Goal: Task Accomplishment & Management: Manage account settings

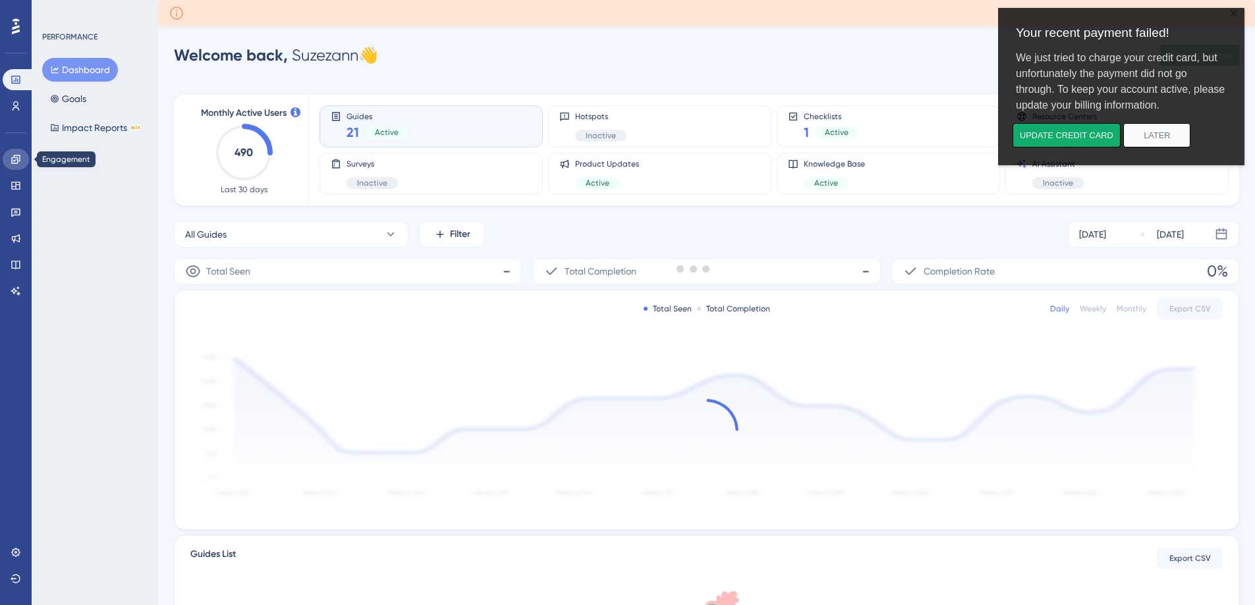
click at [11, 159] on icon at bounding box center [16, 159] width 11 height 11
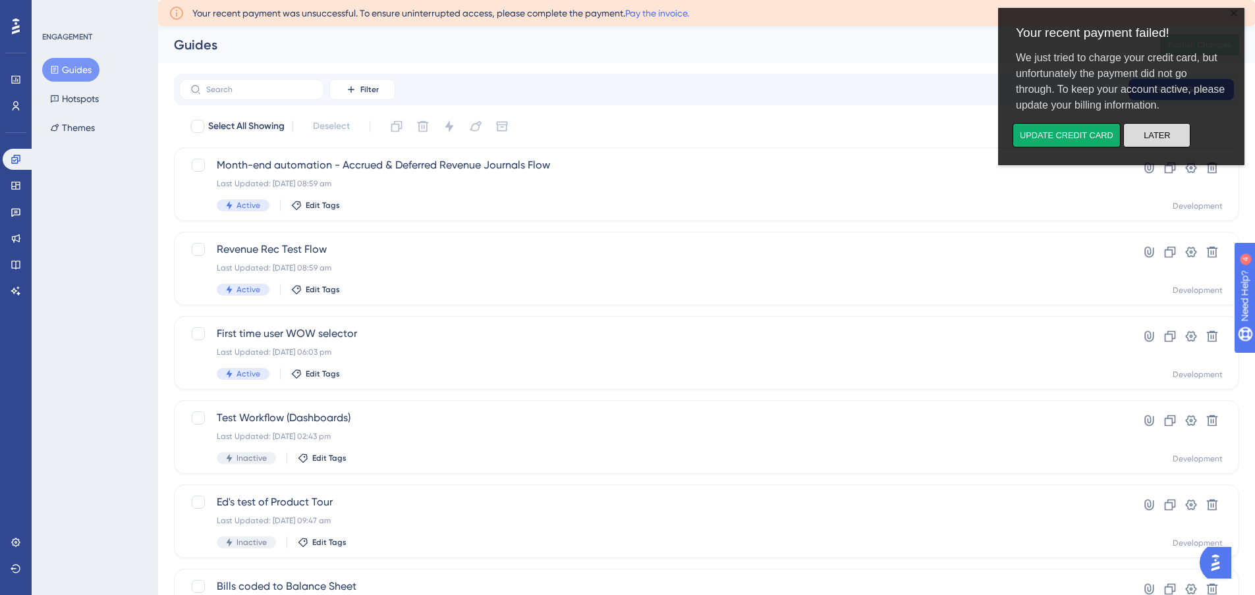
click at [1142, 130] on button "Later" at bounding box center [1156, 135] width 67 height 24
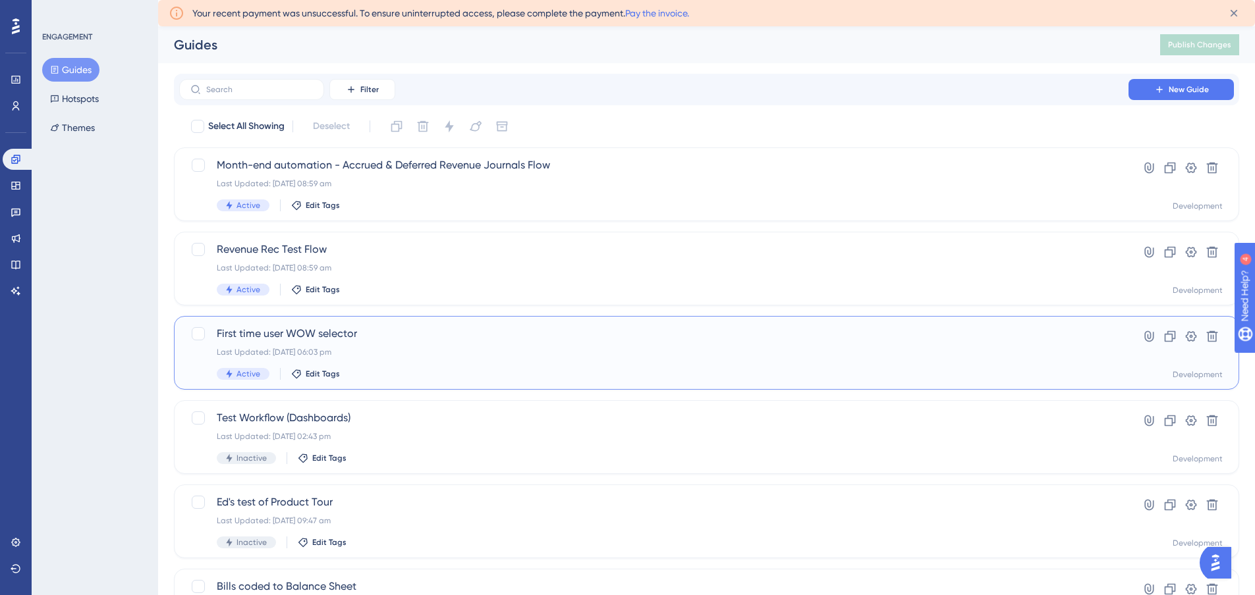
click at [375, 329] on span "First time user WOW selector" at bounding box center [654, 334] width 874 height 16
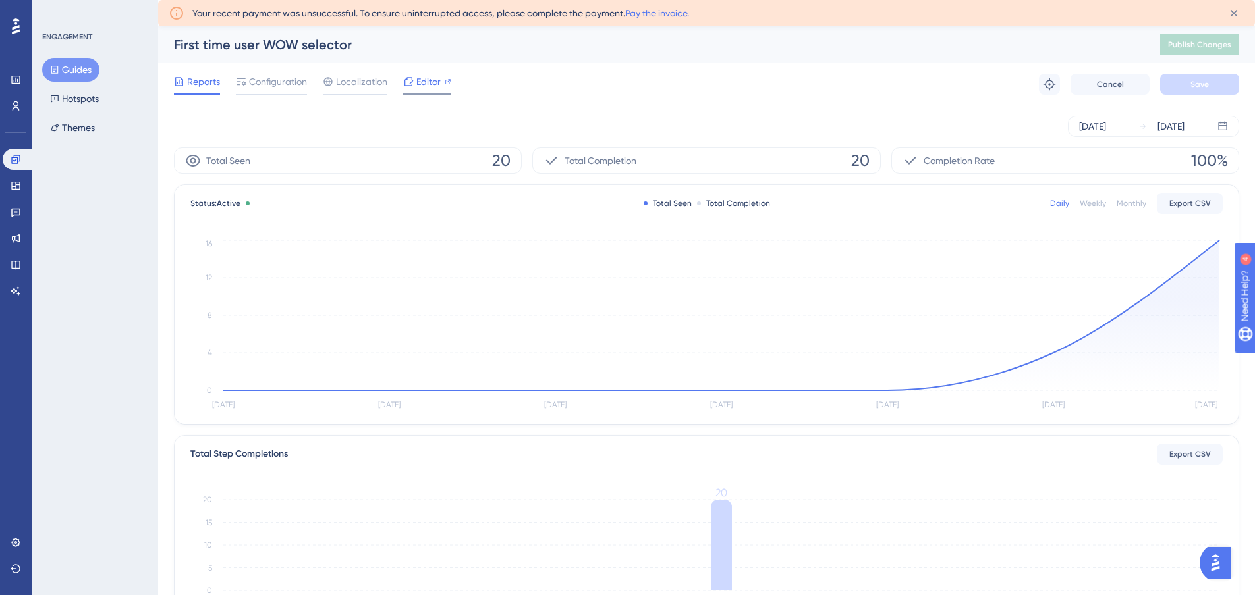
click at [426, 80] on span "Editor" at bounding box center [428, 82] width 24 height 16
click at [203, 78] on span "Reports" at bounding box center [203, 82] width 33 height 16
click at [77, 69] on button "Guides" at bounding box center [70, 70] width 57 height 24
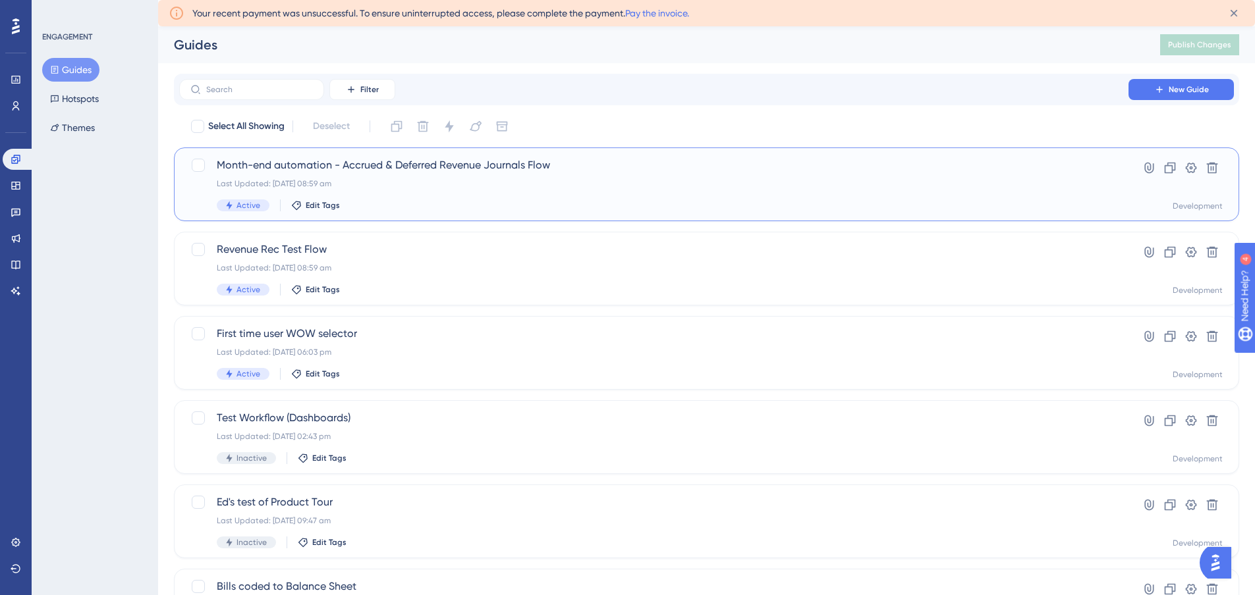
click at [395, 180] on div "Last Updated: 25 Sept 2025 08:59 am" at bounding box center [654, 184] width 874 height 11
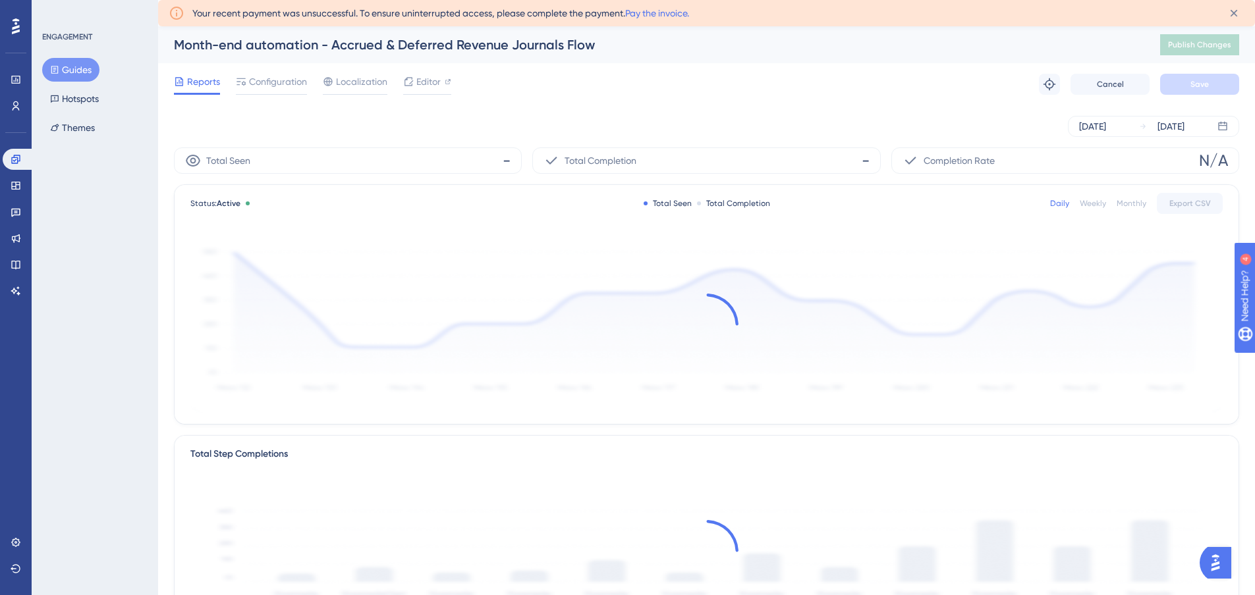
click at [70, 80] on button "Guides" at bounding box center [70, 70] width 57 height 24
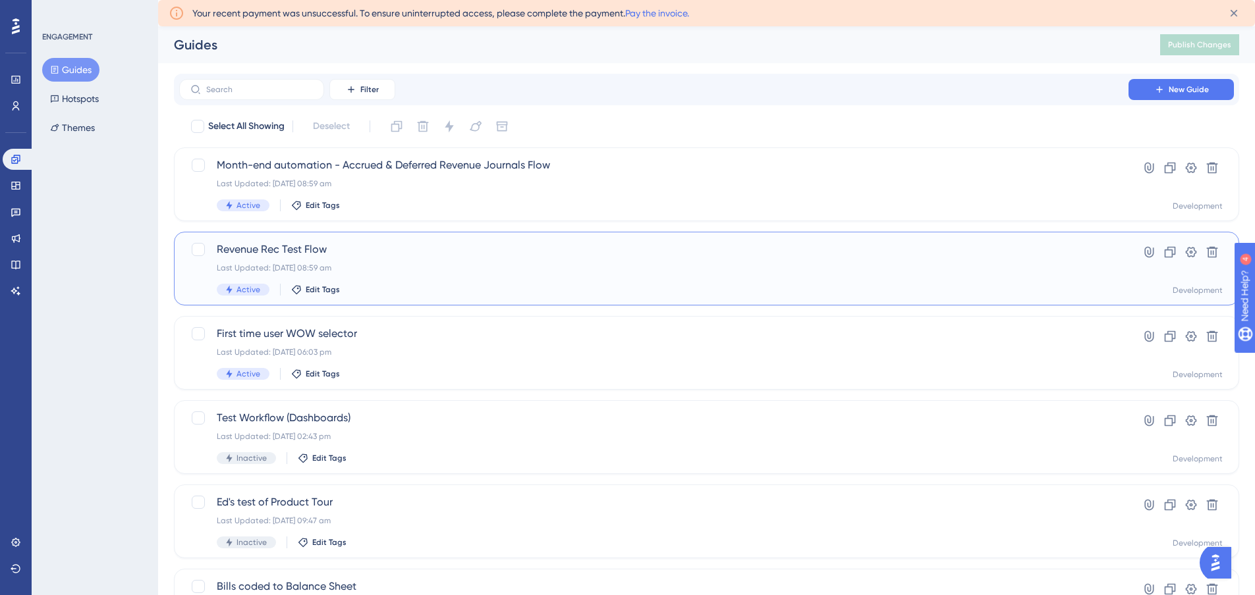
click at [382, 255] on span "Revenue Rec Test Flow" at bounding box center [654, 250] width 874 height 16
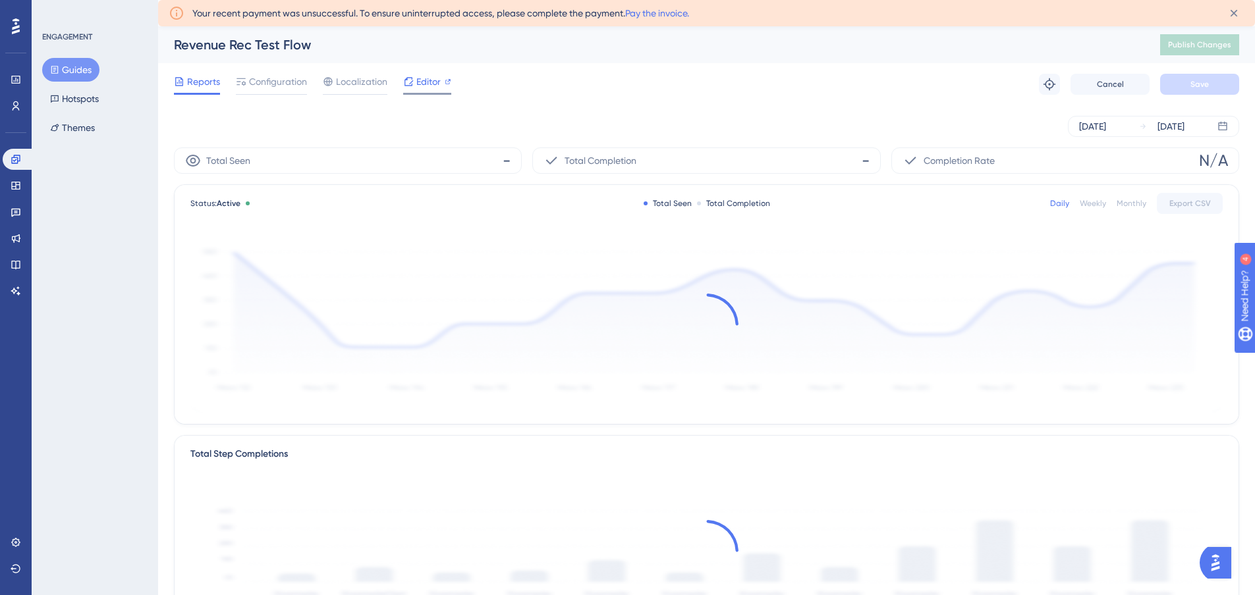
click at [427, 89] on span "Editor" at bounding box center [428, 82] width 24 height 16
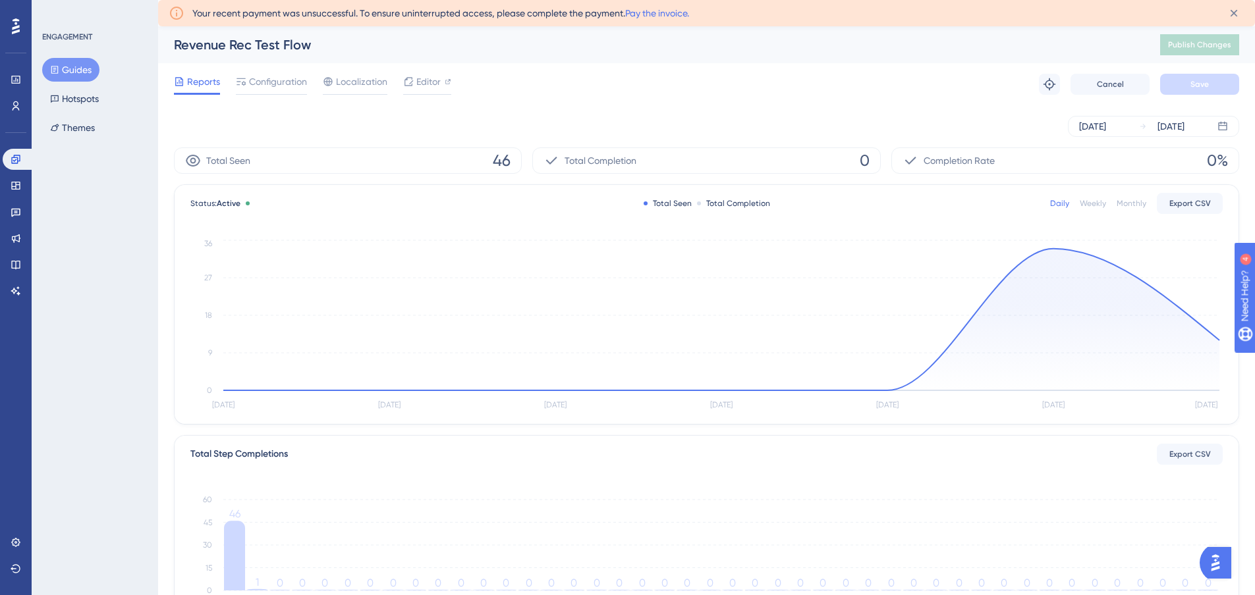
click at [69, 60] on button "Guides" at bounding box center [70, 70] width 57 height 24
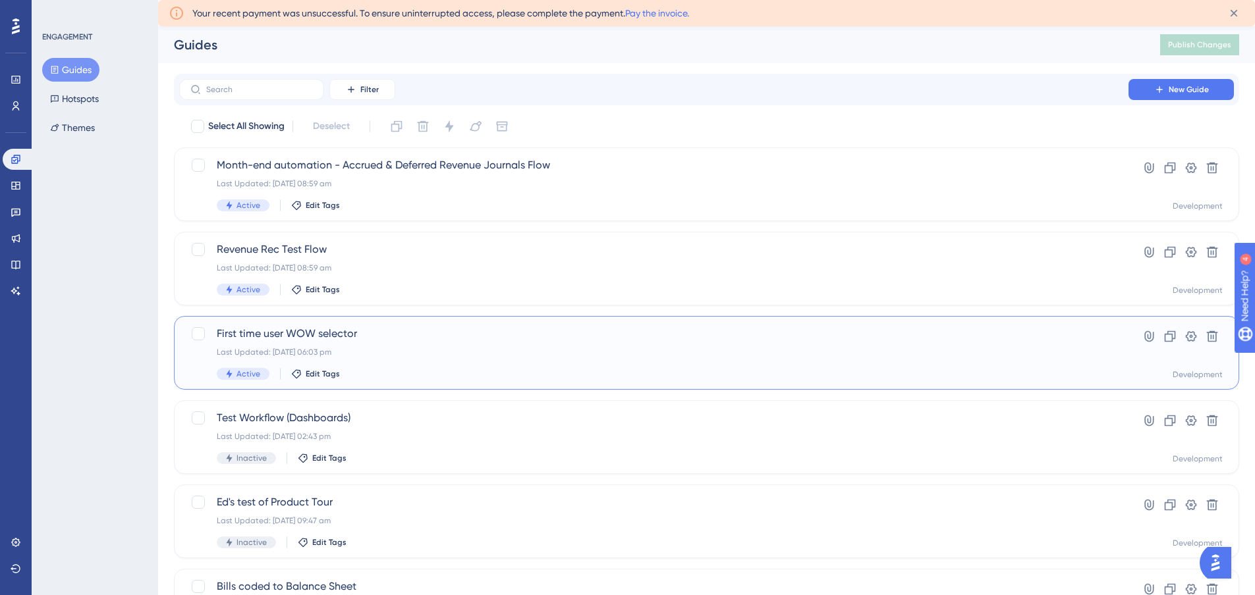
click at [390, 321] on div "First time user WOW selector Last Updated: 24 Sept 2025 06:03 pm Active Edit Ta…" at bounding box center [706, 353] width 1065 height 74
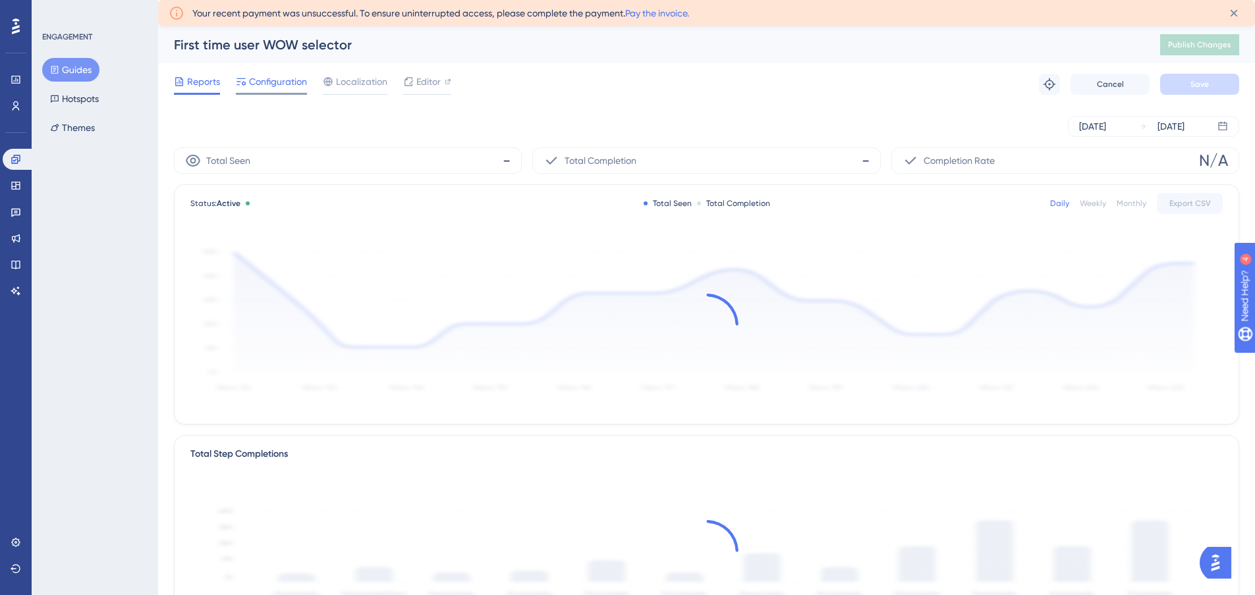
click at [259, 86] on span "Configuration" at bounding box center [278, 82] width 58 height 16
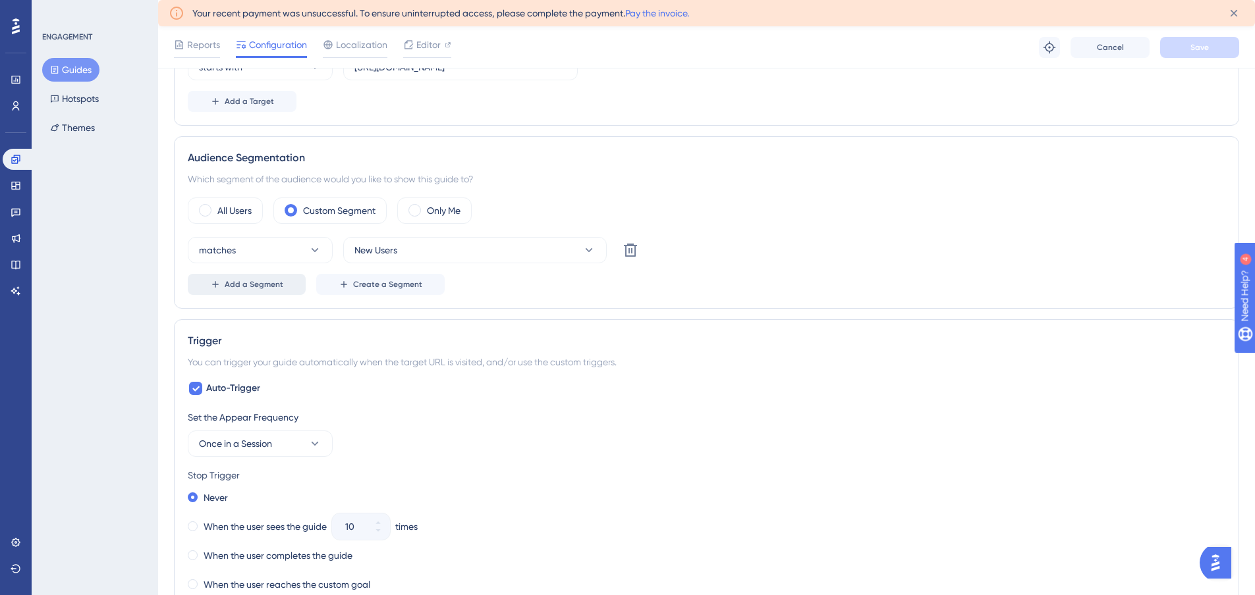
scroll to position [395, 0]
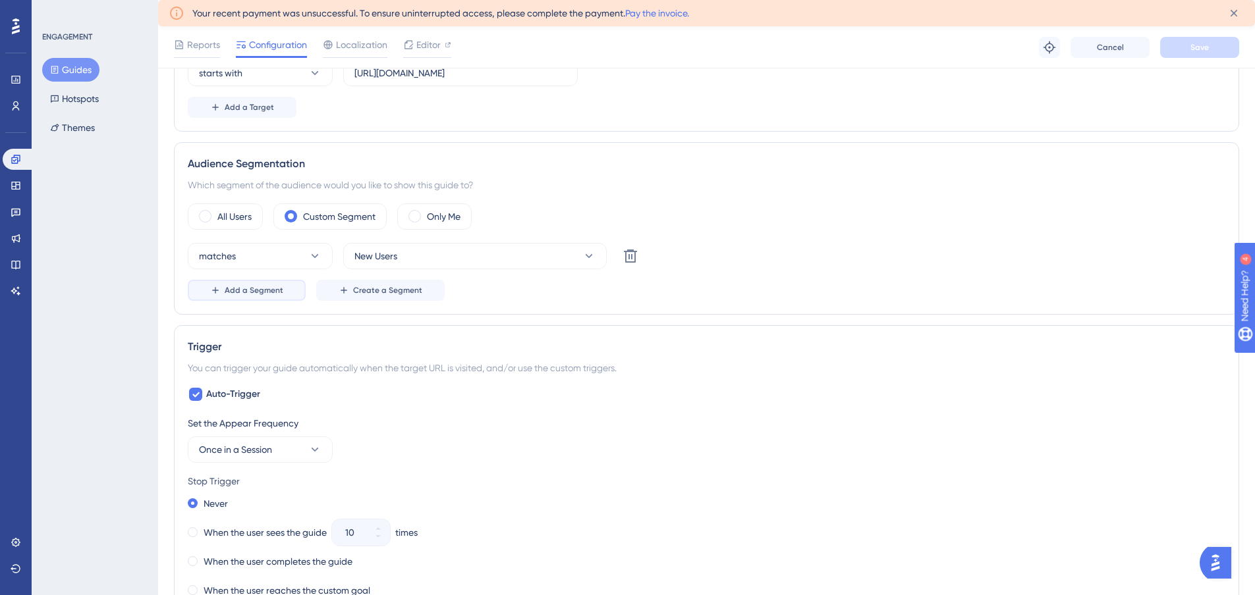
click at [254, 292] on span "Add a Segment" at bounding box center [254, 290] width 59 height 11
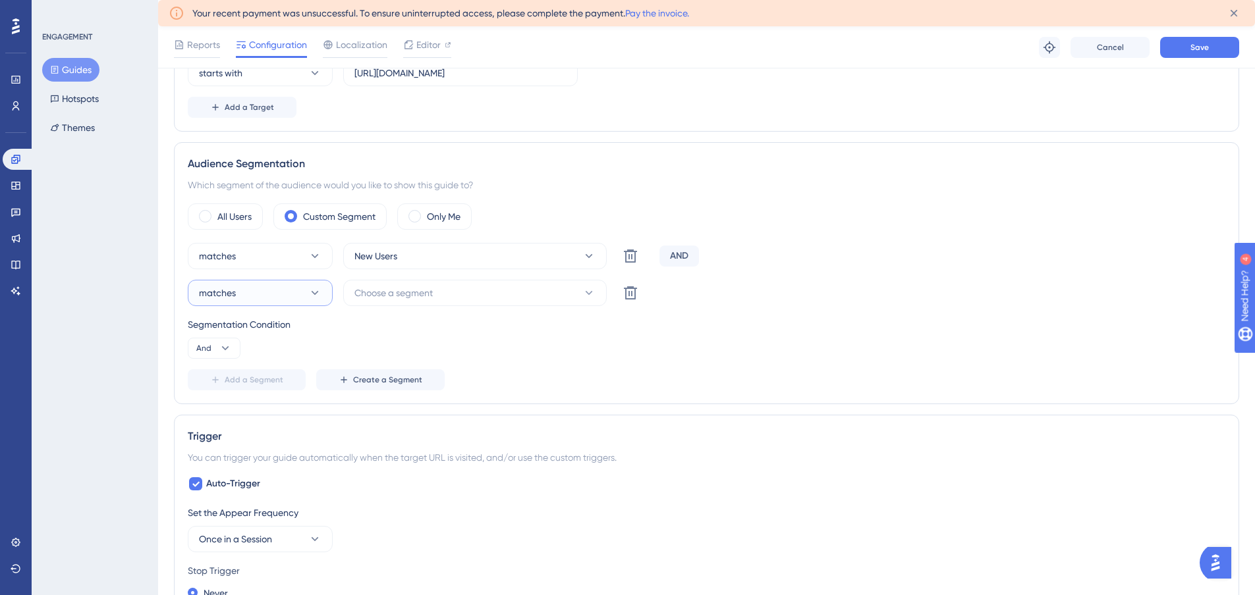
click at [254, 292] on button "matches" at bounding box center [260, 293] width 145 height 26
click at [267, 287] on button "matches" at bounding box center [260, 293] width 145 height 26
click at [633, 296] on icon at bounding box center [630, 293] width 16 height 16
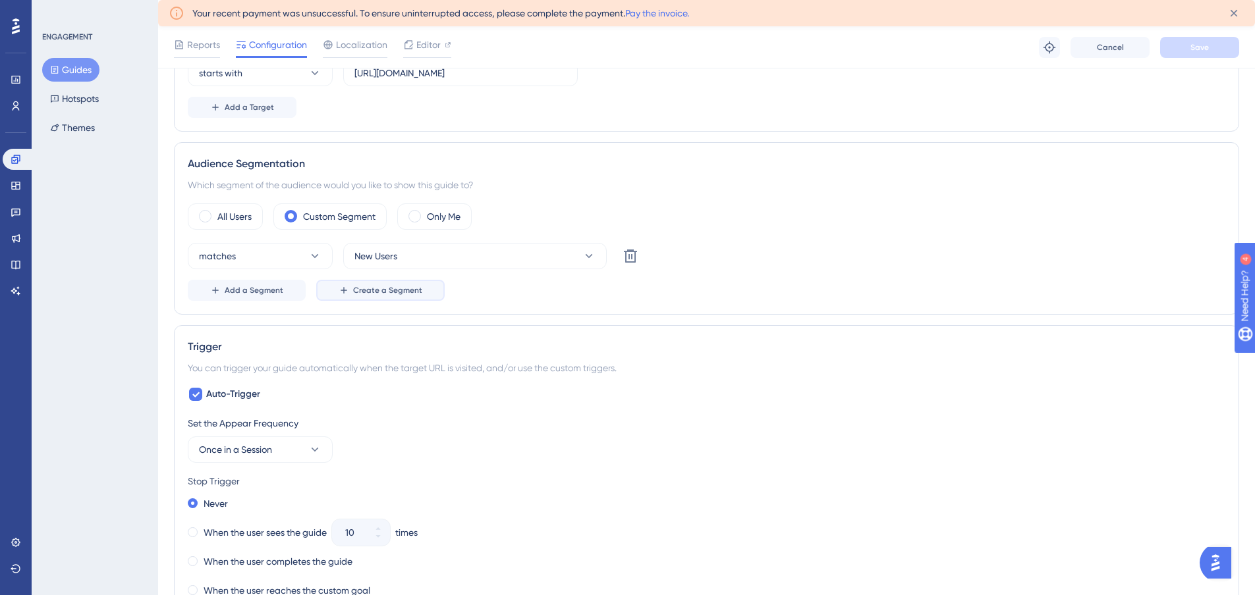
click at [358, 294] on span "Create a Segment" at bounding box center [387, 290] width 69 height 11
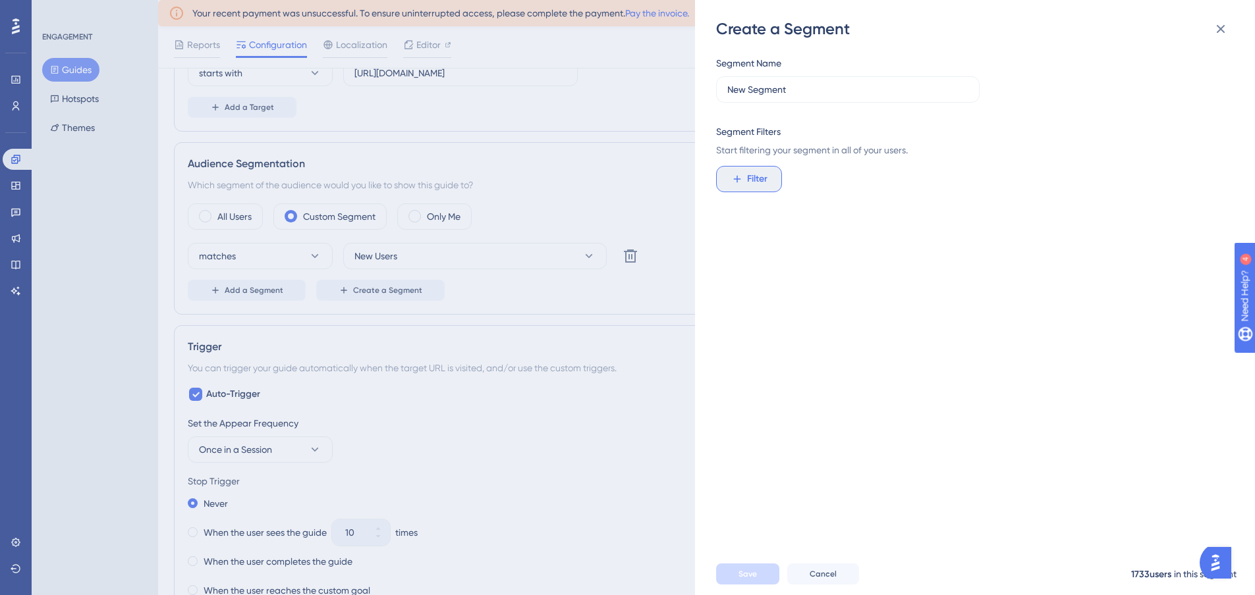
click at [741, 175] on icon at bounding box center [737, 179] width 12 height 12
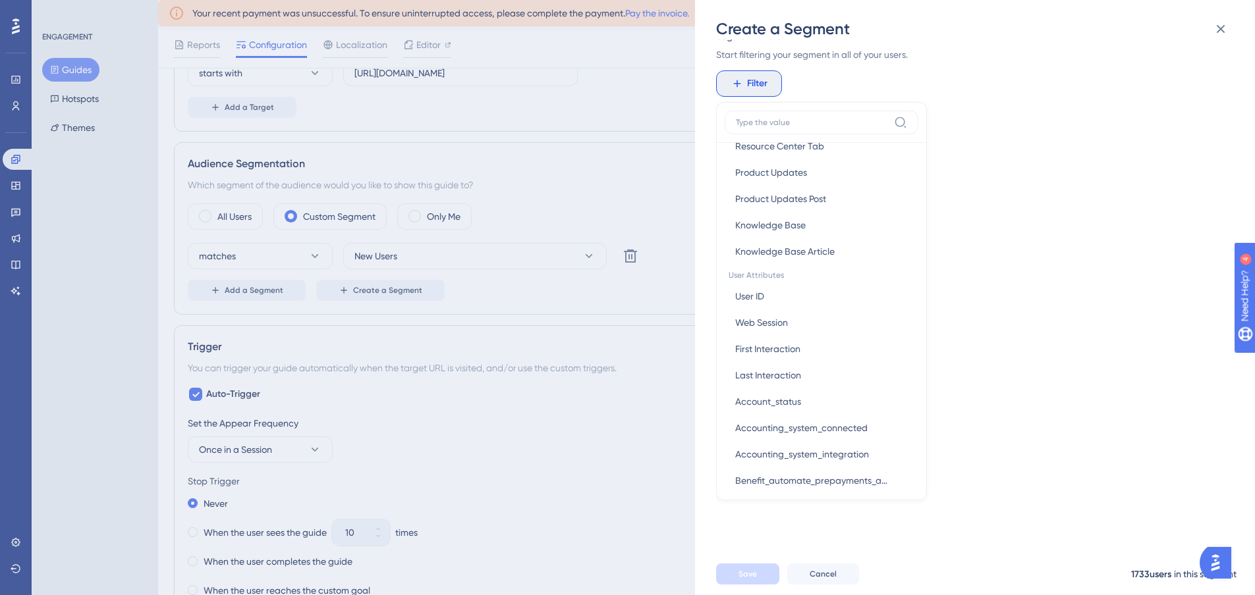
scroll to position [527, 0]
click at [762, 244] on span "User ID" at bounding box center [749, 246] width 29 height 16
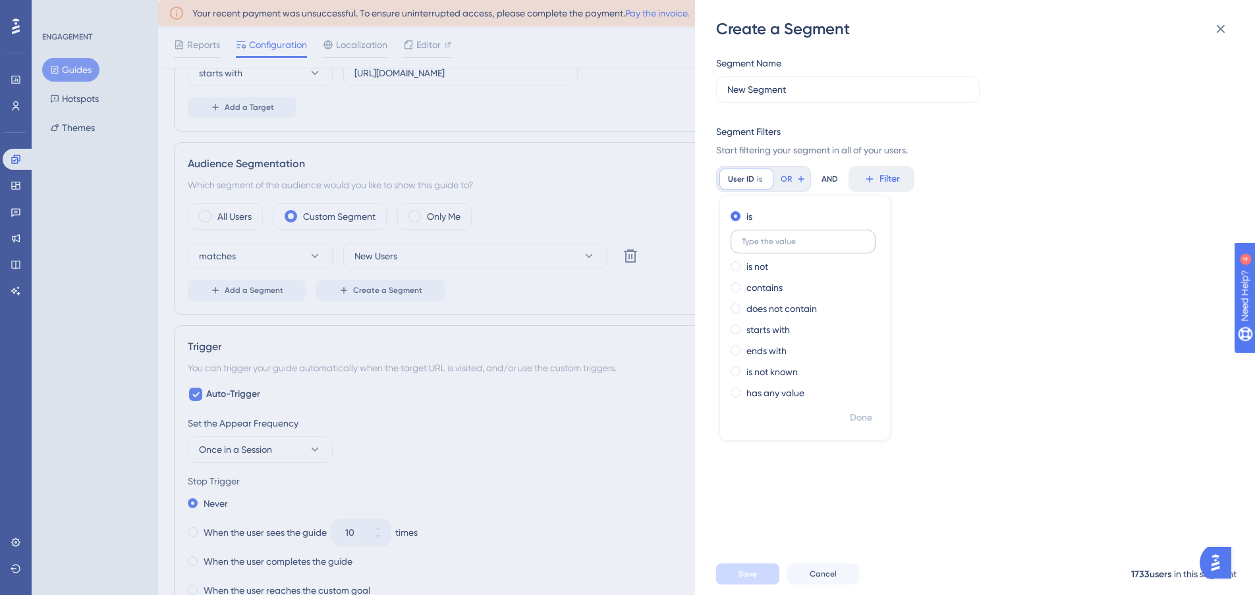
click at [750, 242] on input "text" at bounding box center [803, 241] width 123 height 9
click at [734, 327] on span at bounding box center [735, 330] width 10 height 10
click at [744, 327] on input "radio" at bounding box center [744, 327] width 0 height 0
click at [751, 325] on input "text" at bounding box center [803, 325] width 123 height 9
click at [789, 186] on div "User ID starts with Remove" at bounding box center [763, 179] width 88 height 21
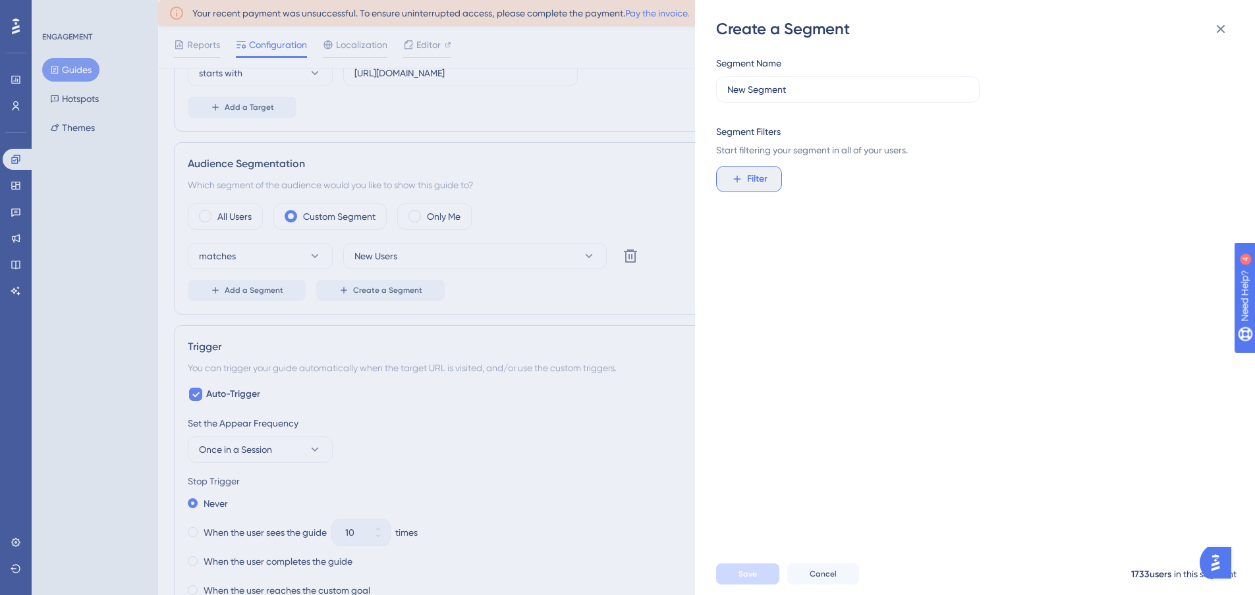
click at [760, 182] on span "Filter" at bounding box center [757, 179] width 20 height 16
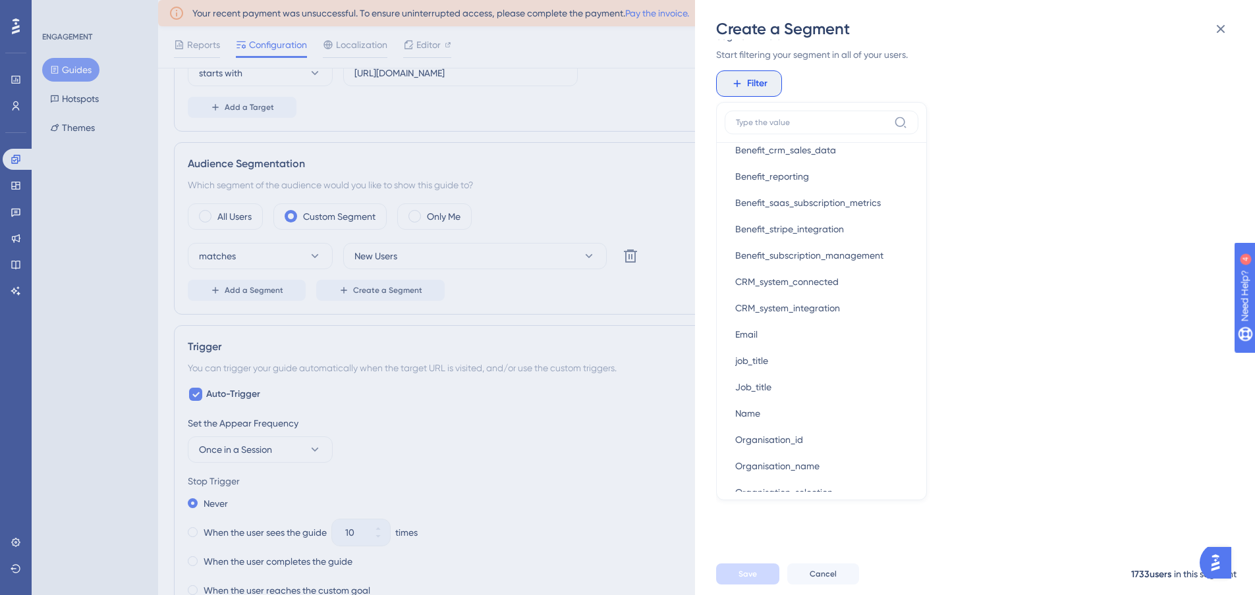
scroll to position [922, 0]
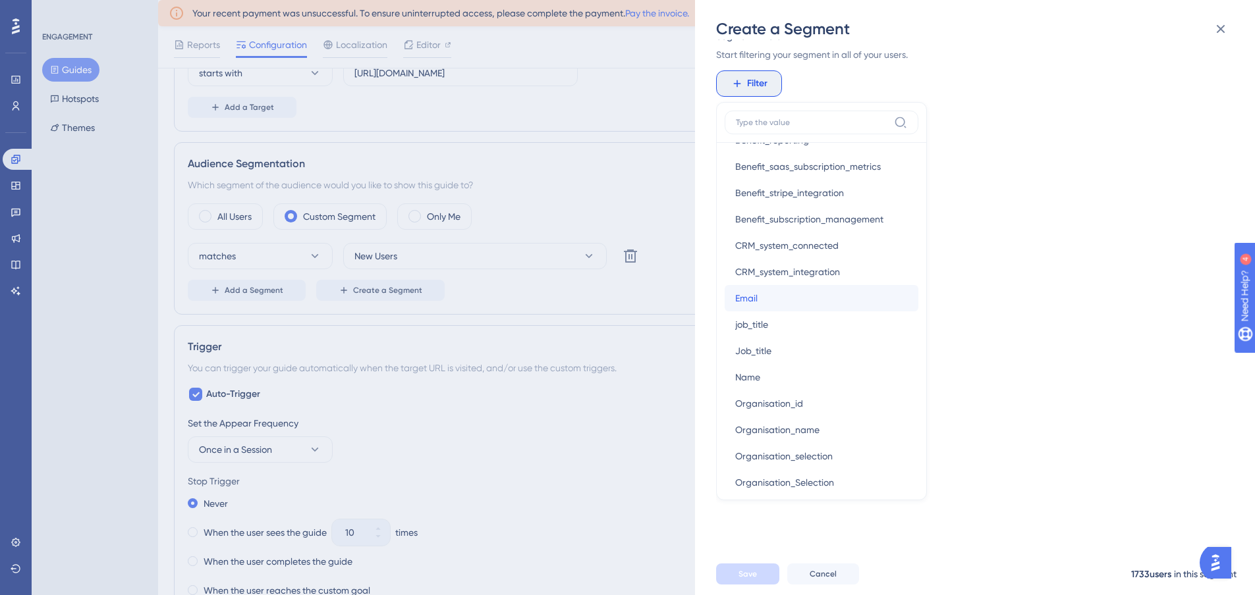
click at [772, 304] on button "Email Email" at bounding box center [822, 298] width 194 height 26
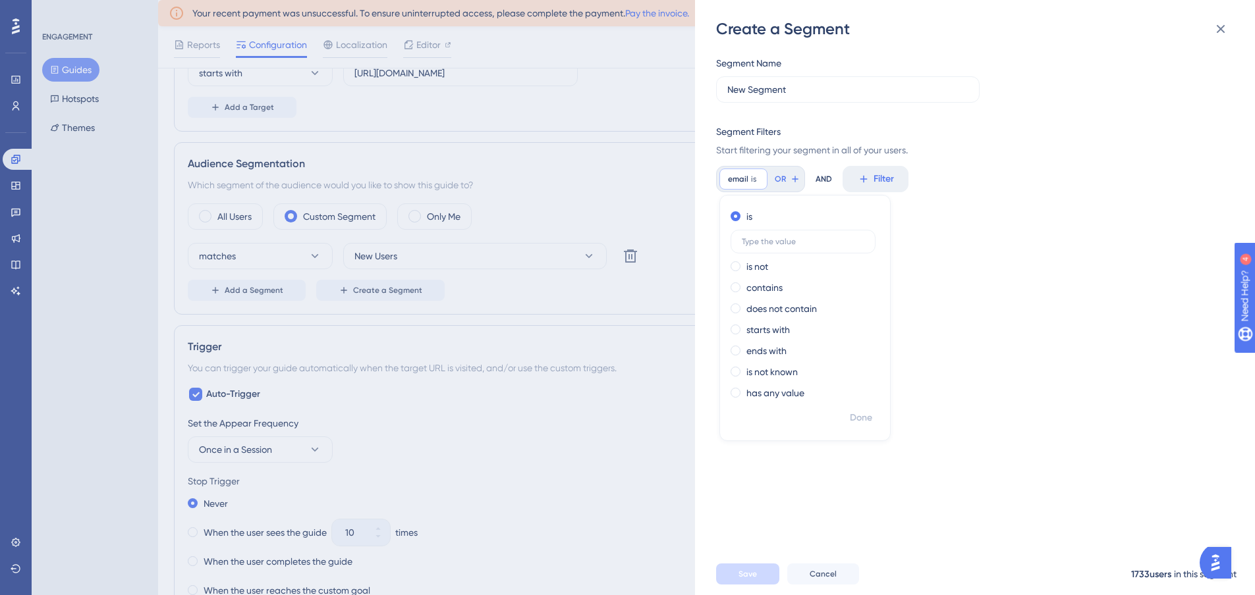
scroll to position [0, 0]
click at [756, 246] on label at bounding box center [802, 242] width 145 height 24
click at [756, 246] on input "text" at bounding box center [803, 241] width 123 height 9
paste input "tetiana.keliukh@eleken.co"
type input "tetiana.keliukh@eleken.co"
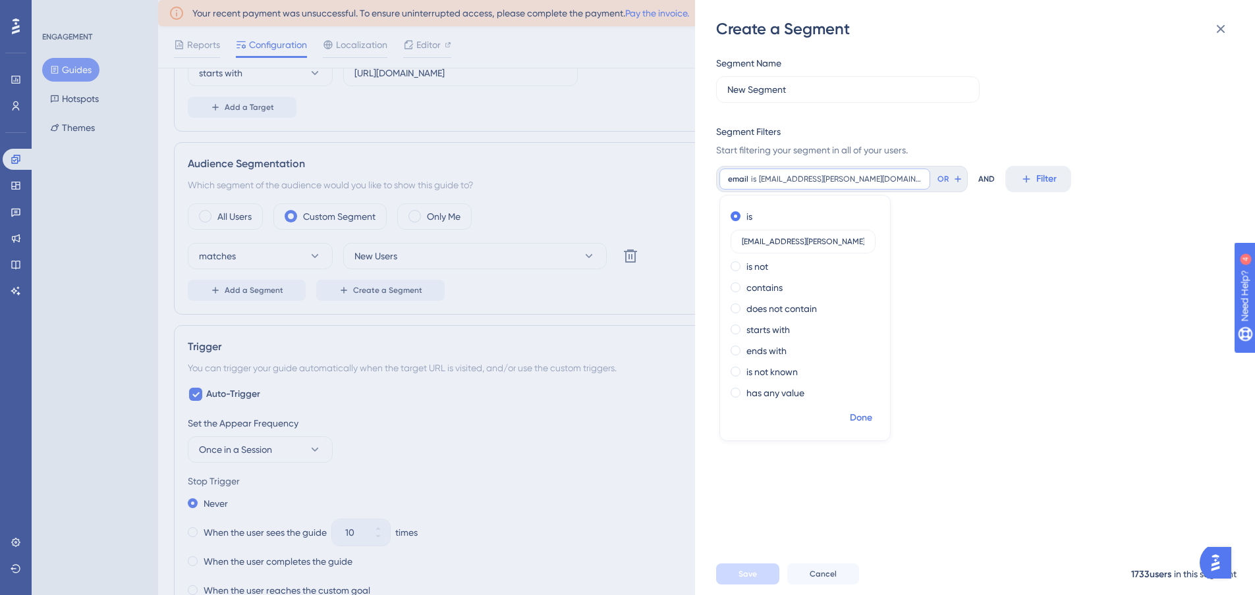
click at [862, 414] on span "Done" at bounding box center [861, 418] width 22 height 16
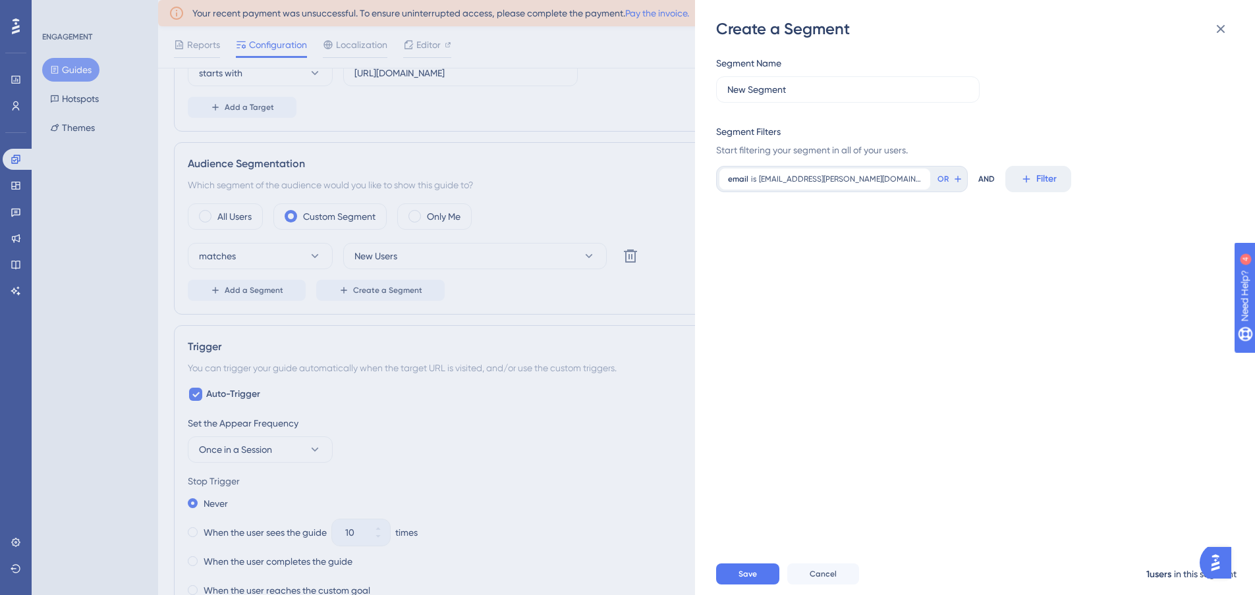
click at [817, 288] on div "Segment Name New Segment Segment Filters Start filtering your segment in all of…" at bounding box center [981, 297] width 531 height 514
click at [748, 580] on span "Save" at bounding box center [747, 574] width 18 height 11
click at [760, 239] on div "Segment Name New Segment Segment Filters Start filtering your segment in all of…" at bounding box center [981, 297] width 531 height 514
click at [743, 580] on span "Save" at bounding box center [747, 574] width 18 height 11
click at [1222, 32] on icon at bounding box center [1221, 29] width 16 height 16
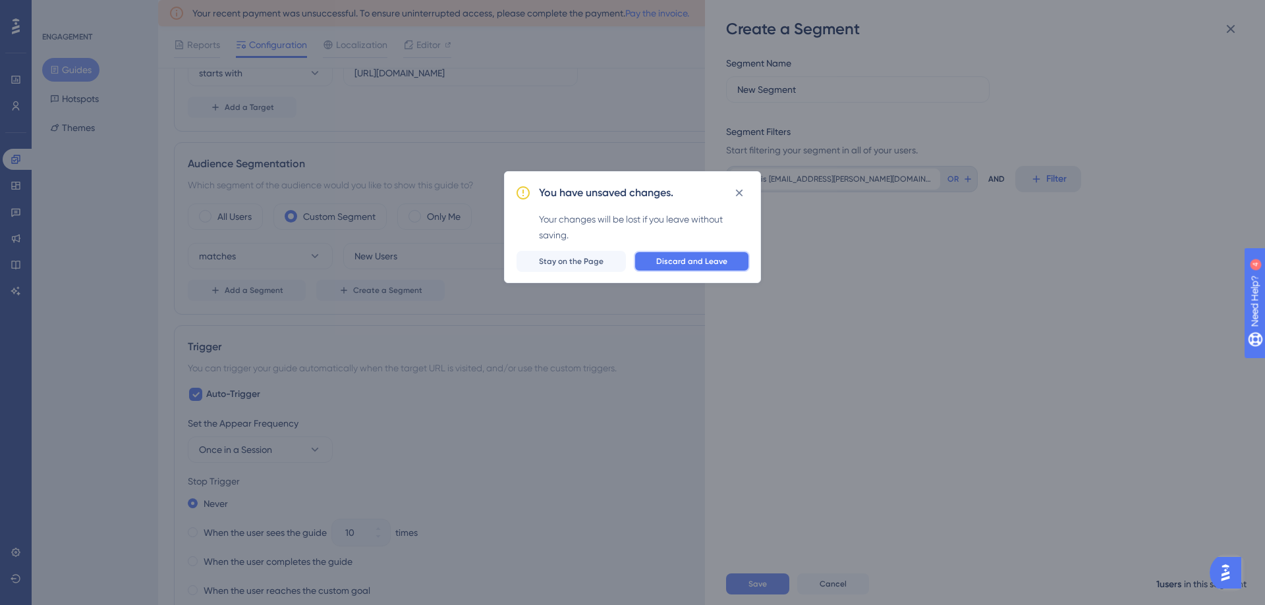
click at [665, 263] on span "Discard and Leave" at bounding box center [691, 261] width 71 height 11
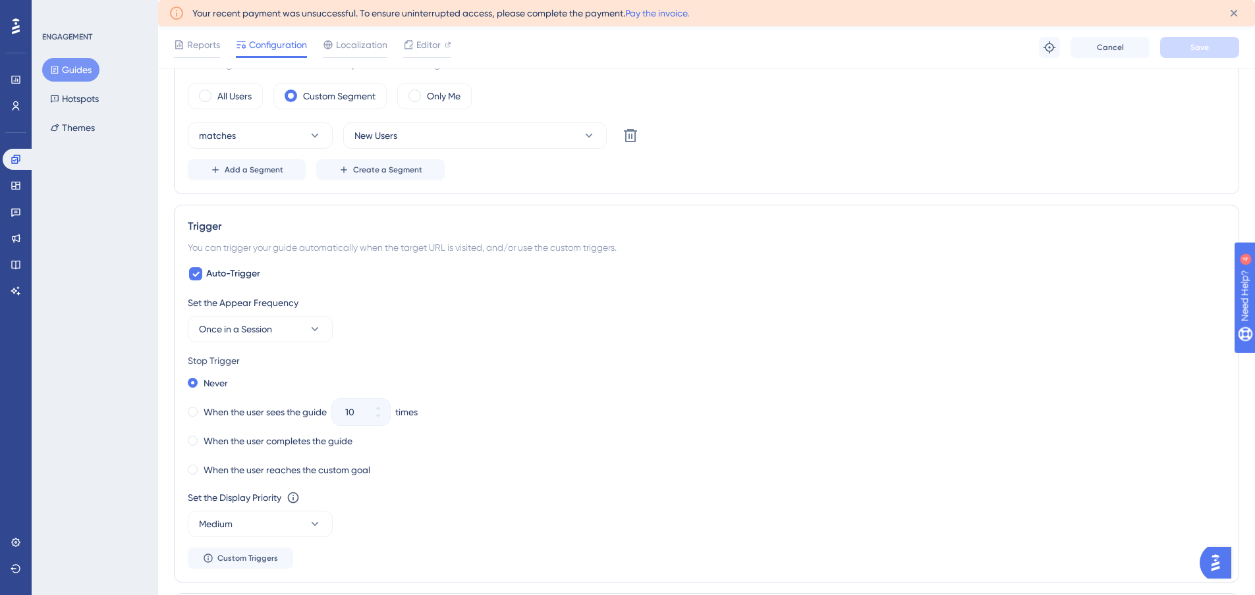
scroll to position [461, 0]
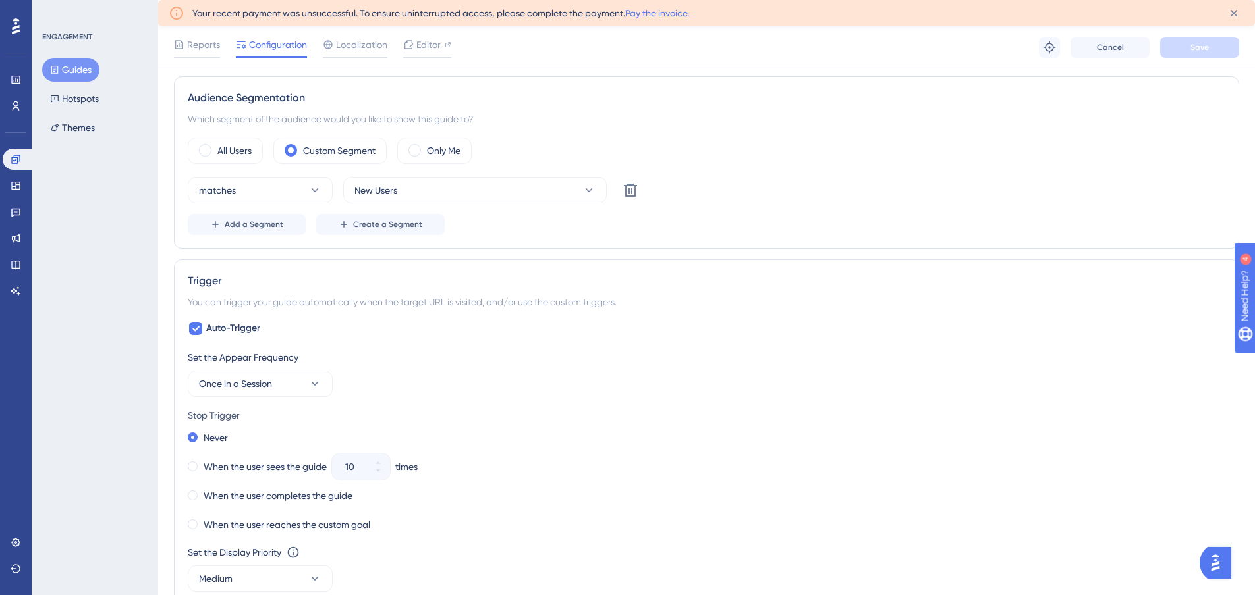
click at [80, 70] on button "Guides" at bounding box center [70, 70] width 57 height 24
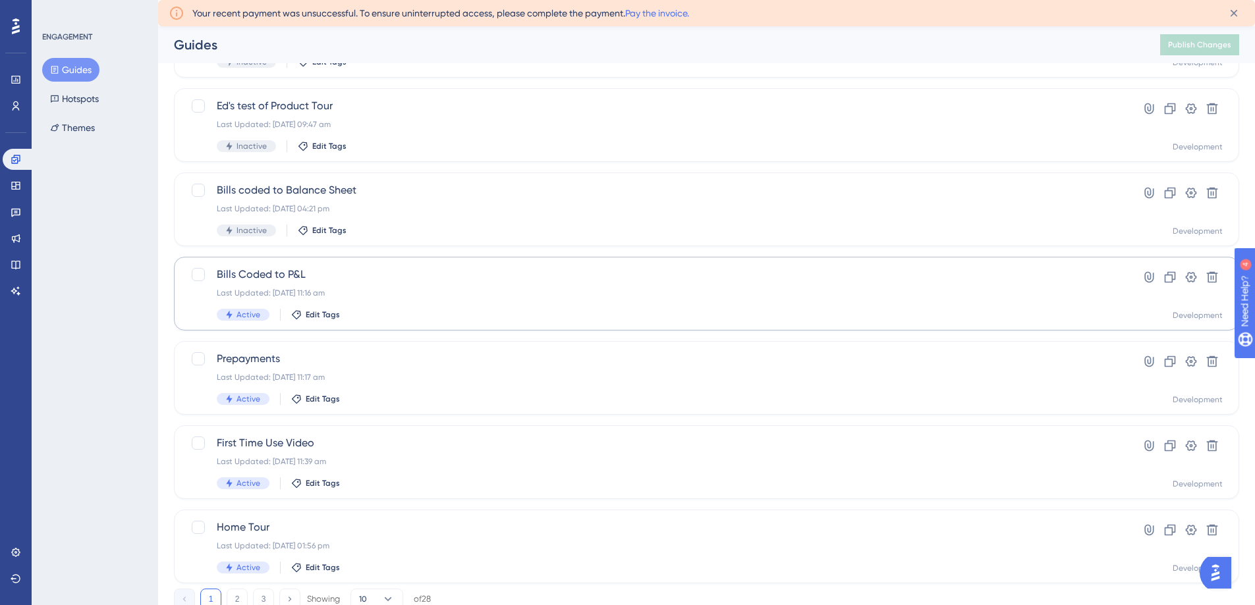
scroll to position [417, 0]
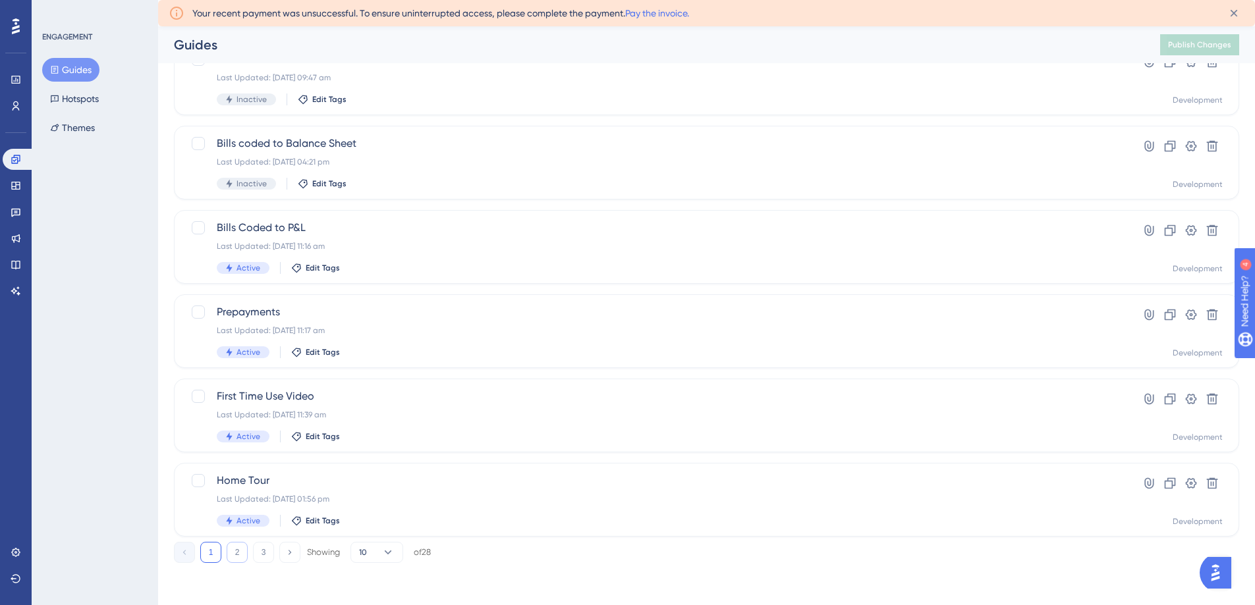
click at [242, 546] on button "2" at bounding box center [237, 552] width 21 height 21
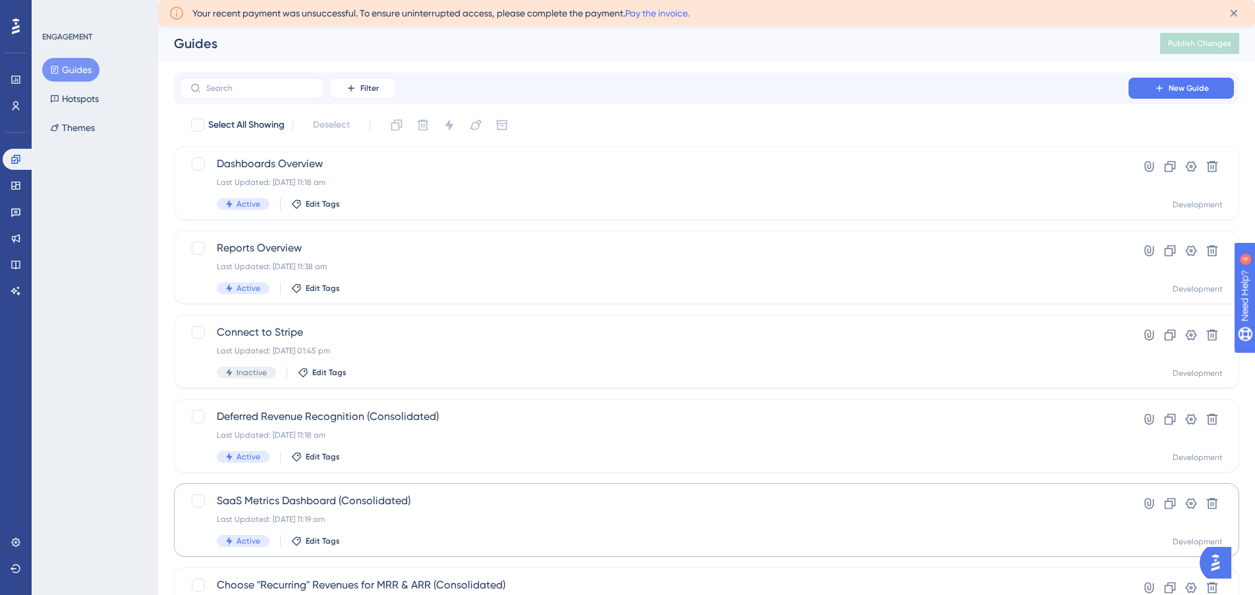
scroll to position [0, 0]
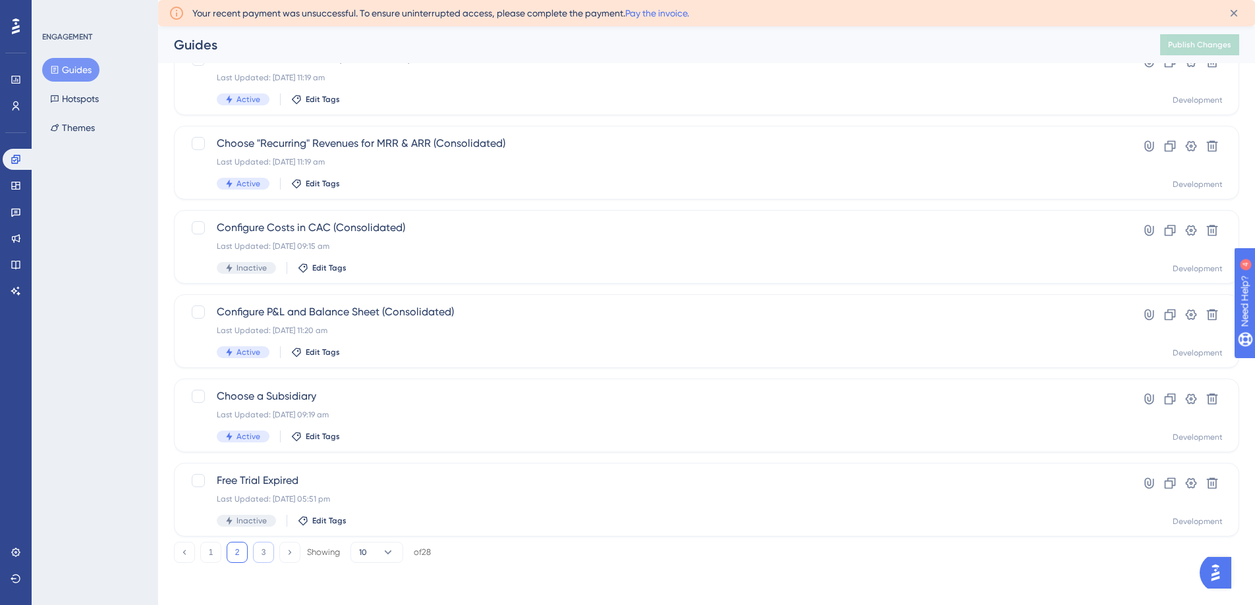
click at [256, 549] on button "3" at bounding box center [263, 552] width 21 height 21
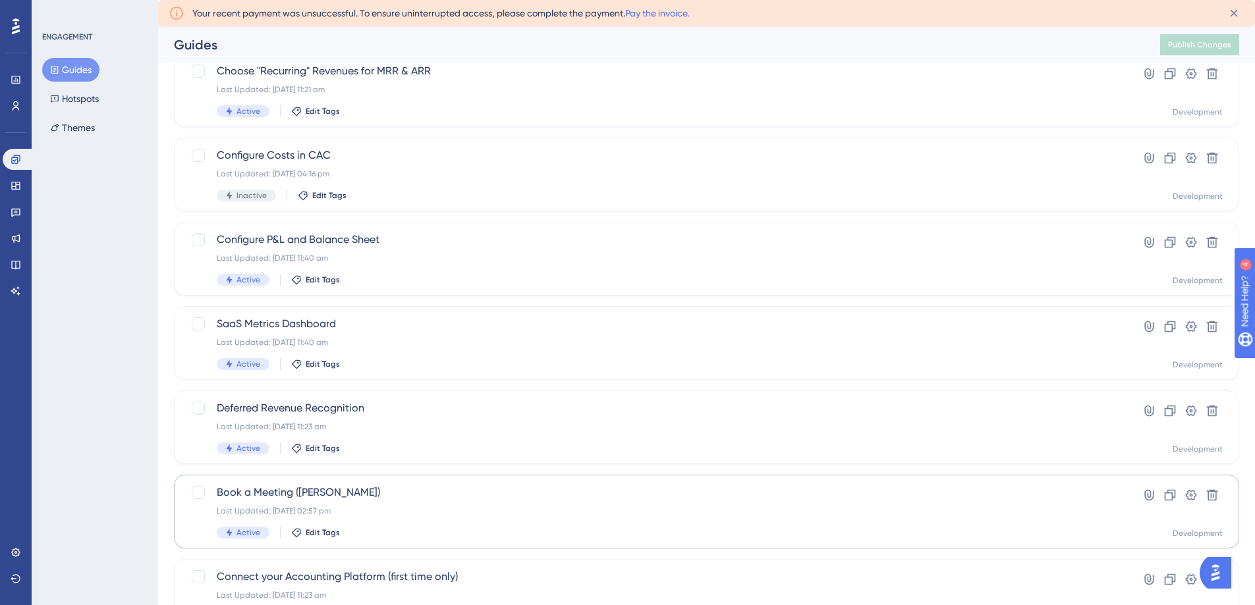
scroll to position [248, 0]
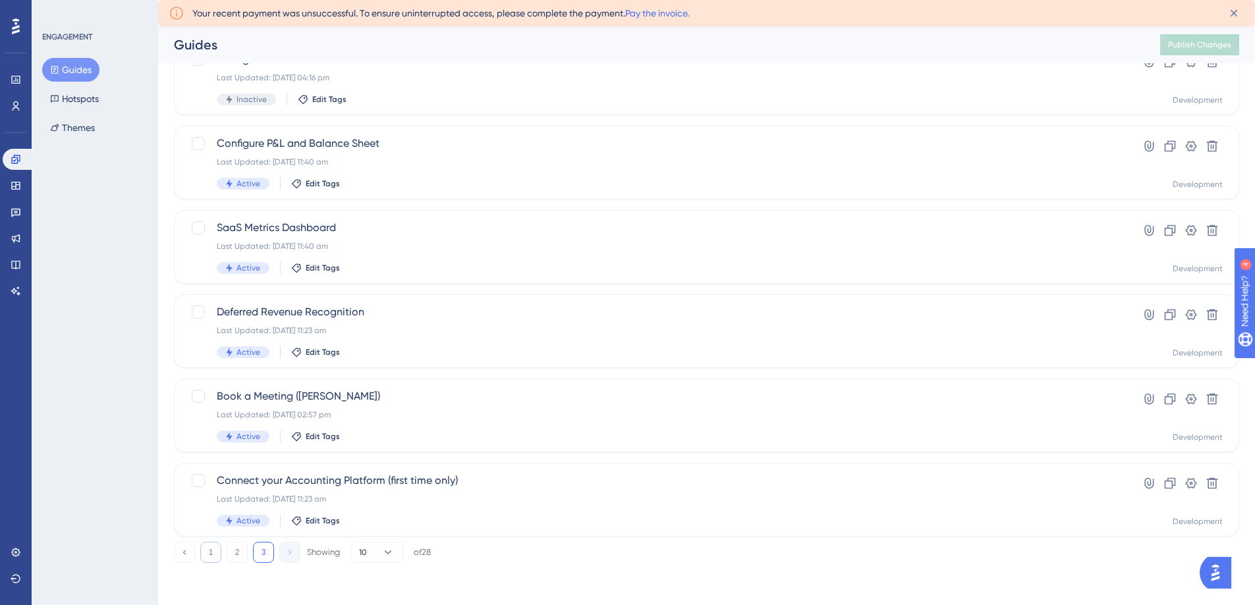
click at [217, 551] on button "1" at bounding box center [210, 552] width 21 height 21
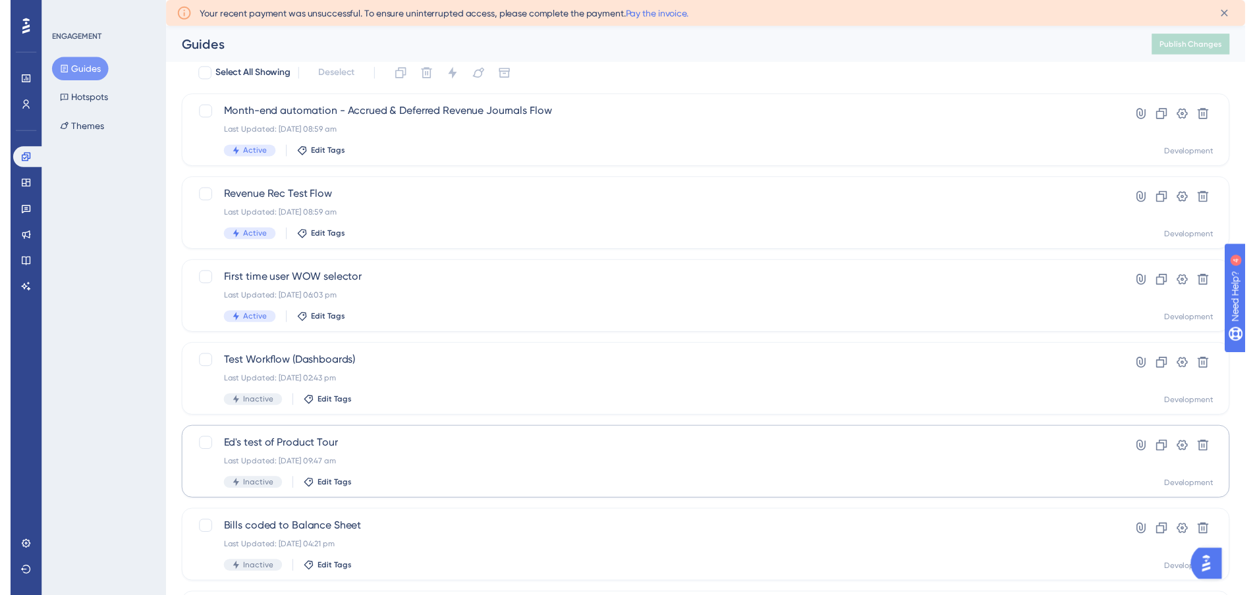
scroll to position [0, 0]
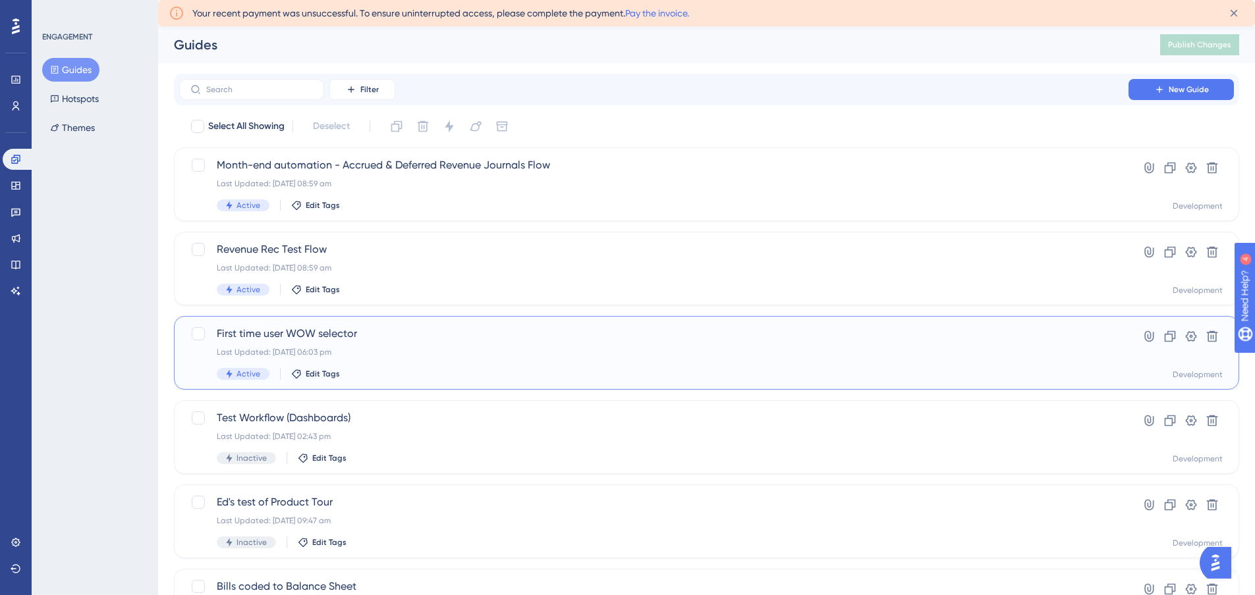
click at [370, 356] on div "Last Updated: 24 Sept 2025 06:03 pm" at bounding box center [654, 352] width 874 height 11
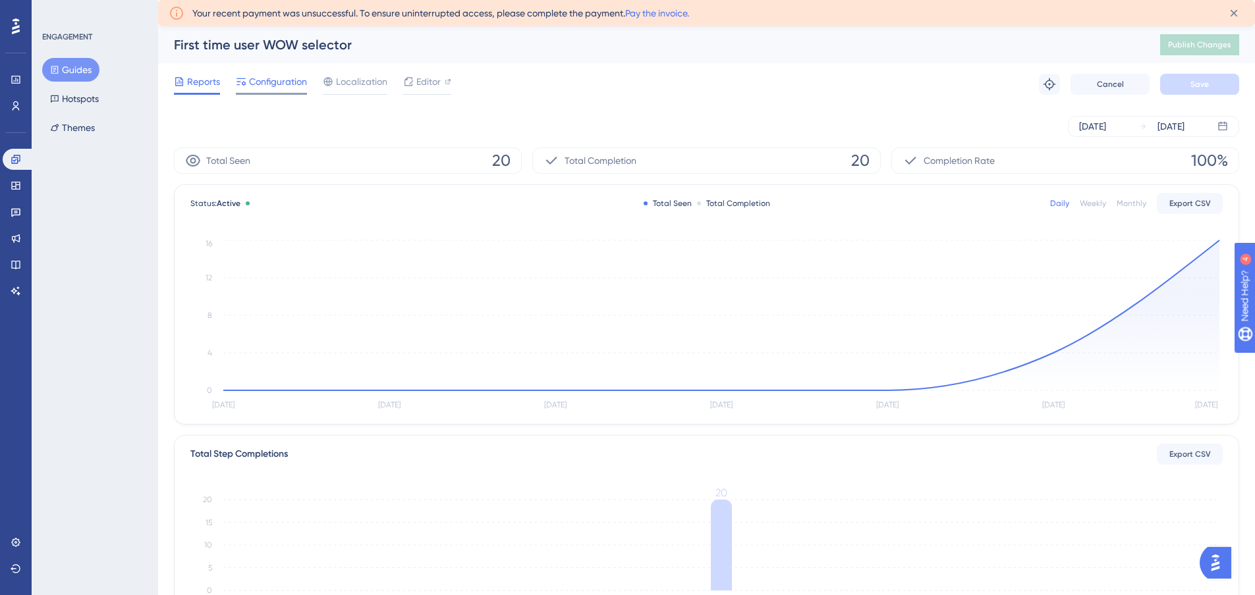
click at [275, 80] on span "Configuration" at bounding box center [278, 82] width 58 height 16
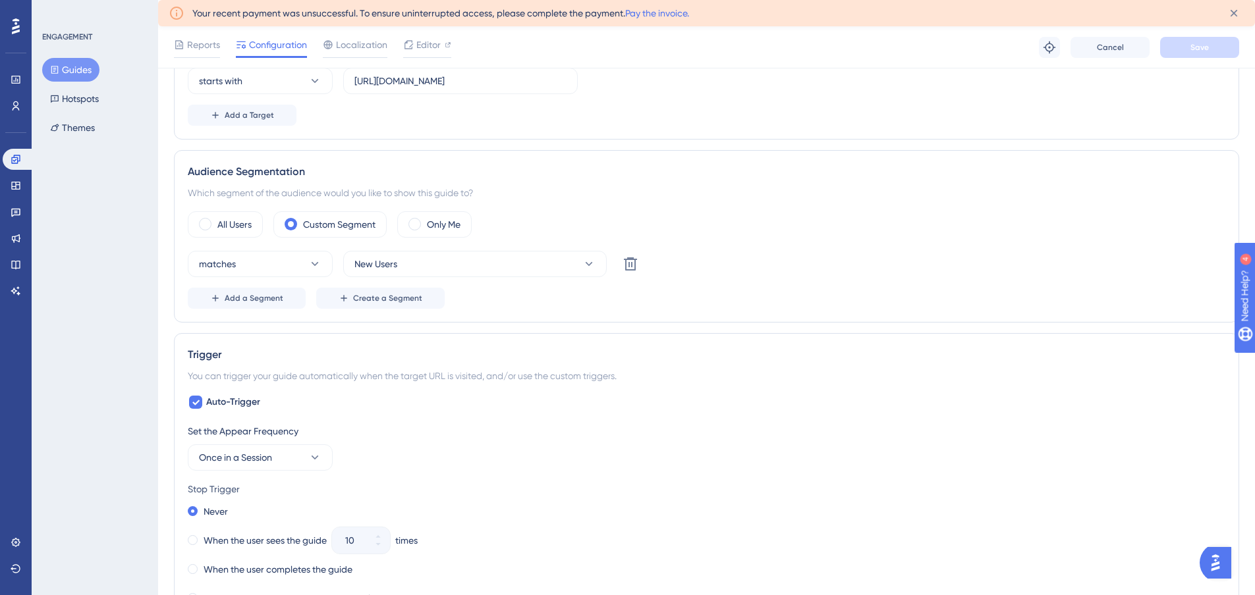
scroll to position [395, 0]
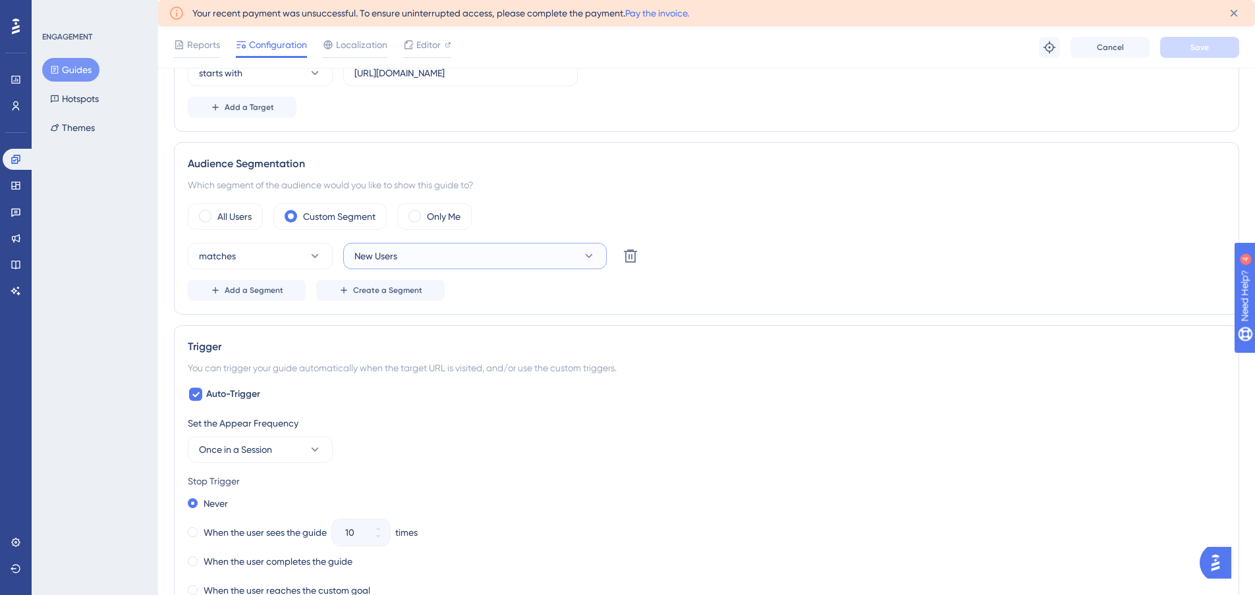
click at [379, 255] on span "New Users" at bounding box center [375, 256] width 43 height 16
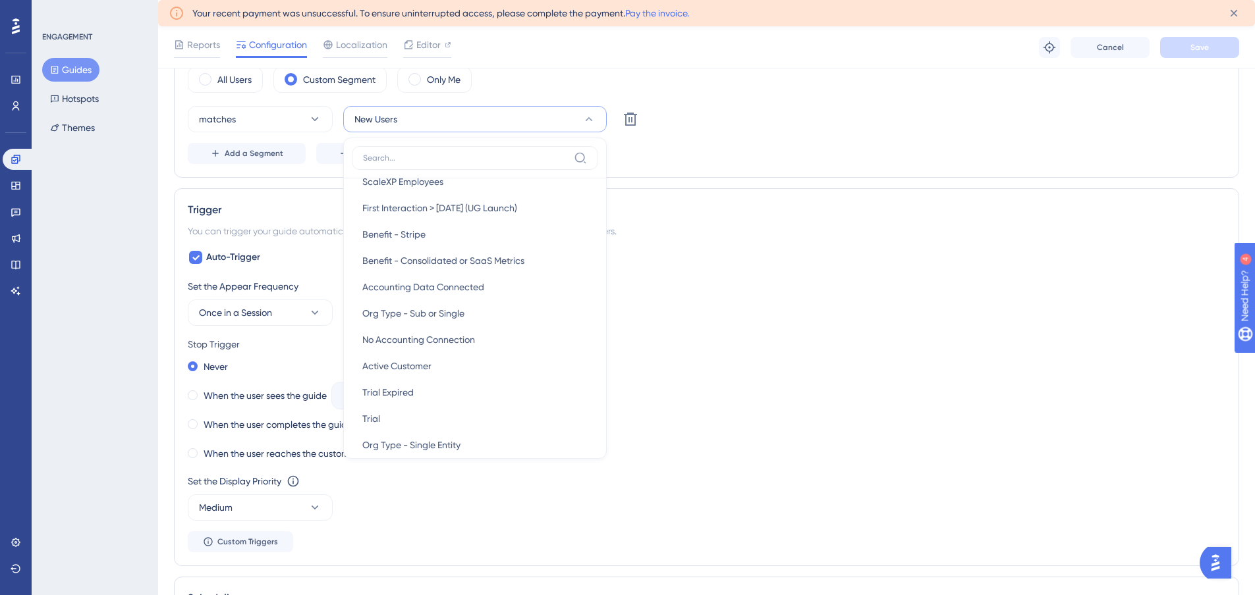
scroll to position [402, 0]
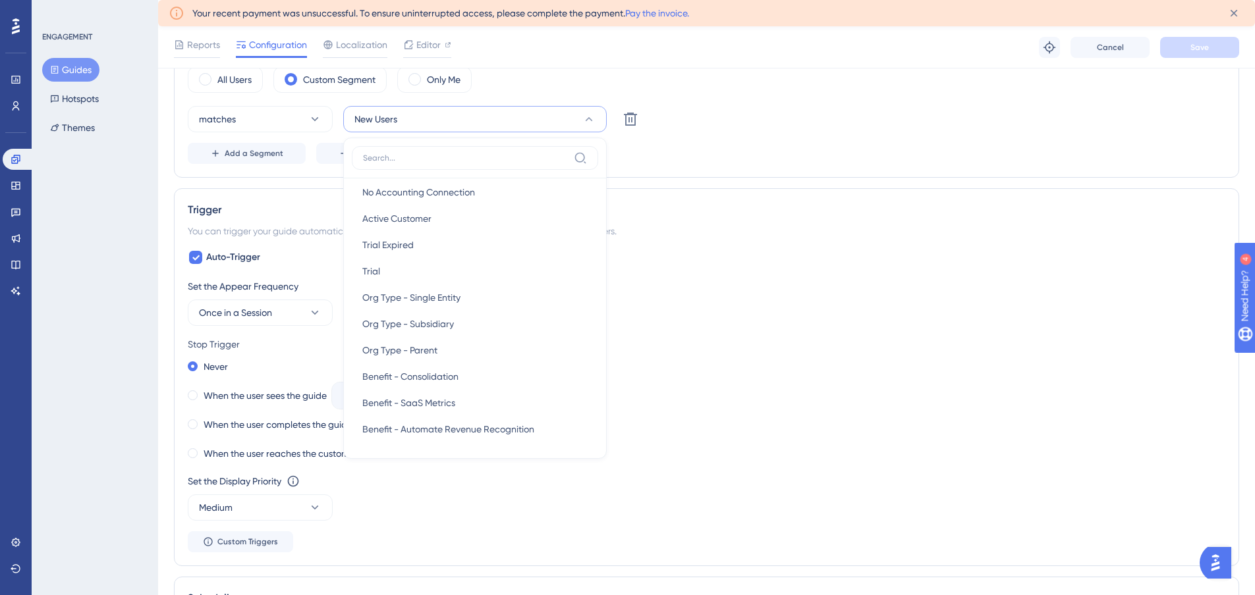
click at [649, 159] on div "Add a Segment Create a Segment" at bounding box center [706, 153] width 1037 height 21
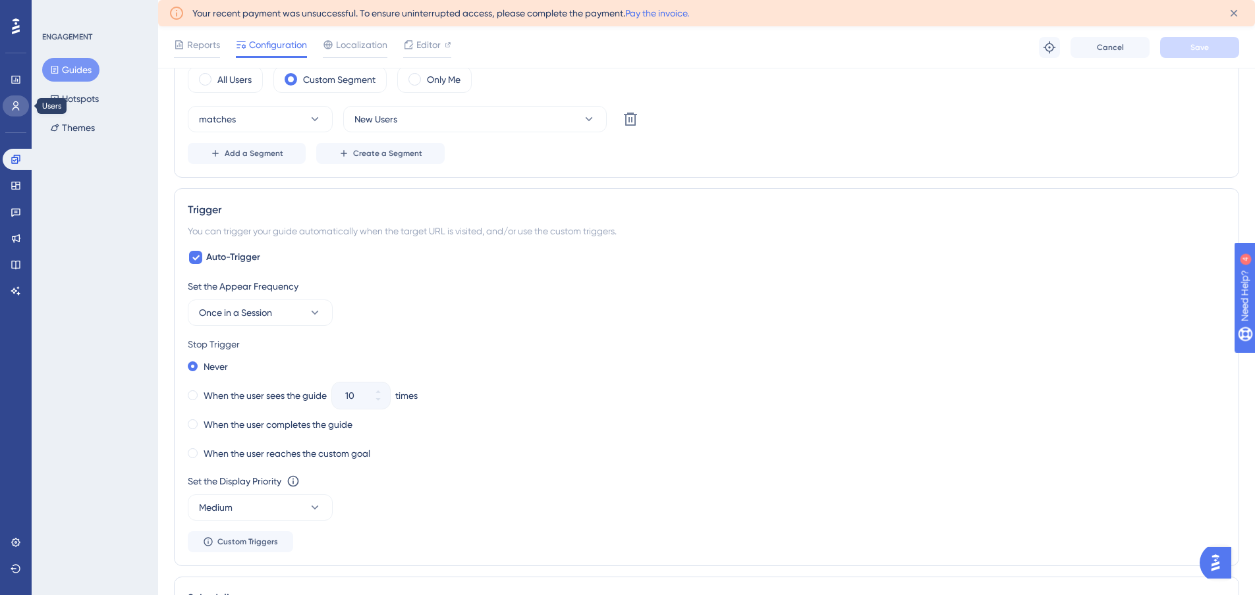
click at [13, 105] on icon at bounding box center [16, 106] width 11 height 11
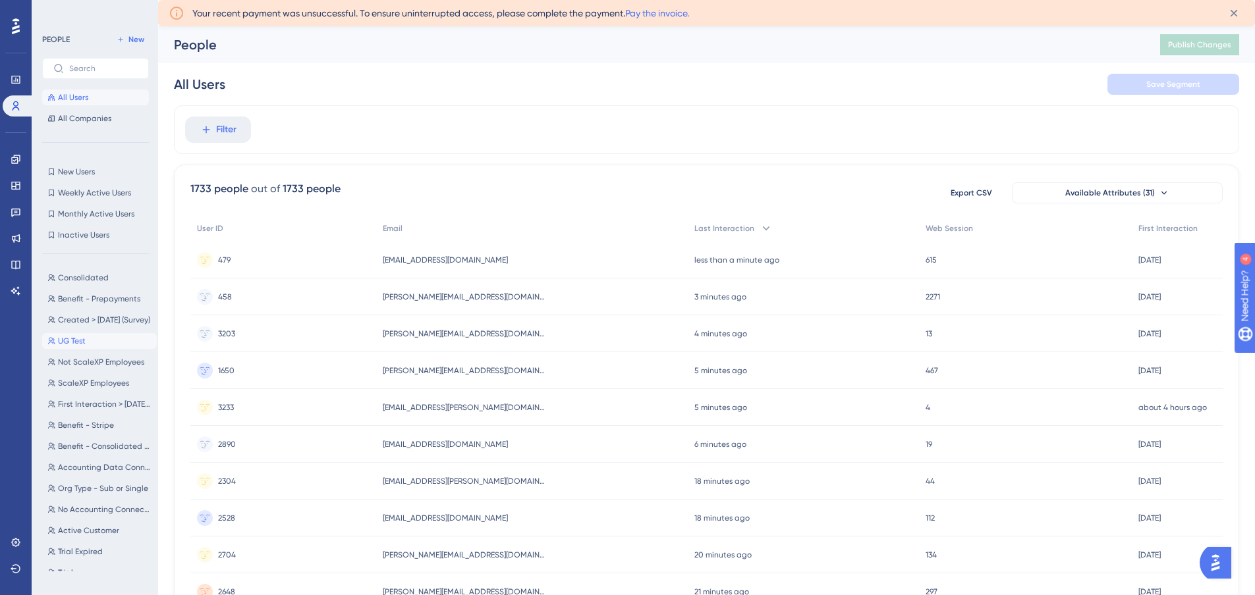
click at [88, 339] on button "UG Test UG Test" at bounding box center [99, 341] width 115 height 16
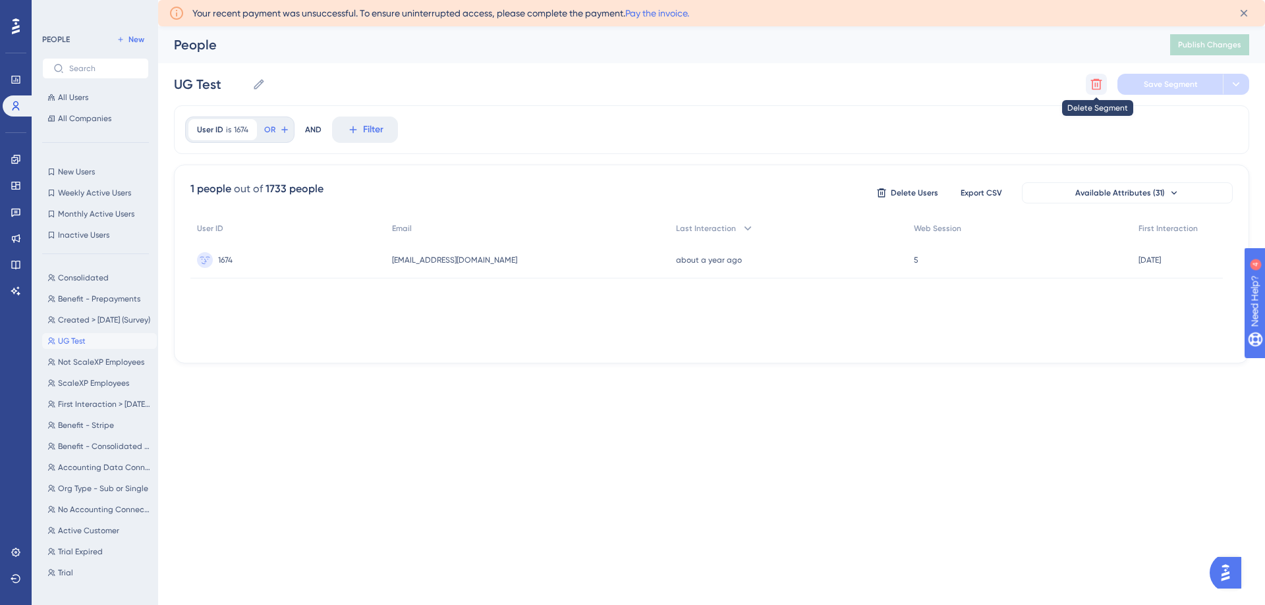
click at [1095, 82] on icon at bounding box center [1095, 84] width 13 height 13
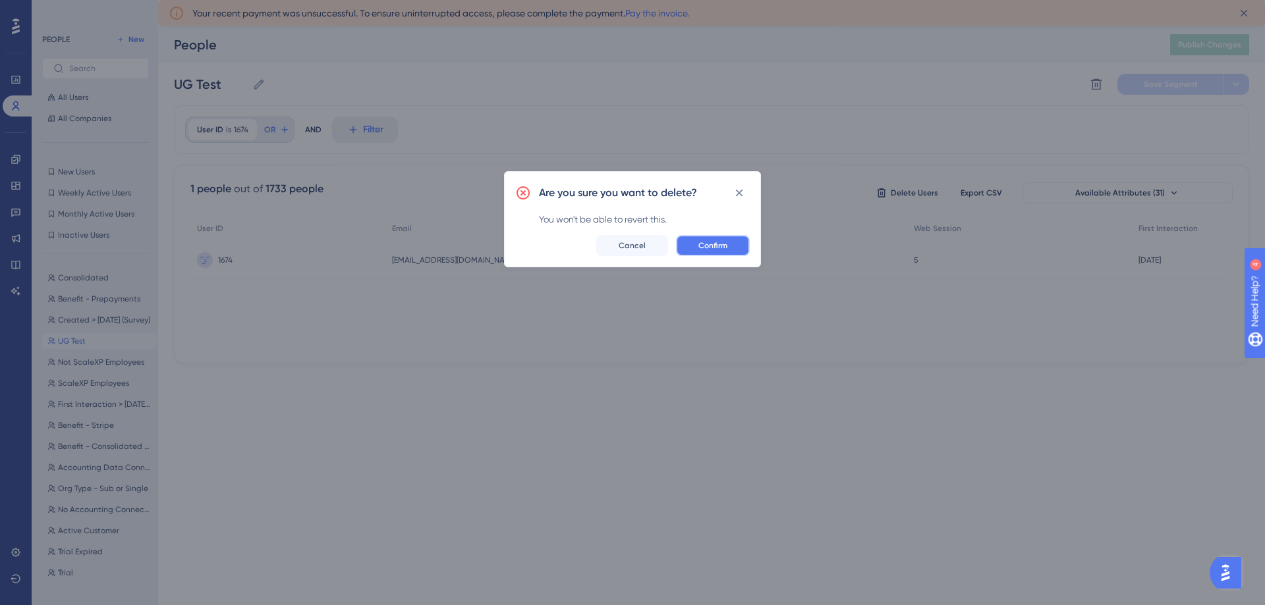
click at [727, 236] on button "Confirm" at bounding box center [713, 245] width 74 height 21
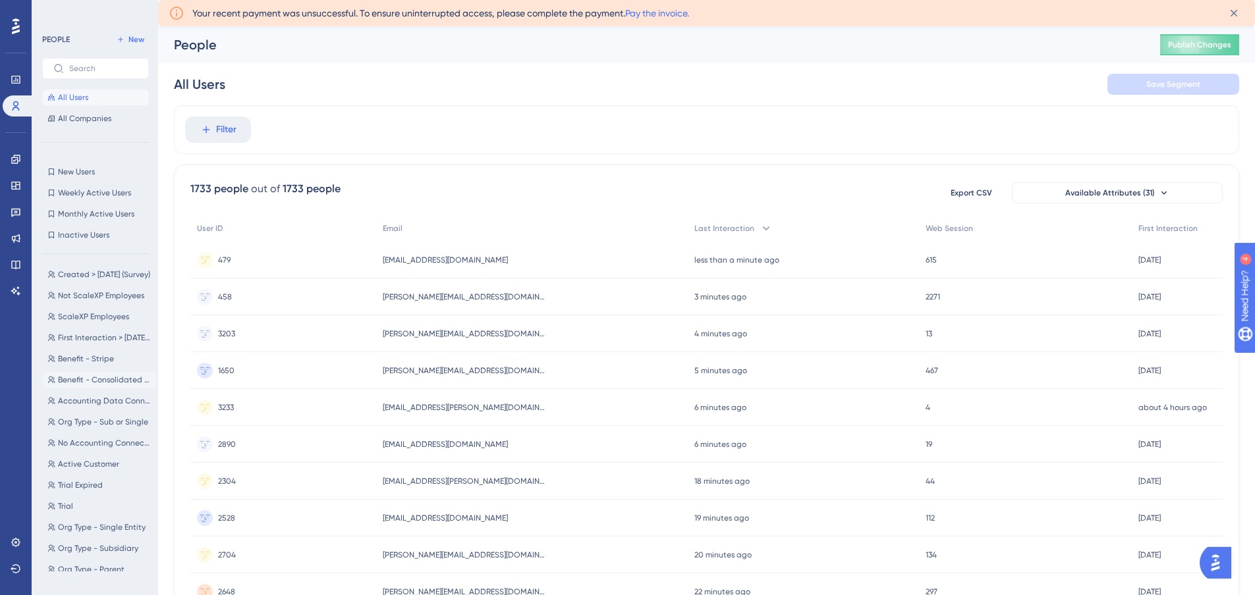
scroll to position [39, 0]
click at [99, 345] on span "First Interaction > 22/01/24 (UG Launch)" at bounding box center [105, 344] width 94 height 11
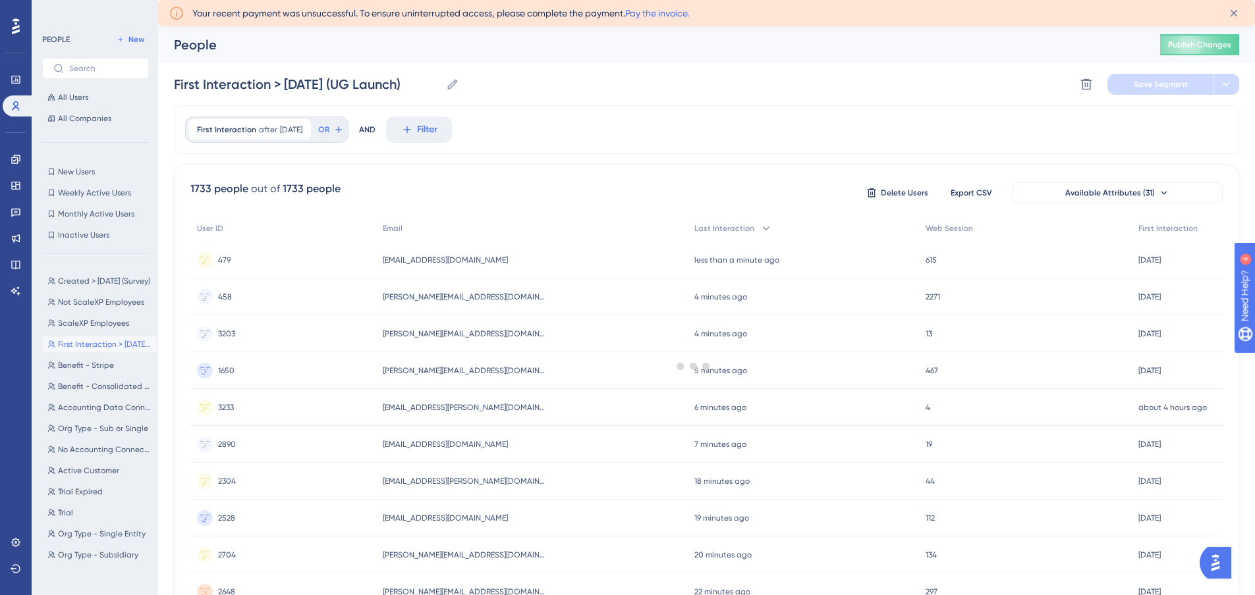
scroll to position [0, 0]
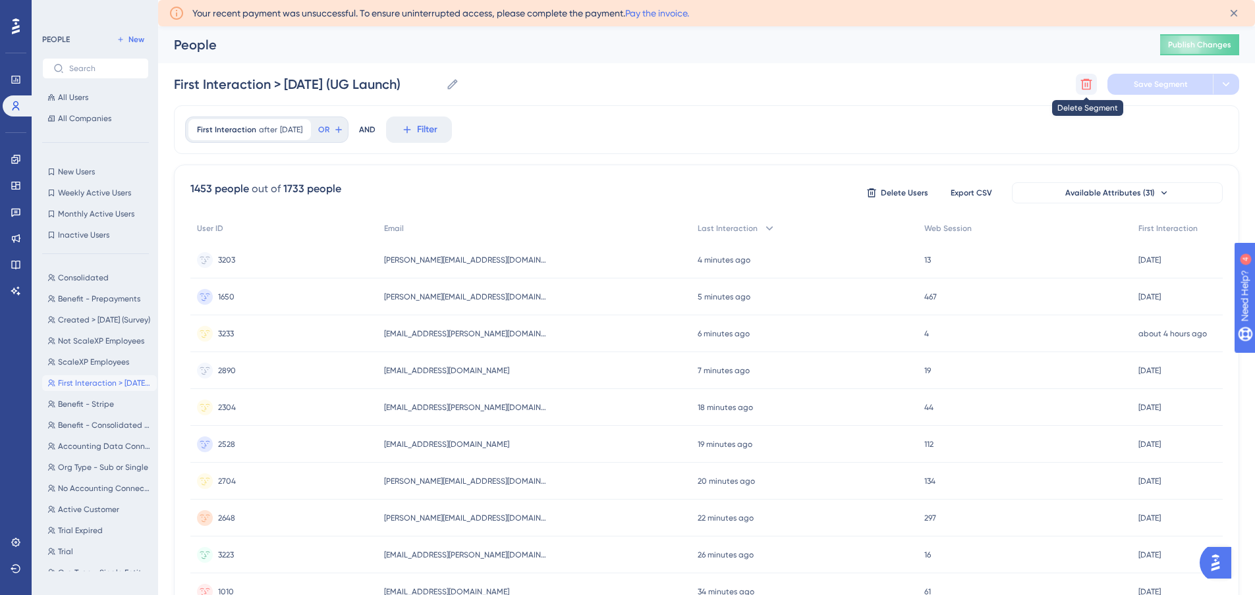
click at [1080, 80] on icon at bounding box center [1086, 84] width 13 height 13
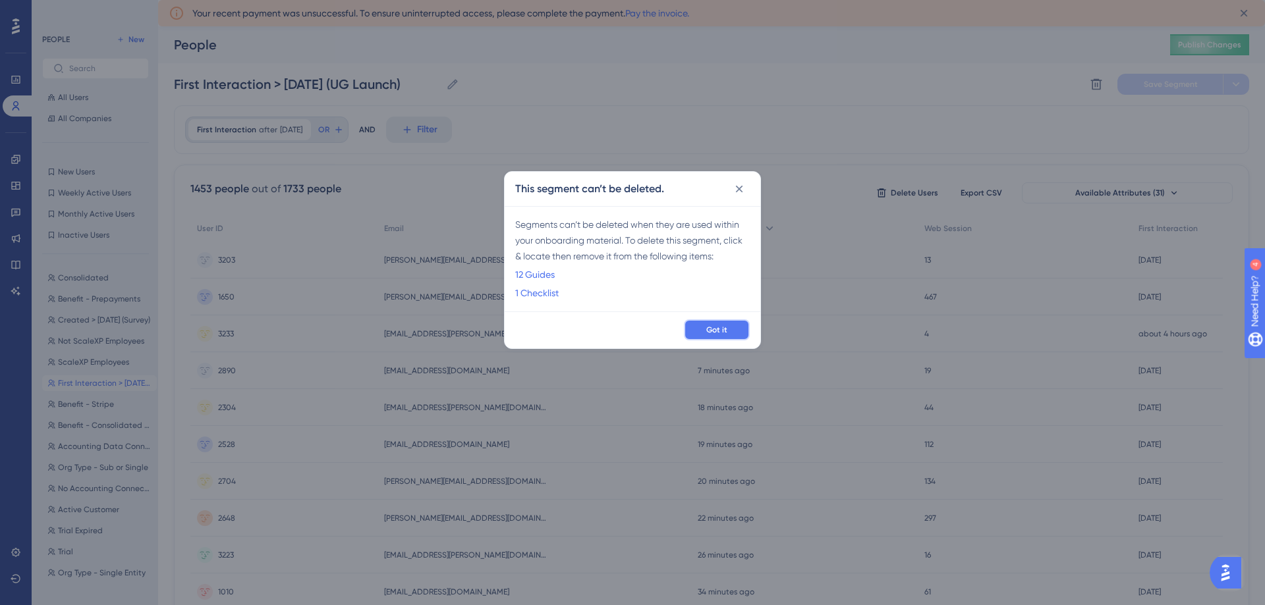
click at [707, 330] on span "Got it" at bounding box center [716, 330] width 21 height 11
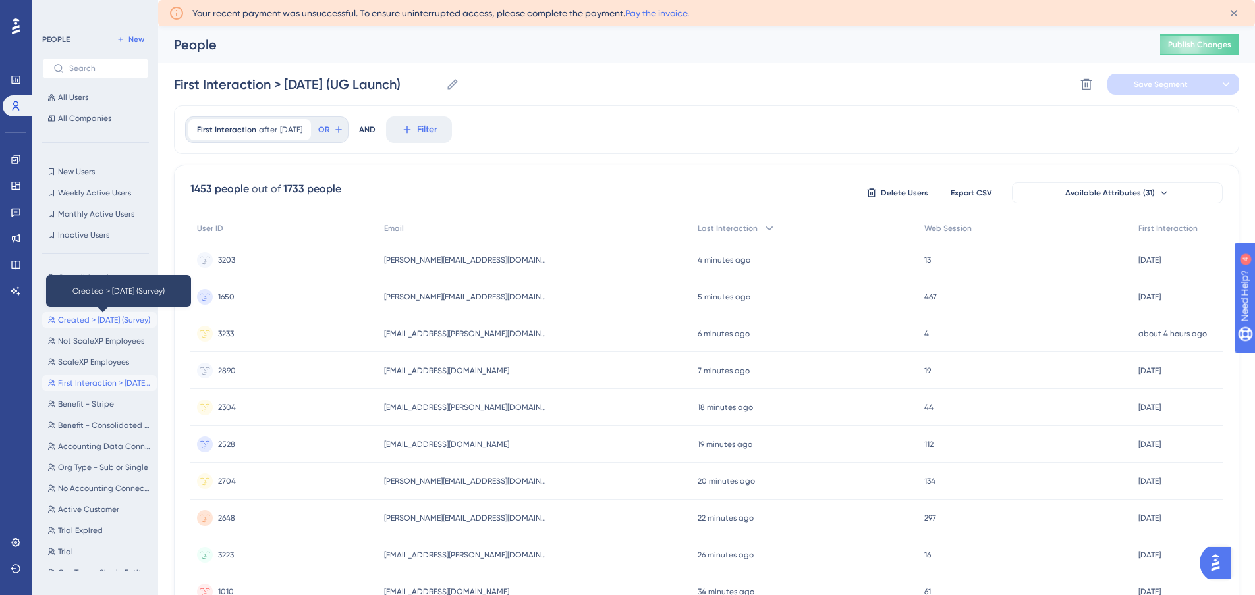
click at [84, 321] on span "Created > 45 Days Ago (Survey)" at bounding box center [104, 320] width 92 height 11
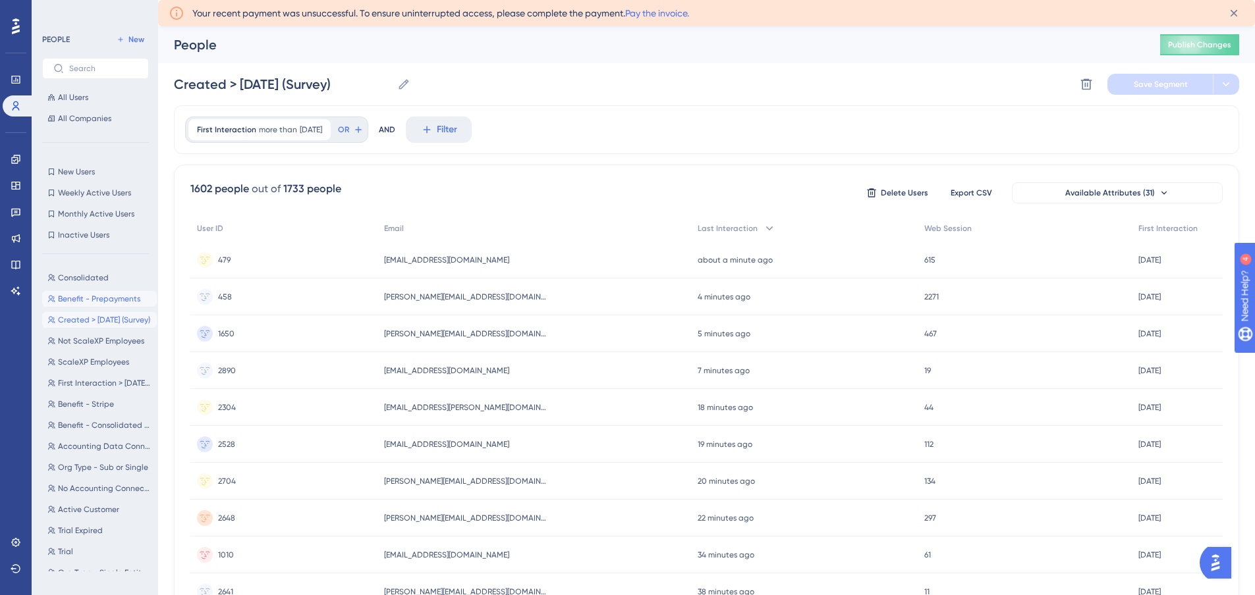
click at [84, 298] on span "Benefit - Prepayments" at bounding box center [99, 299] width 82 height 11
type input "Benefit - Prepayments"
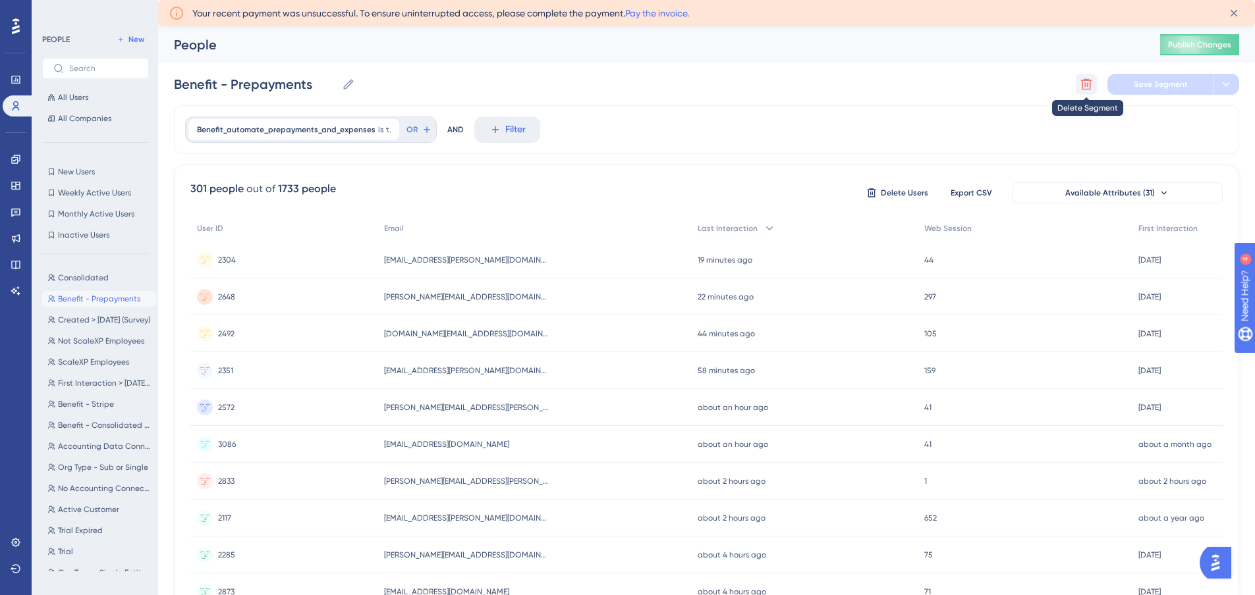
click at [1079, 82] on button at bounding box center [1086, 84] width 21 height 21
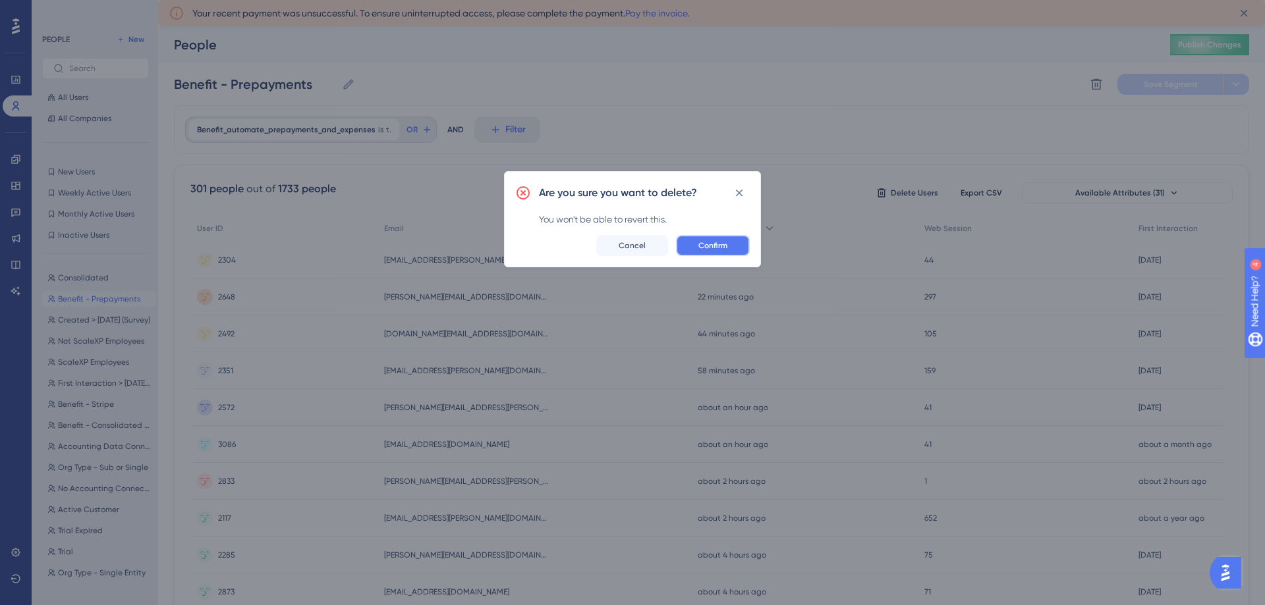
click at [721, 241] on span "Confirm" at bounding box center [712, 245] width 29 height 11
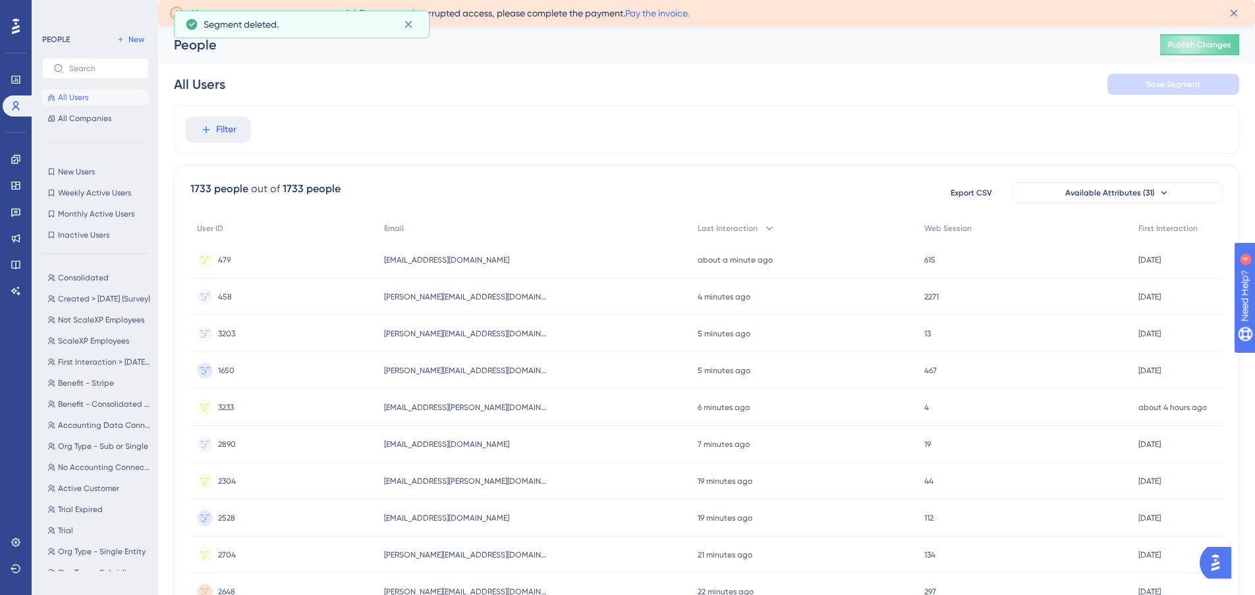
click at [88, 374] on div "Consolidated Consolidated Created > 45 Days Ago (Survey) Created > 45 Days Ago …" at bounding box center [99, 418] width 115 height 307
click at [89, 386] on span "Benefit - Stripe" at bounding box center [86, 383] width 56 height 11
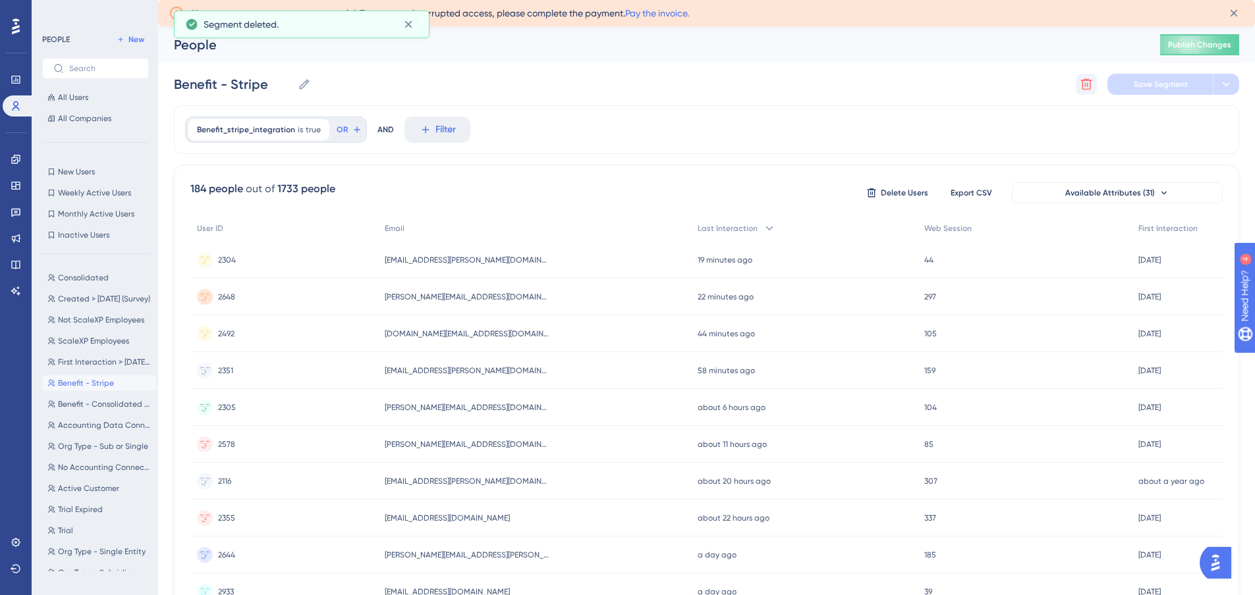
click at [1087, 80] on icon at bounding box center [1086, 84] width 11 height 11
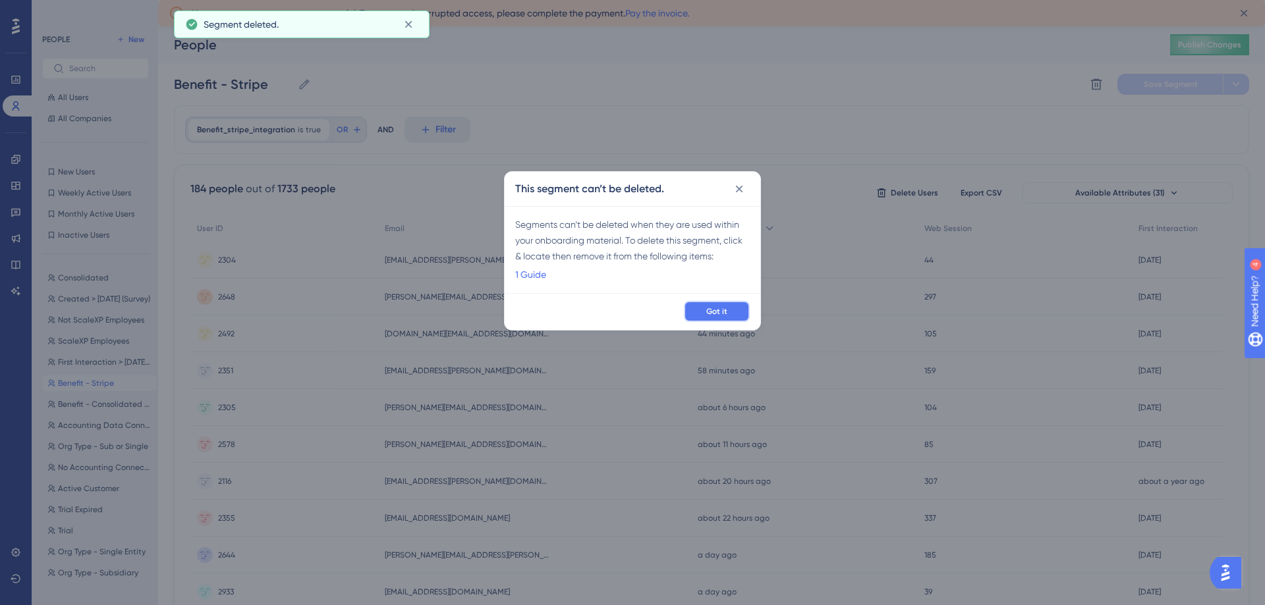
drag, startPoint x: 730, startPoint y: 304, endPoint x: 692, endPoint y: 304, distance: 38.2
click at [729, 304] on button "Got it" at bounding box center [717, 311] width 66 height 21
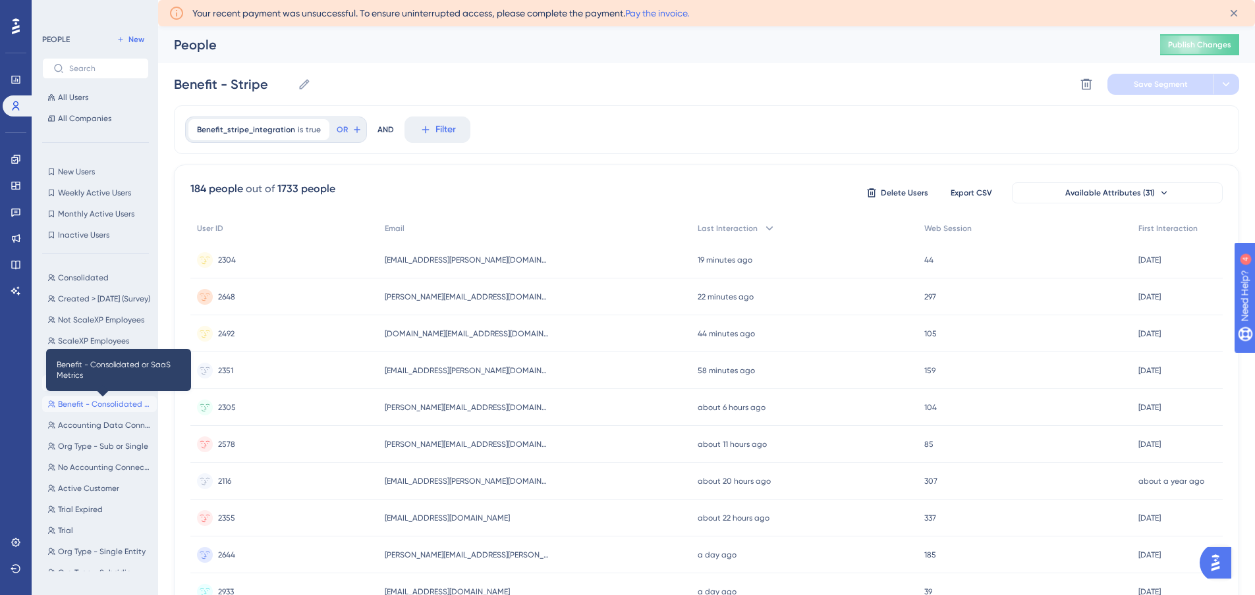
click at [94, 402] on span "Benefit - Consolidated or SaaS Metrics" at bounding box center [105, 404] width 94 height 11
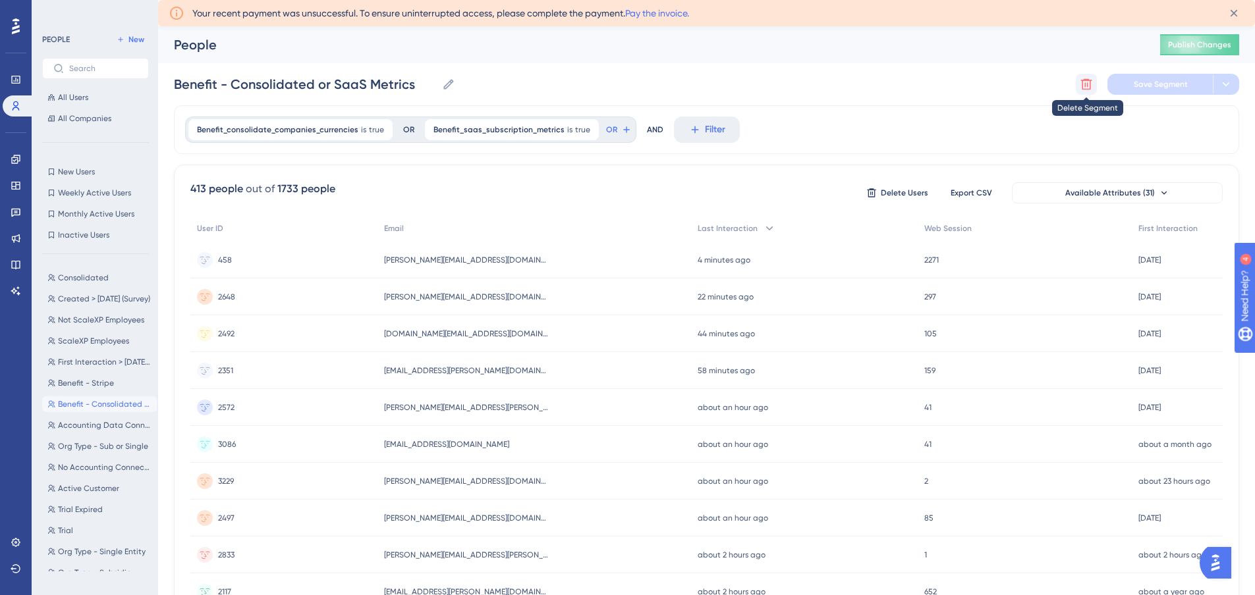
click at [1082, 83] on icon at bounding box center [1086, 84] width 13 height 13
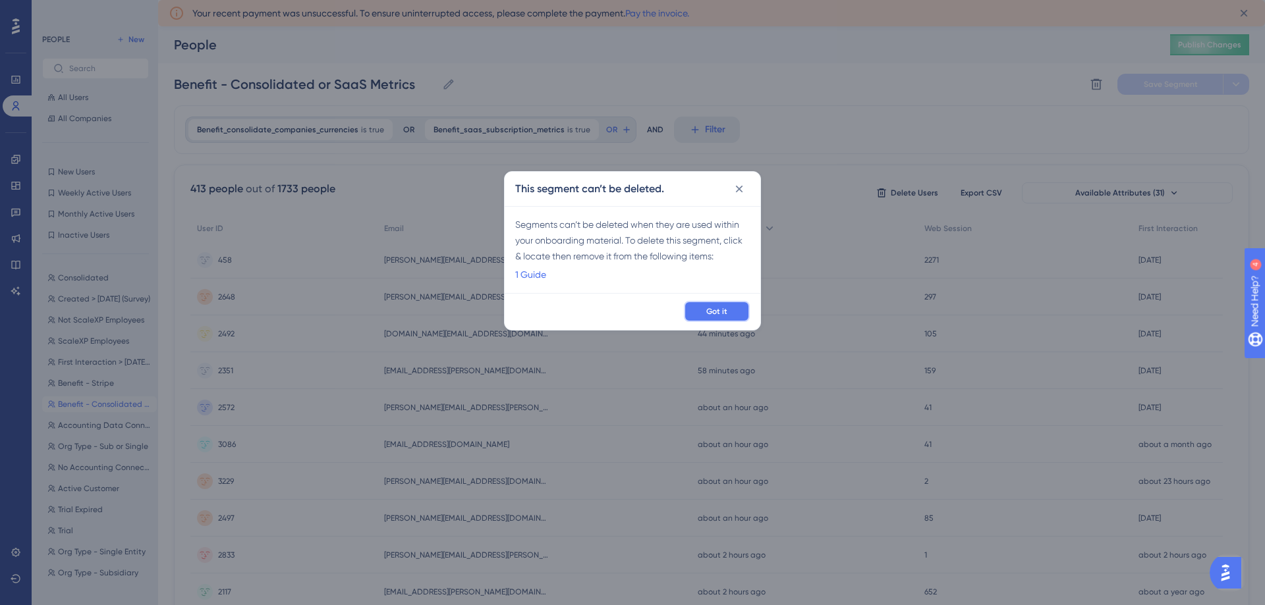
click at [725, 310] on span "Got it" at bounding box center [716, 311] width 21 height 11
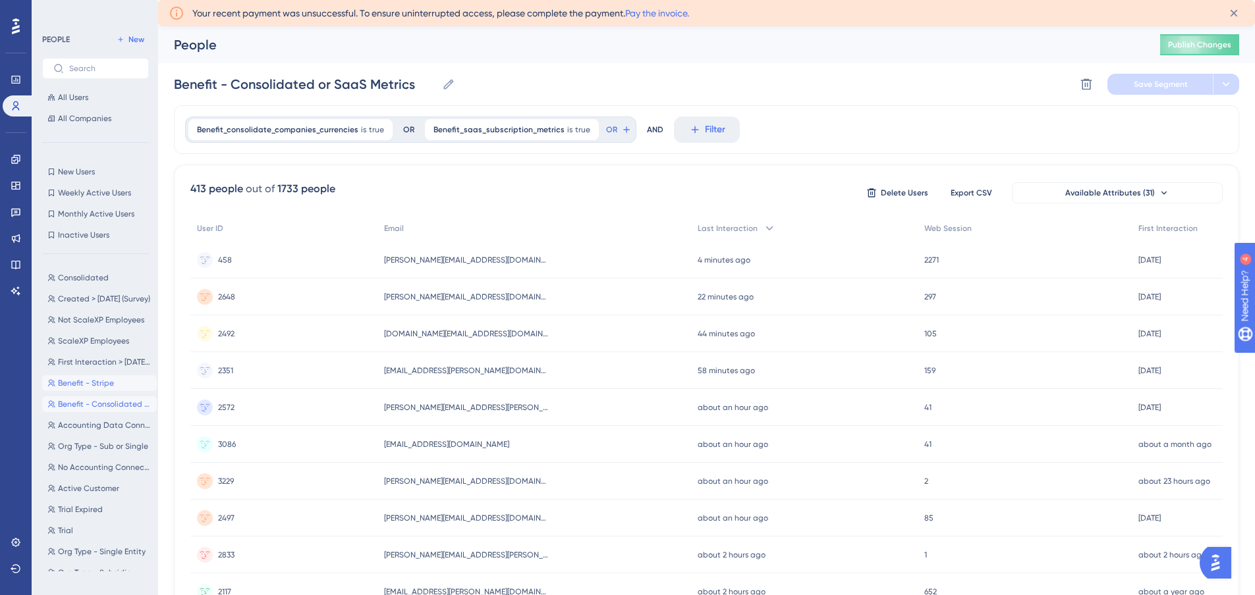
click at [75, 387] on span "Benefit - Stripe" at bounding box center [86, 383] width 56 height 11
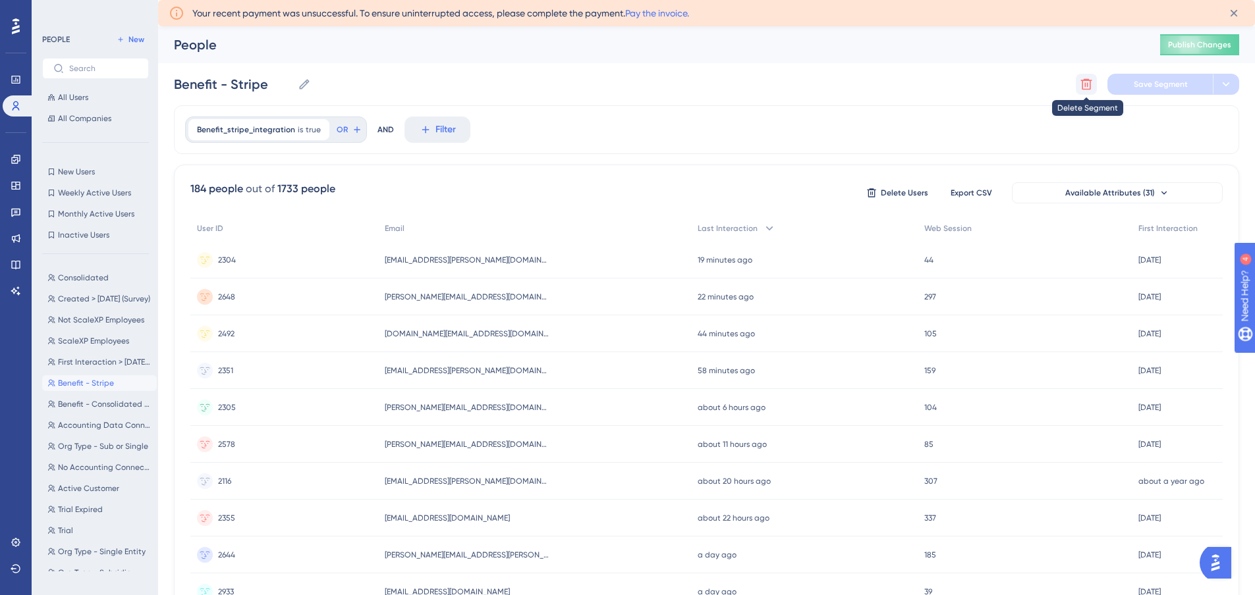
click at [1080, 83] on icon at bounding box center [1086, 84] width 13 height 13
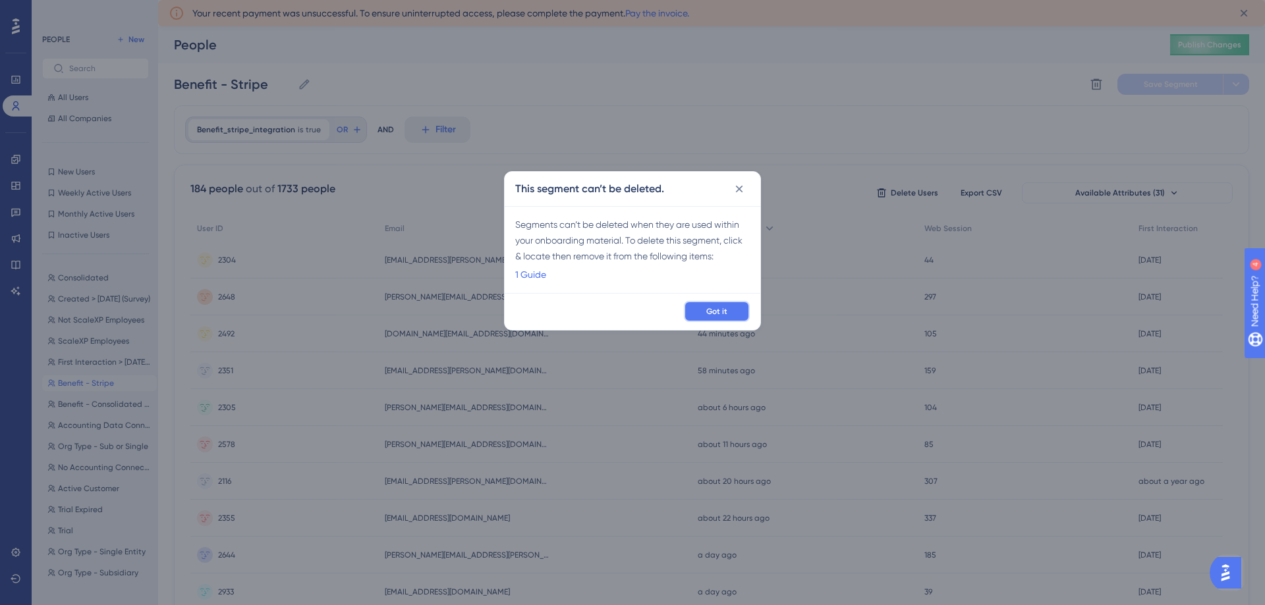
click at [719, 312] on span "Got it" at bounding box center [716, 311] width 21 height 11
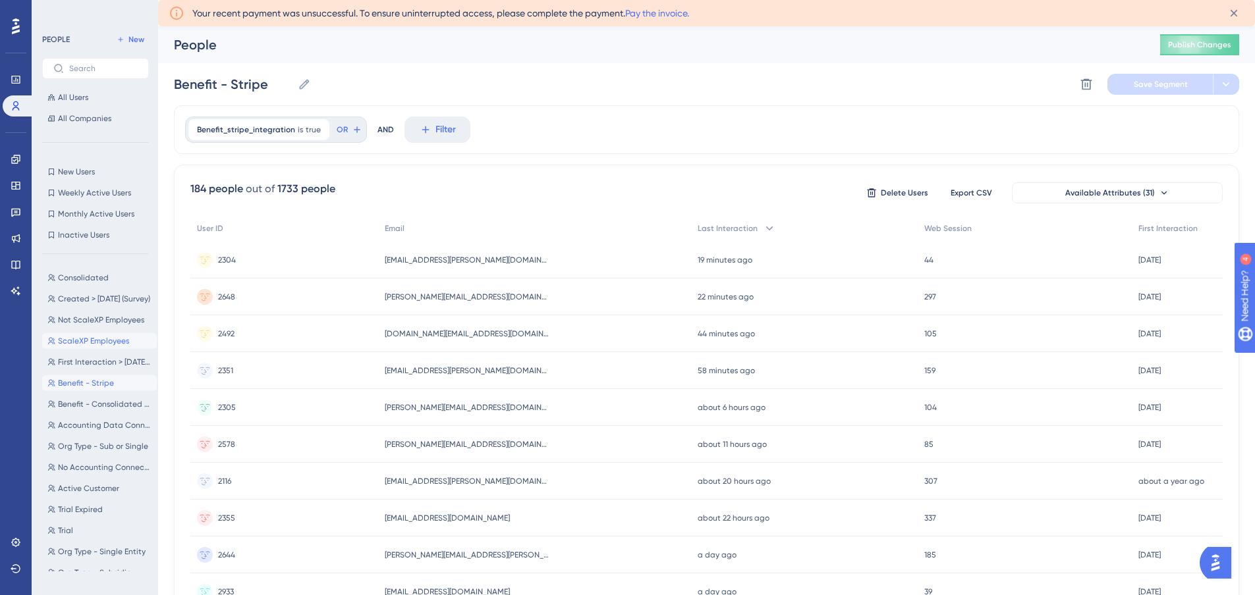
click at [79, 338] on span "ScaleXP Employees" at bounding box center [93, 341] width 71 height 11
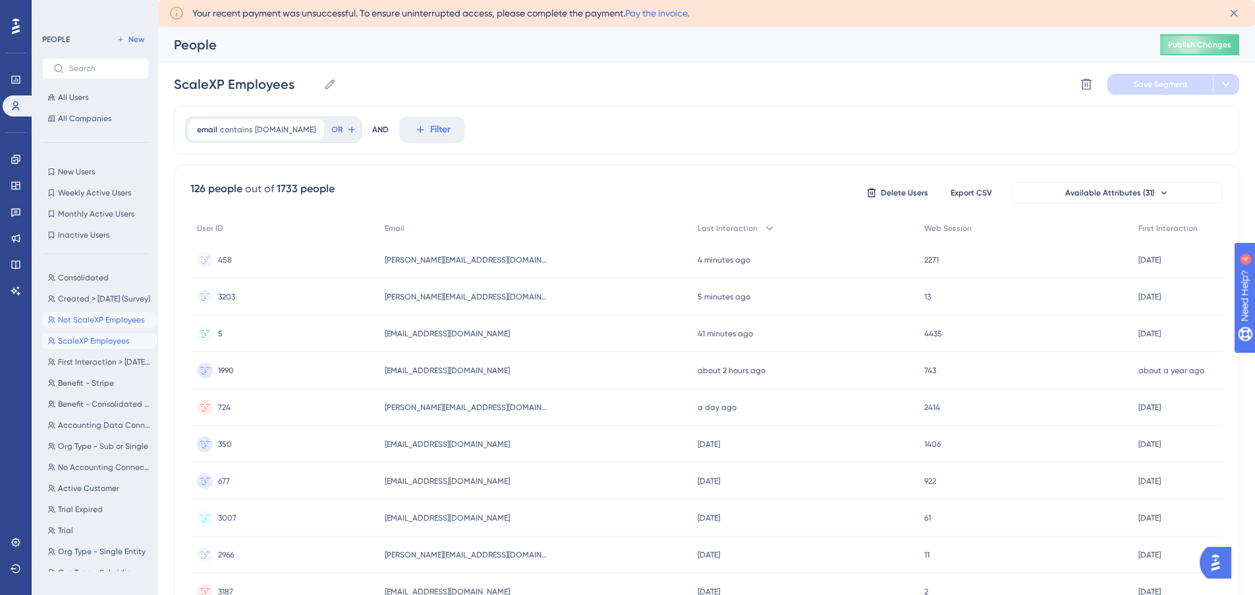
click at [80, 318] on span "Not ScaleXP Employees" at bounding box center [101, 320] width 86 height 11
type input "Not ScaleXP Employees"
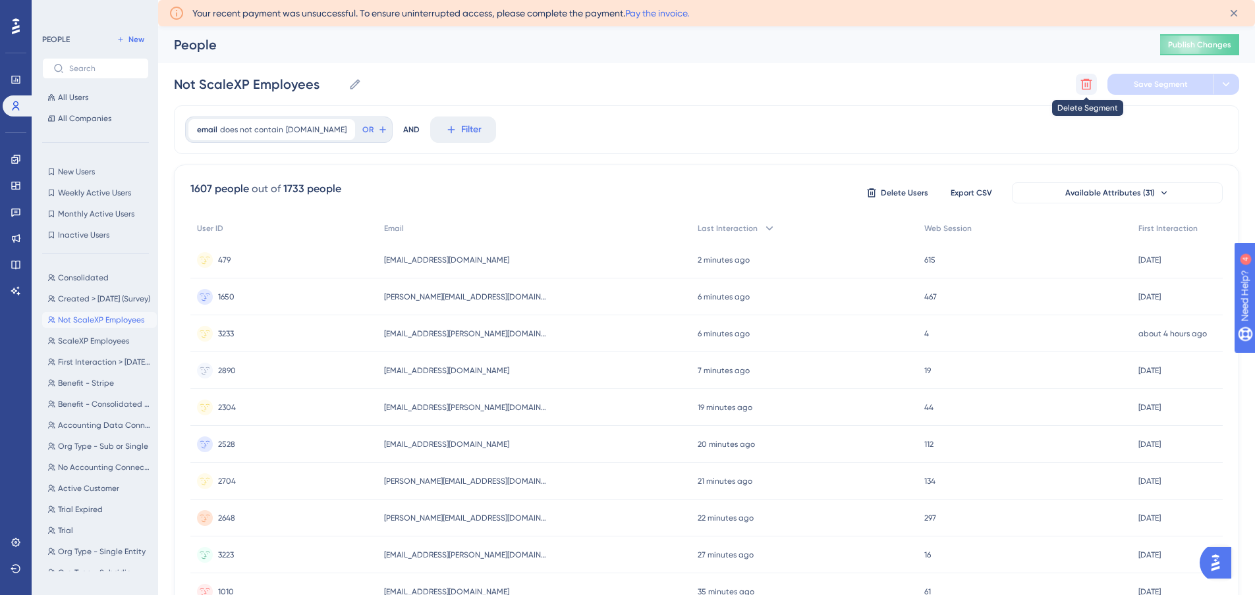
click at [1079, 84] on button at bounding box center [1086, 84] width 21 height 21
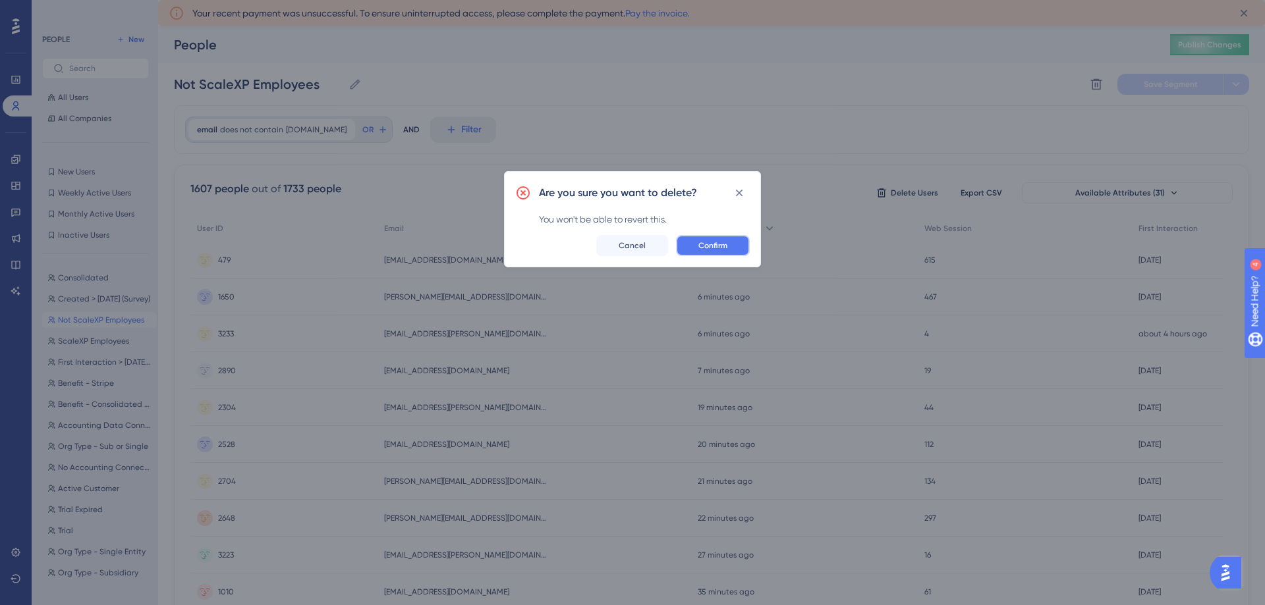
click at [715, 245] on span "Confirm" at bounding box center [712, 245] width 29 height 11
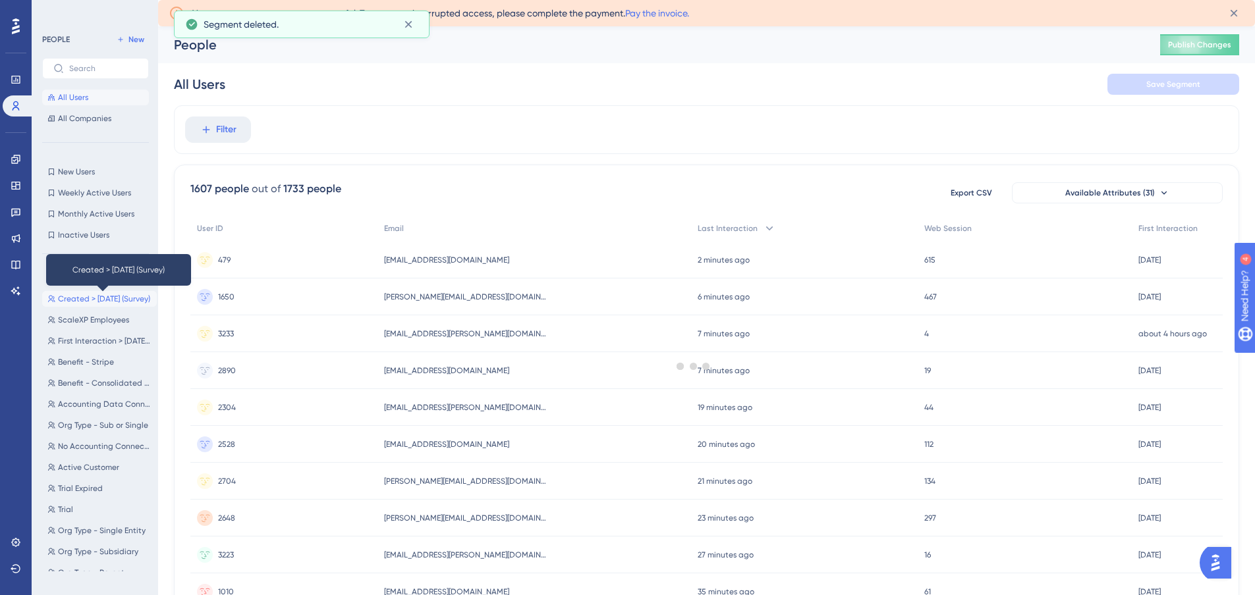
click at [82, 300] on span "Created > 45 Days Ago (Survey)" at bounding box center [104, 299] width 92 height 11
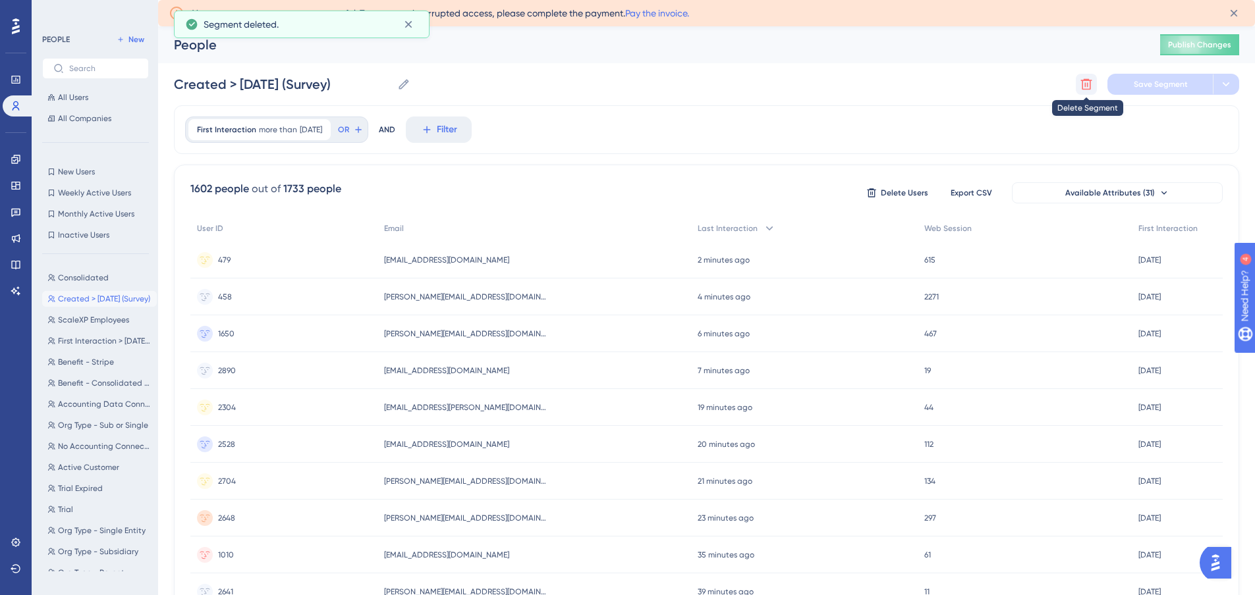
click at [1081, 84] on icon at bounding box center [1086, 84] width 13 height 13
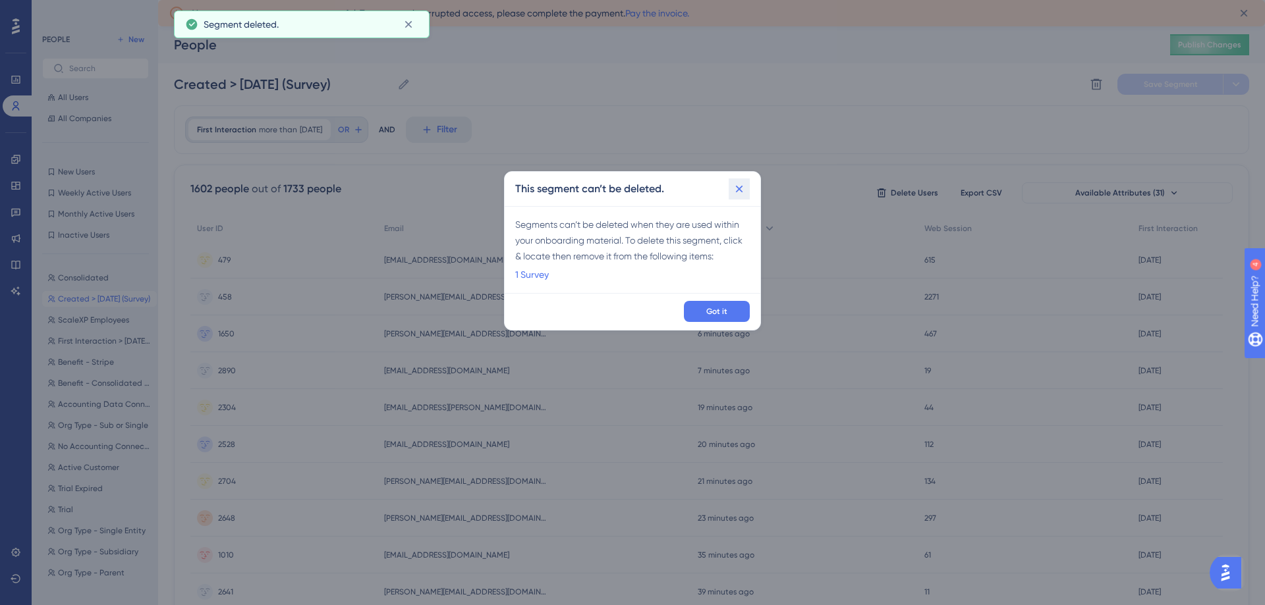
click at [736, 189] on icon at bounding box center [738, 188] width 13 height 13
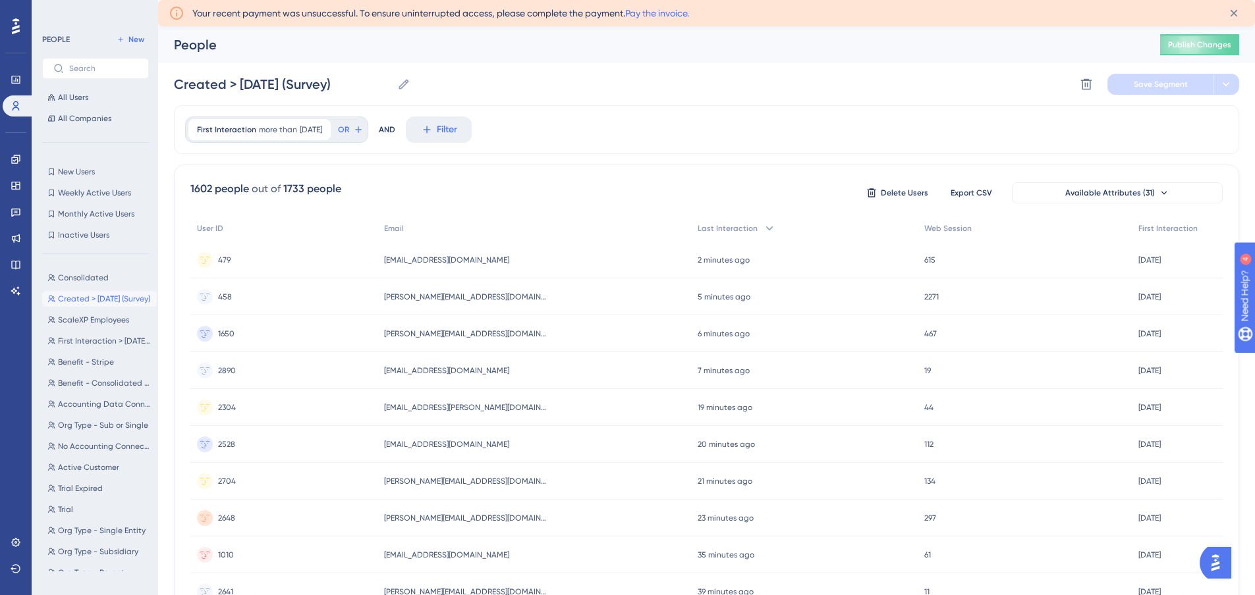
scroll to position [63, 0]
click at [75, 446] on button "Trial Trial" at bounding box center [99, 447] width 115 height 16
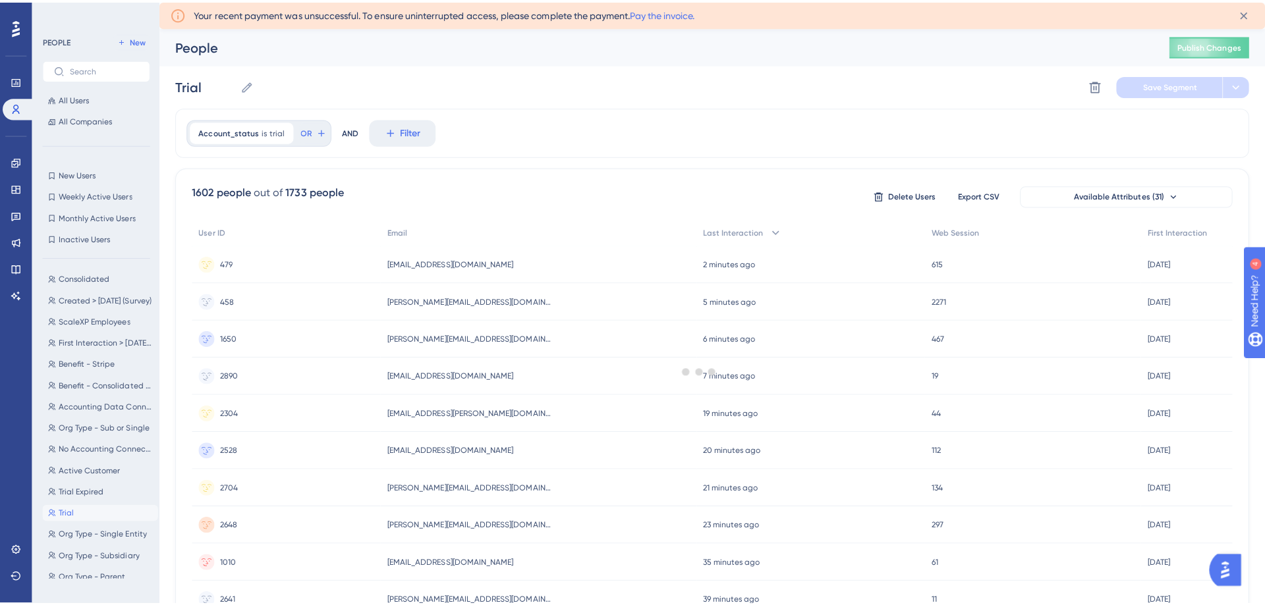
scroll to position [0, 0]
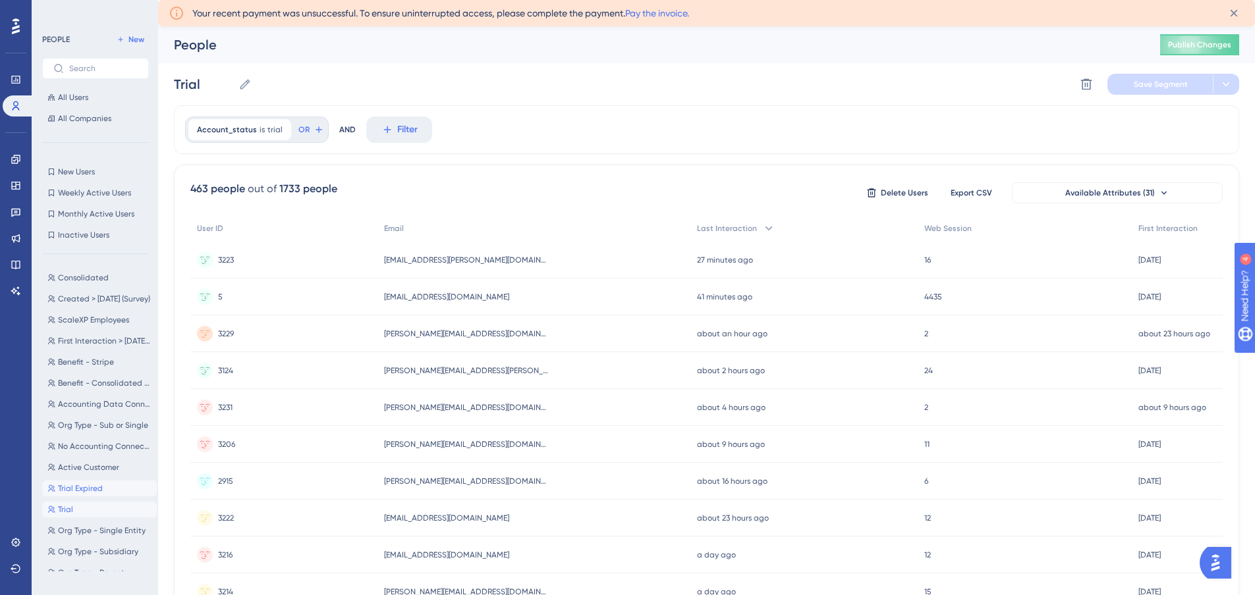
click at [78, 490] on span "Trial Expired" at bounding box center [80, 488] width 45 height 11
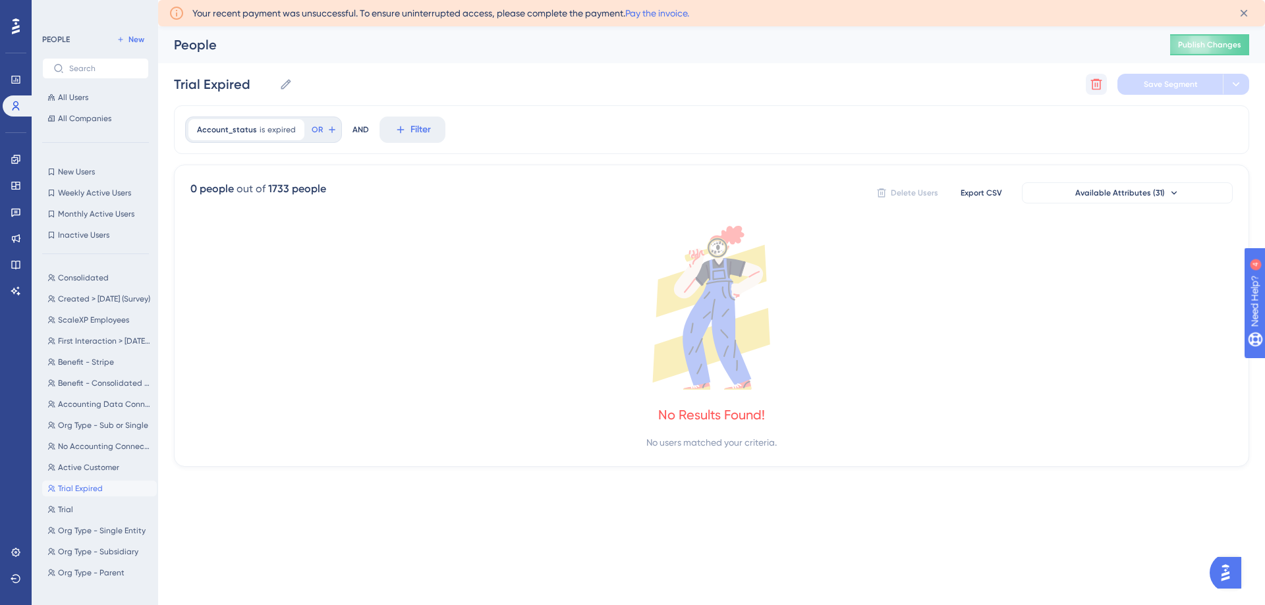
click at [1089, 82] on button at bounding box center [1096, 84] width 21 height 21
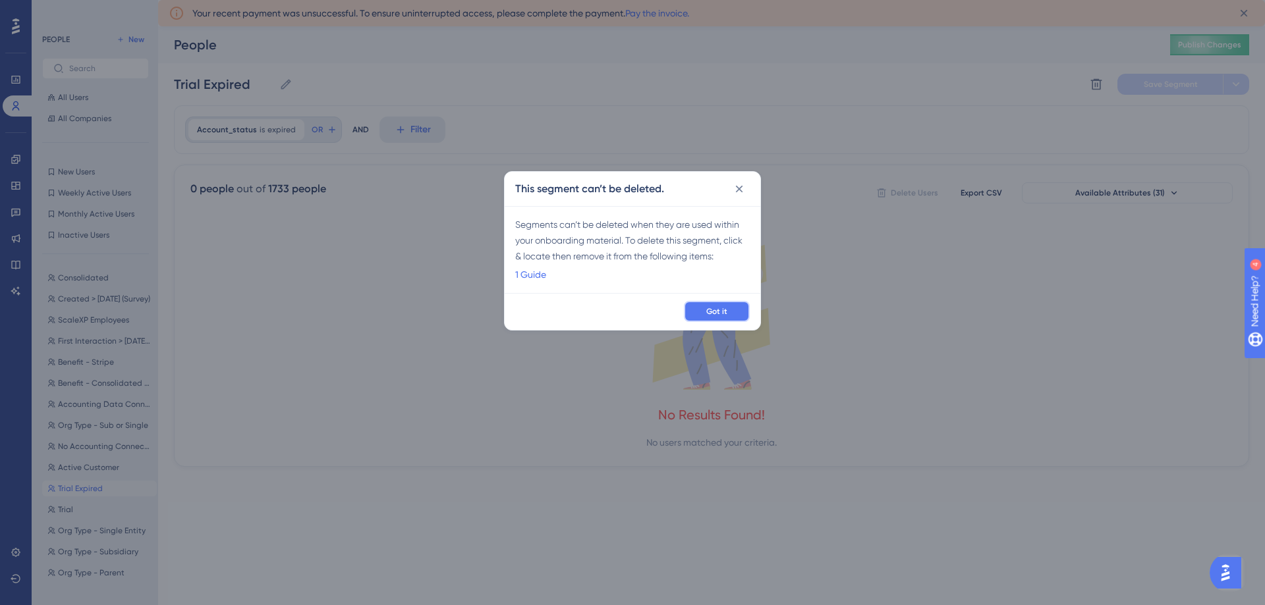
click at [706, 313] on span "Got it" at bounding box center [716, 311] width 21 height 11
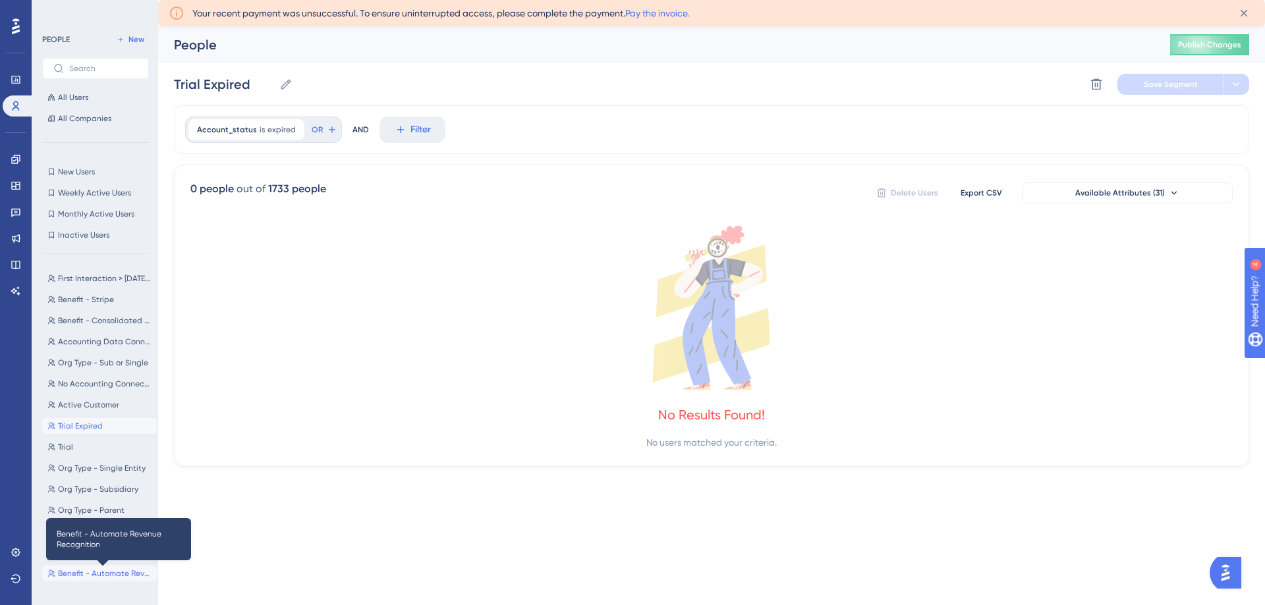
click at [90, 570] on span "Benefit - Automate Revenue Recognition" at bounding box center [105, 573] width 94 height 11
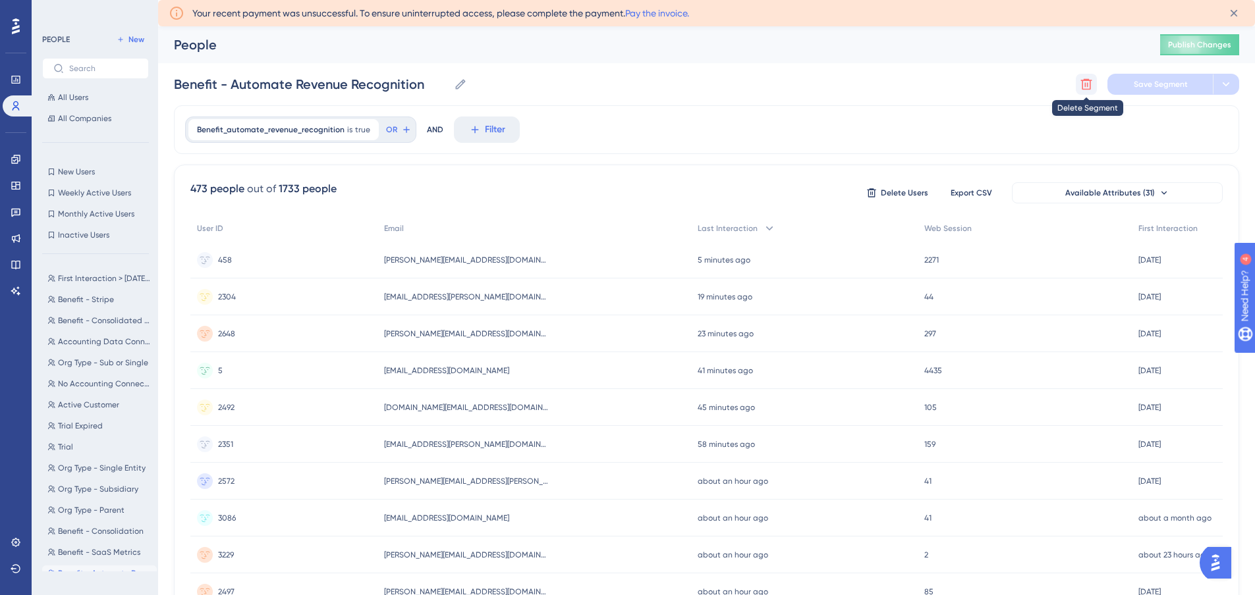
click at [1089, 86] on icon at bounding box center [1086, 84] width 11 height 11
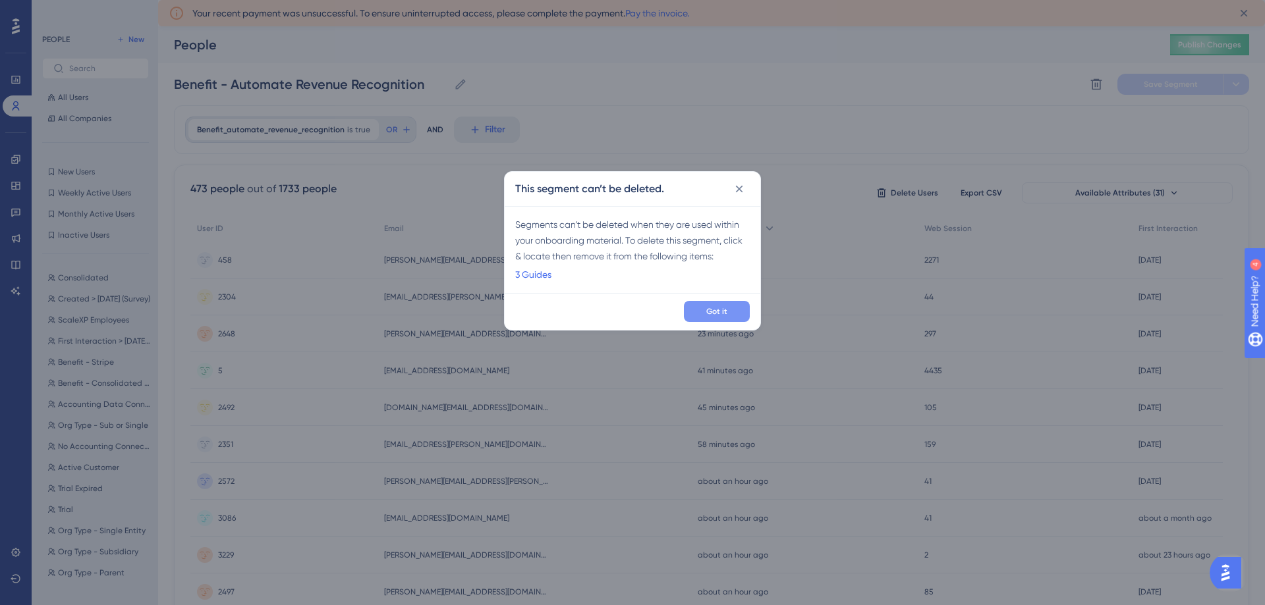
click at [709, 306] on span "Got it" at bounding box center [716, 311] width 21 height 11
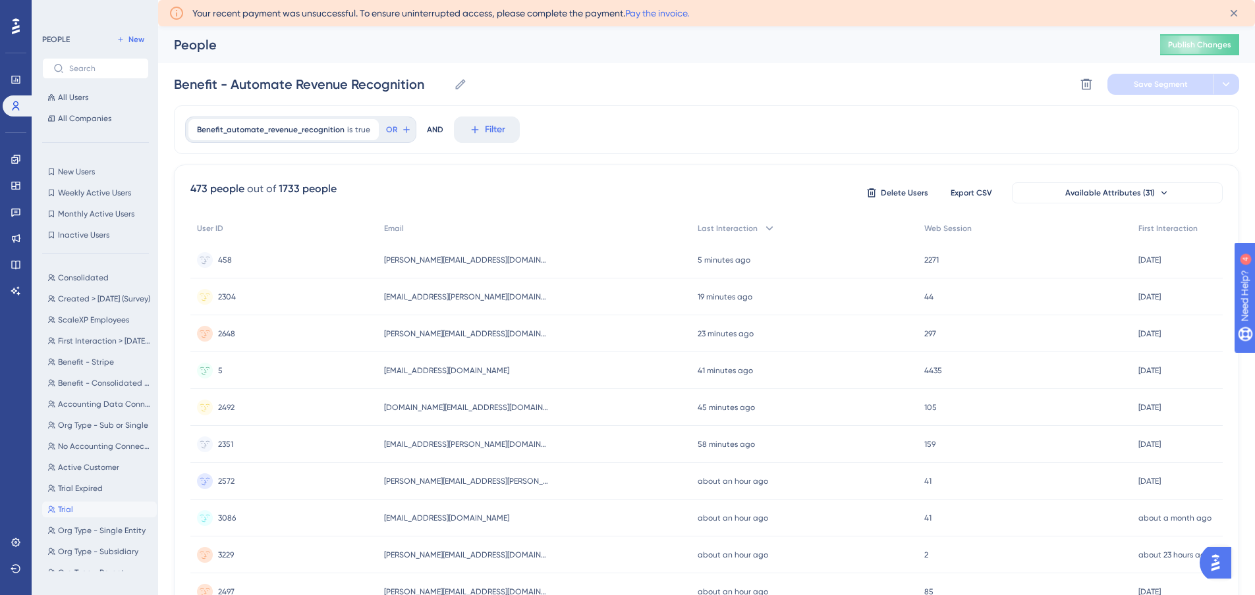
click at [62, 505] on span "Trial" at bounding box center [65, 510] width 15 height 11
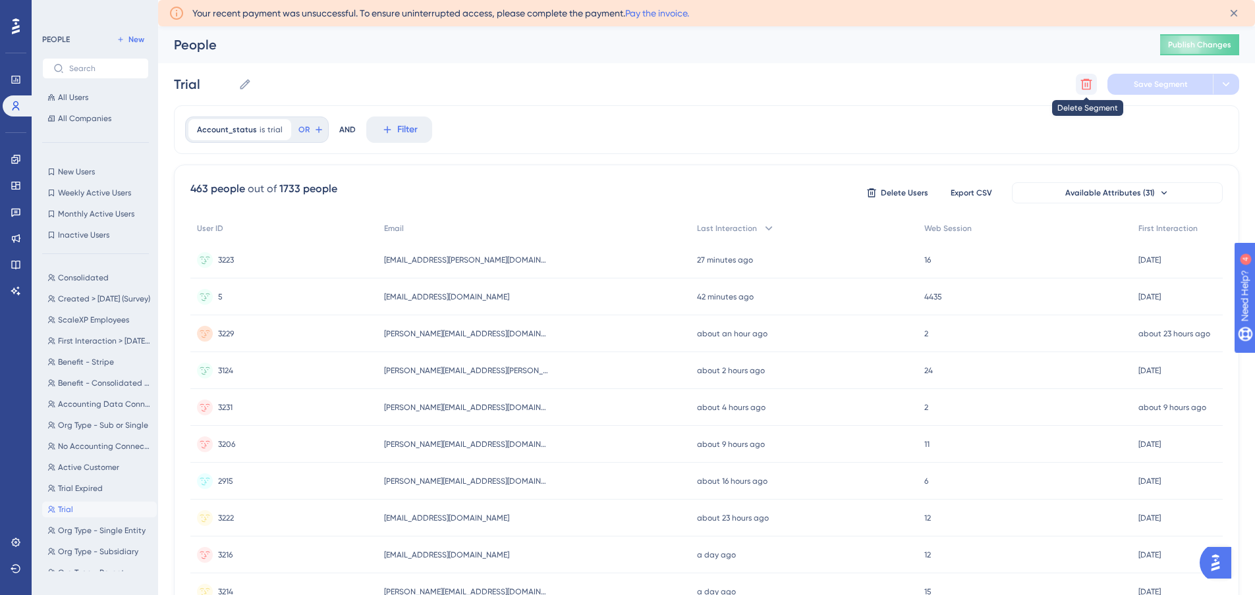
click at [1081, 84] on icon at bounding box center [1086, 84] width 13 height 13
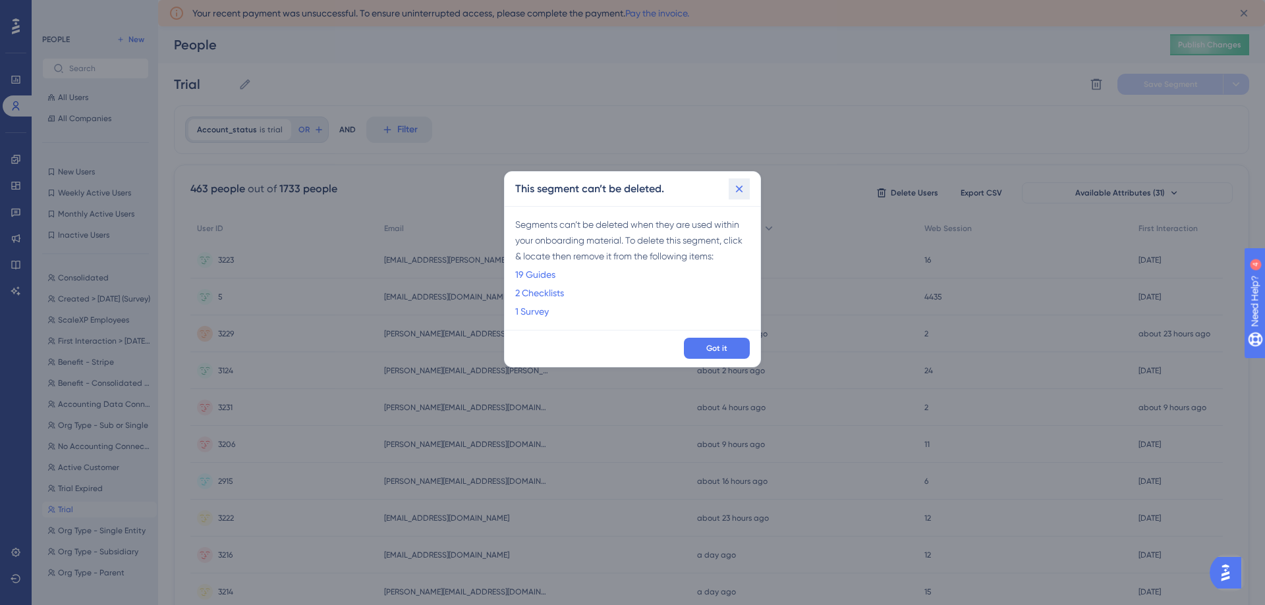
click at [737, 184] on icon at bounding box center [738, 188] width 13 height 13
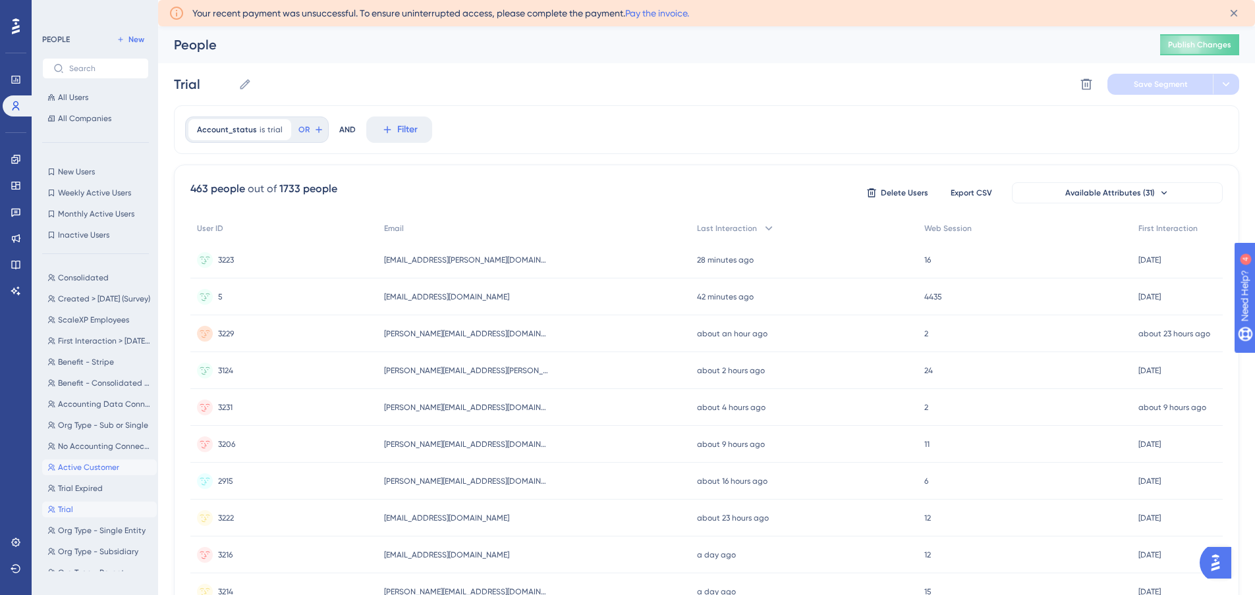
click at [69, 466] on span "Active Customer" at bounding box center [88, 467] width 61 height 11
type input "Active Customer"
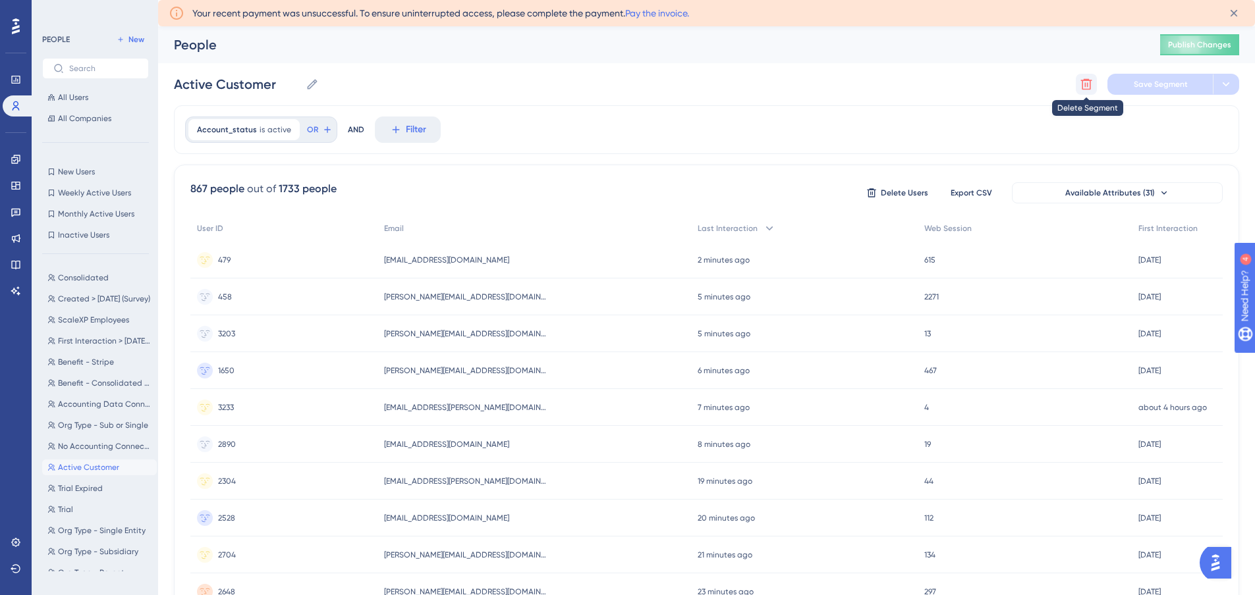
click at [1087, 90] on icon at bounding box center [1086, 84] width 11 height 11
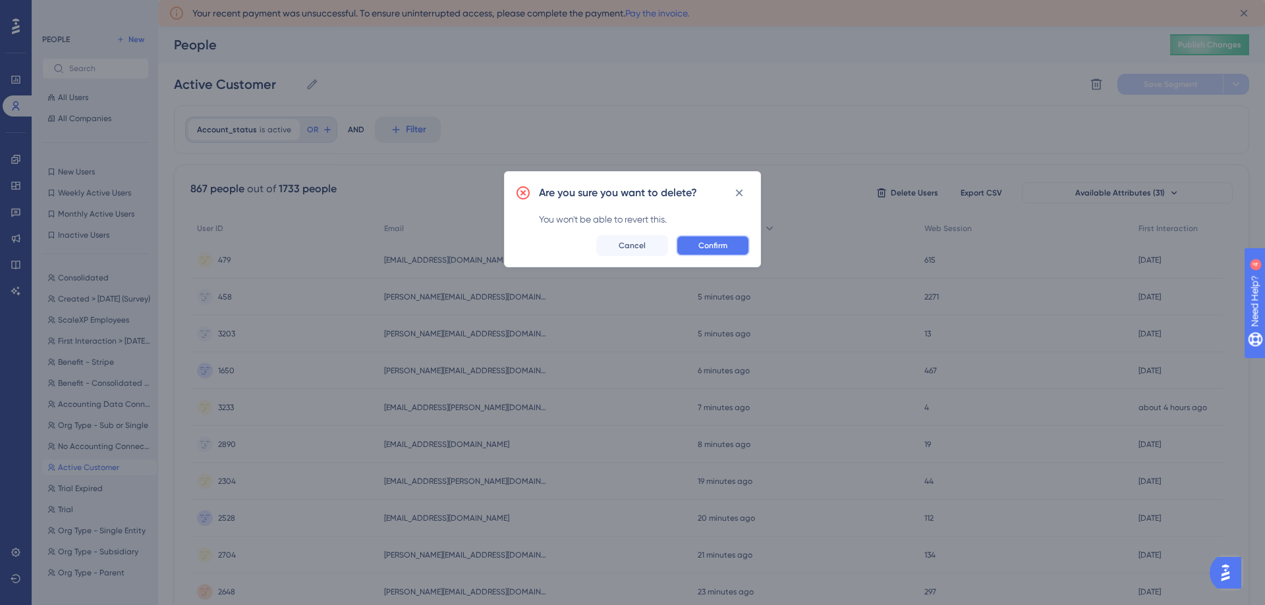
click at [703, 242] on span "Confirm" at bounding box center [712, 245] width 29 height 11
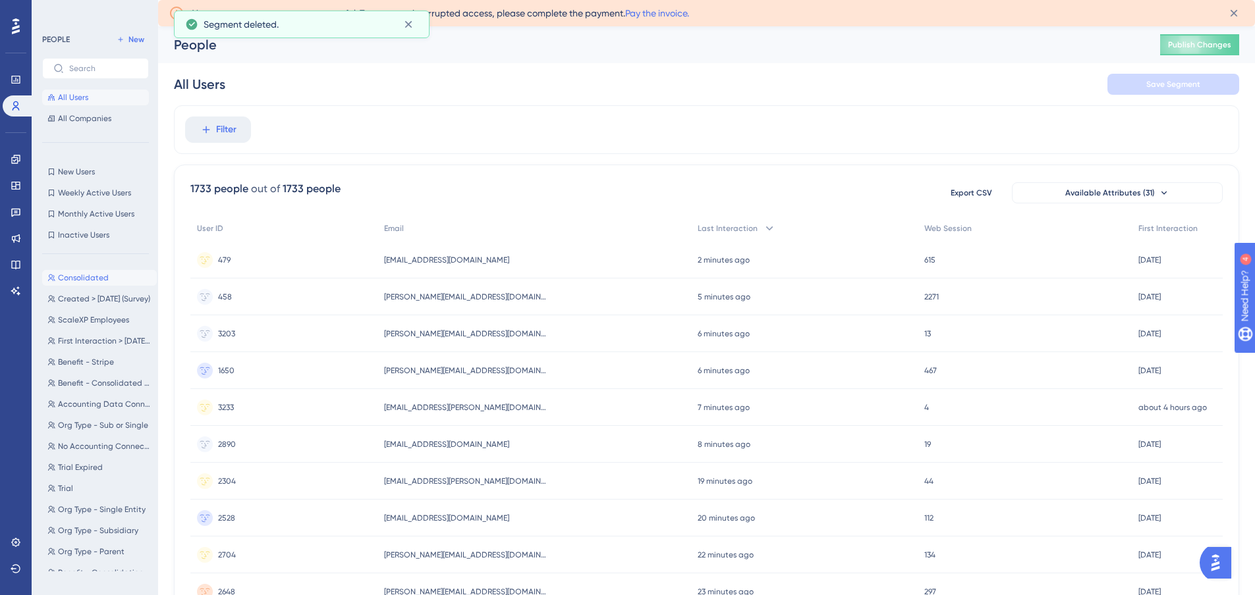
click at [74, 282] on span "Consolidated" at bounding box center [83, 278] width 51 height 11
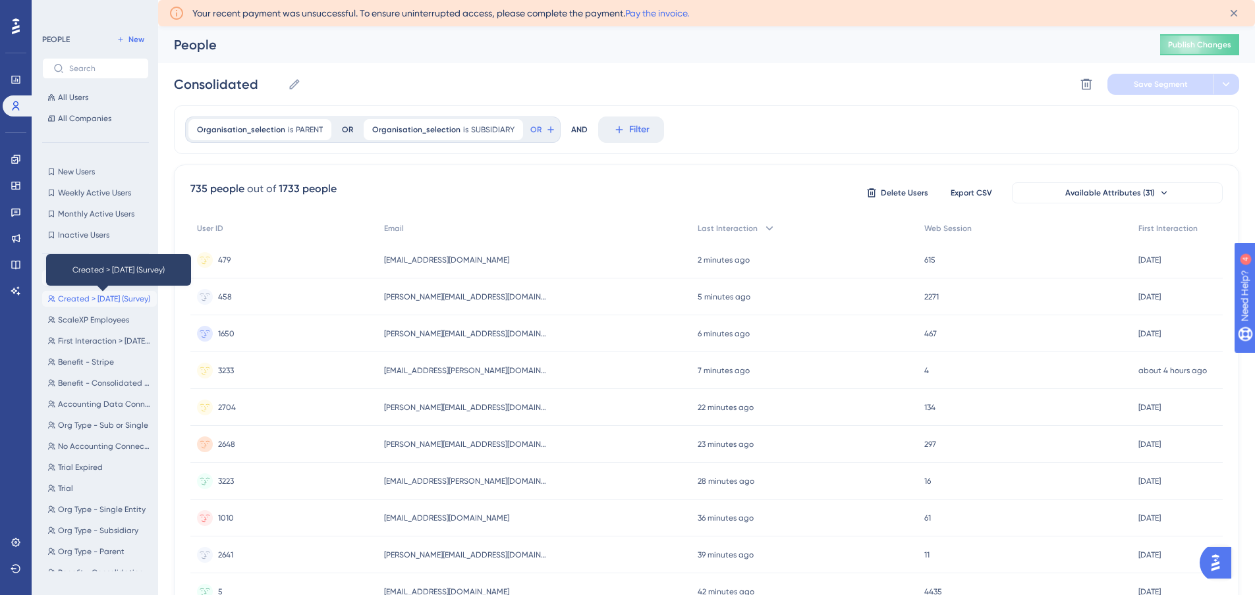
click at [88, 297] on span "Created > 45 Days Ago (Survey)" at bounding box center [104, 299] width 92 height 11
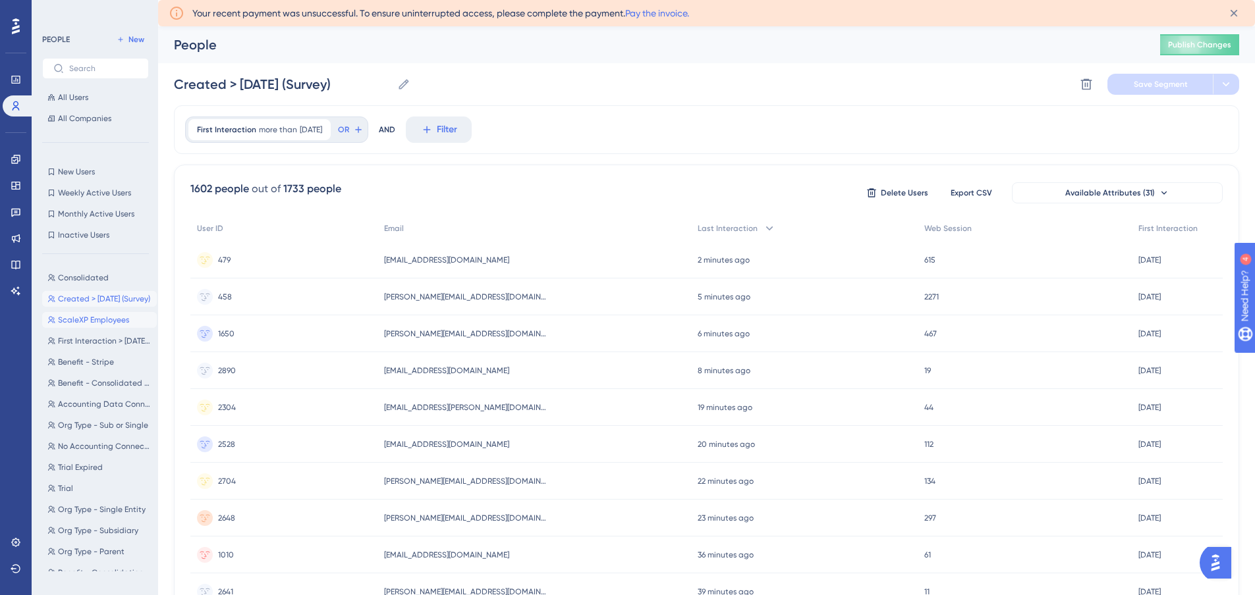
click at [86, 323] on span "ScaleXP Employees" at bounding box center [93, 320] width 71 height 11
type input "ScaleXP Employees"
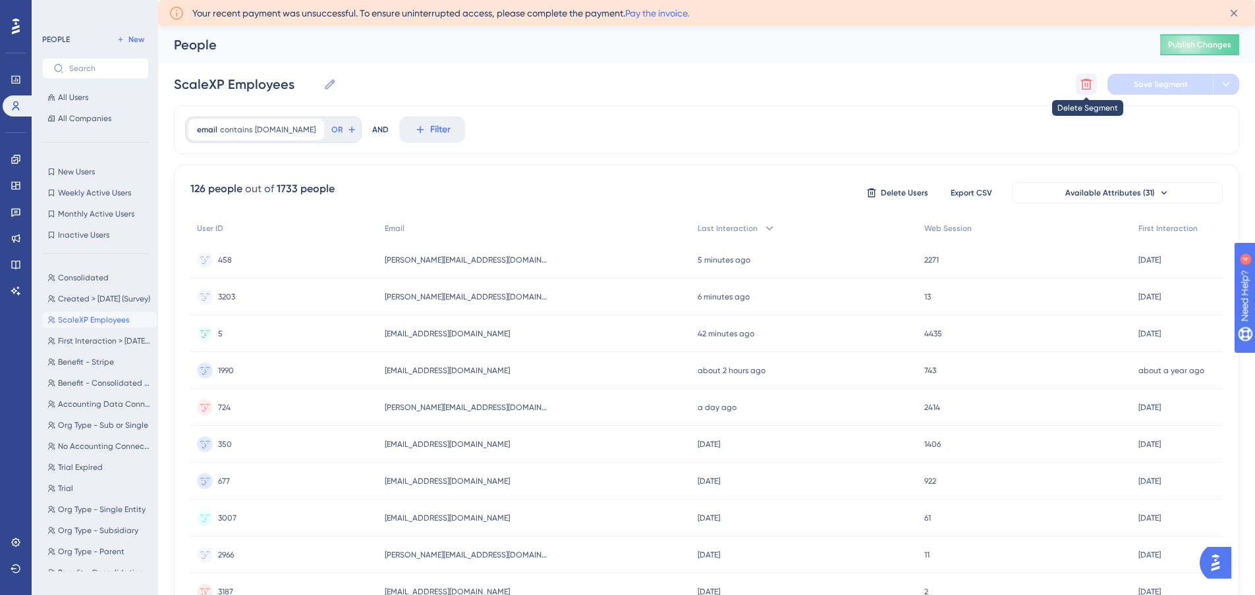
click at [1083, 86] on icon at bounding box center [1086, 84] width 11 height 11
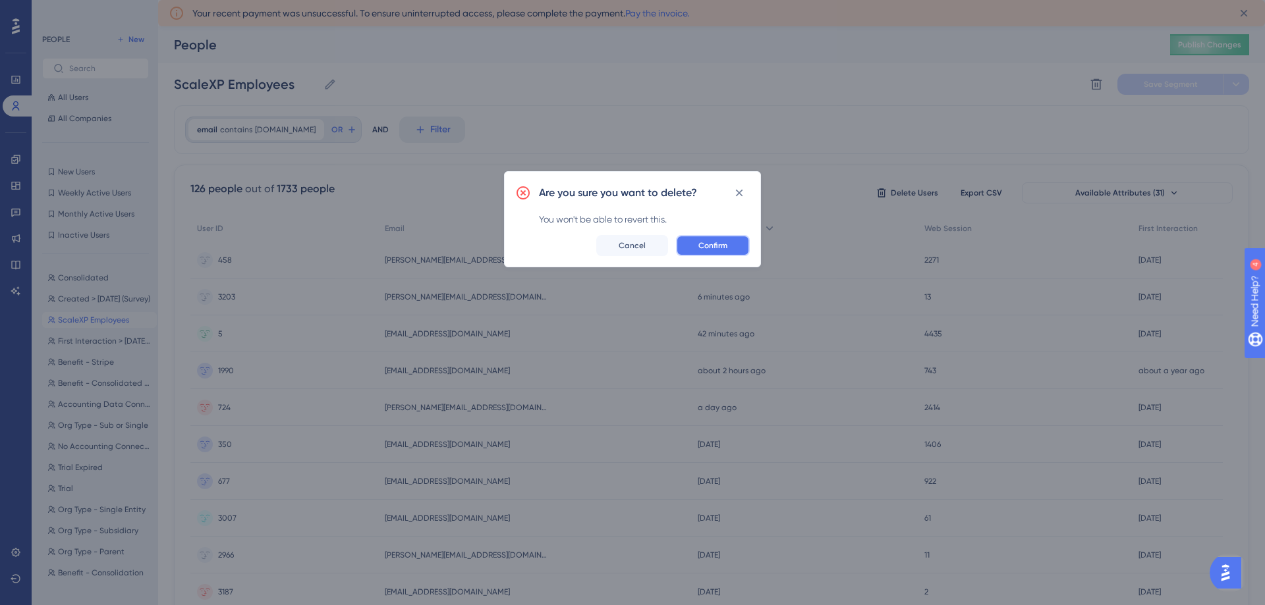
click at [707, 242] on span "Confirm" at bounding box center [712, 245] width 29 height 11
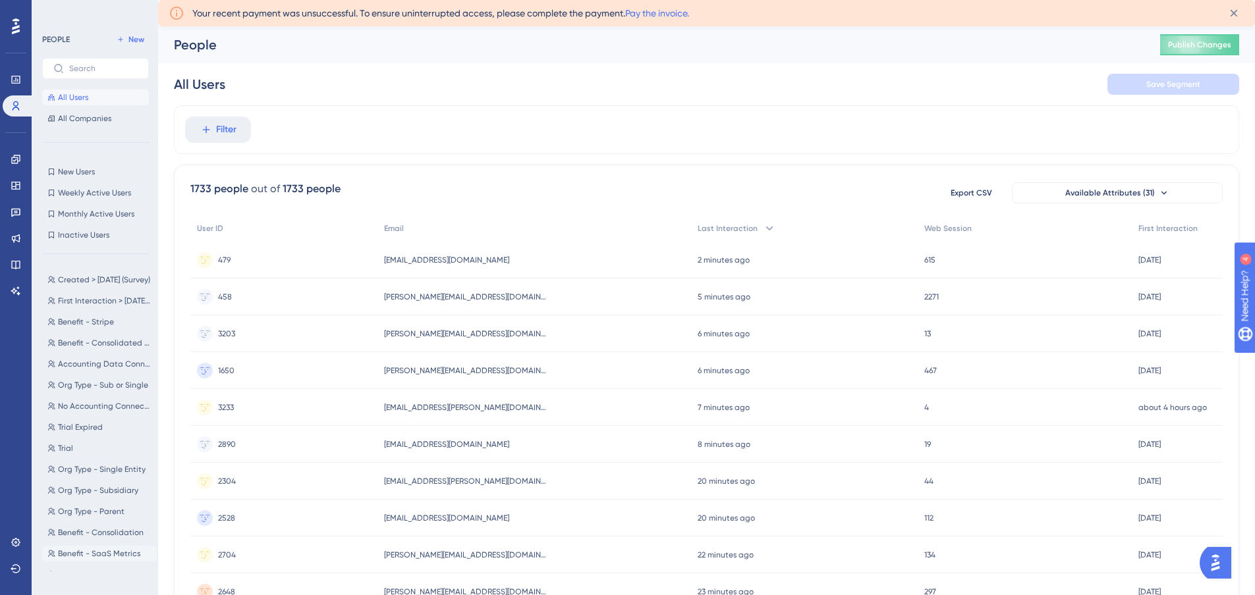
scroll to position [20, 0]
click at [74, 576] on span "Benefit - Automate Revenue Recognition" at bounding box center [105, 573] width 94 height 11
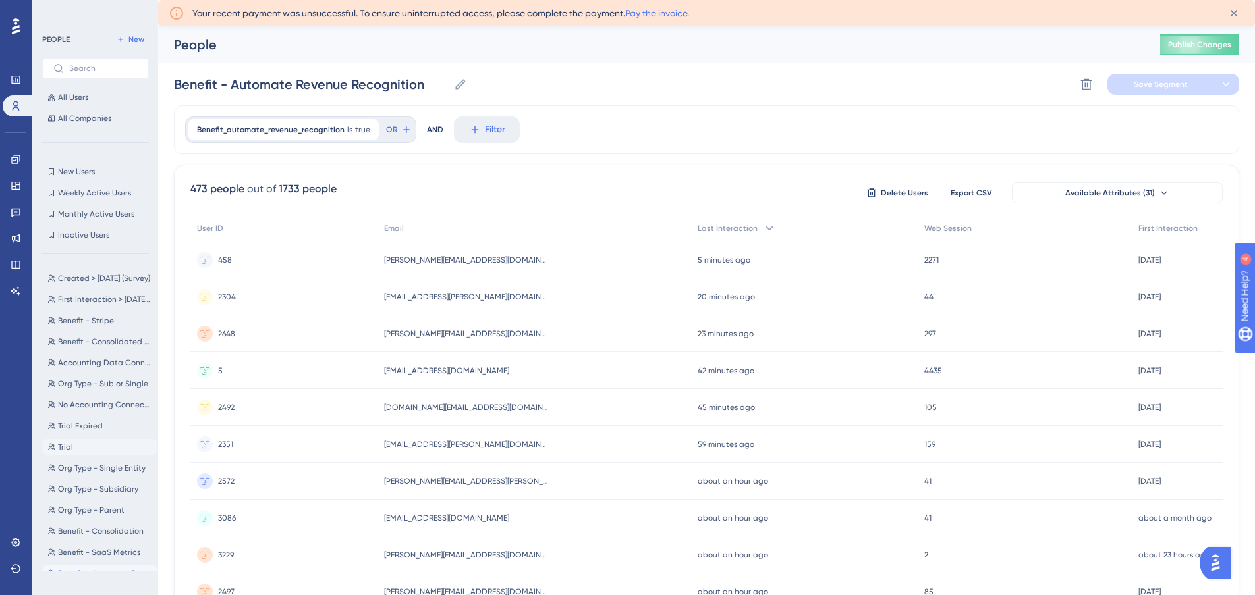
click at [87, 451] on button "Trial Trial" at bounding box center [99, 447] width 115 height 16
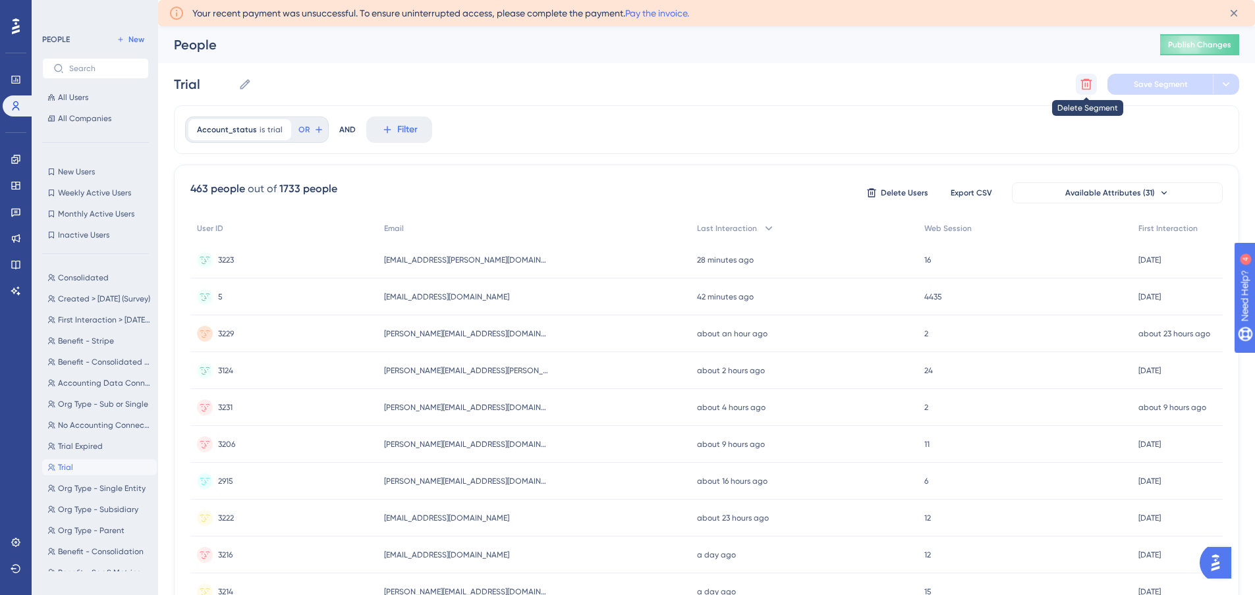
click at [1078, 82] on button at bounding box center [1086, 84] width 21 height 21
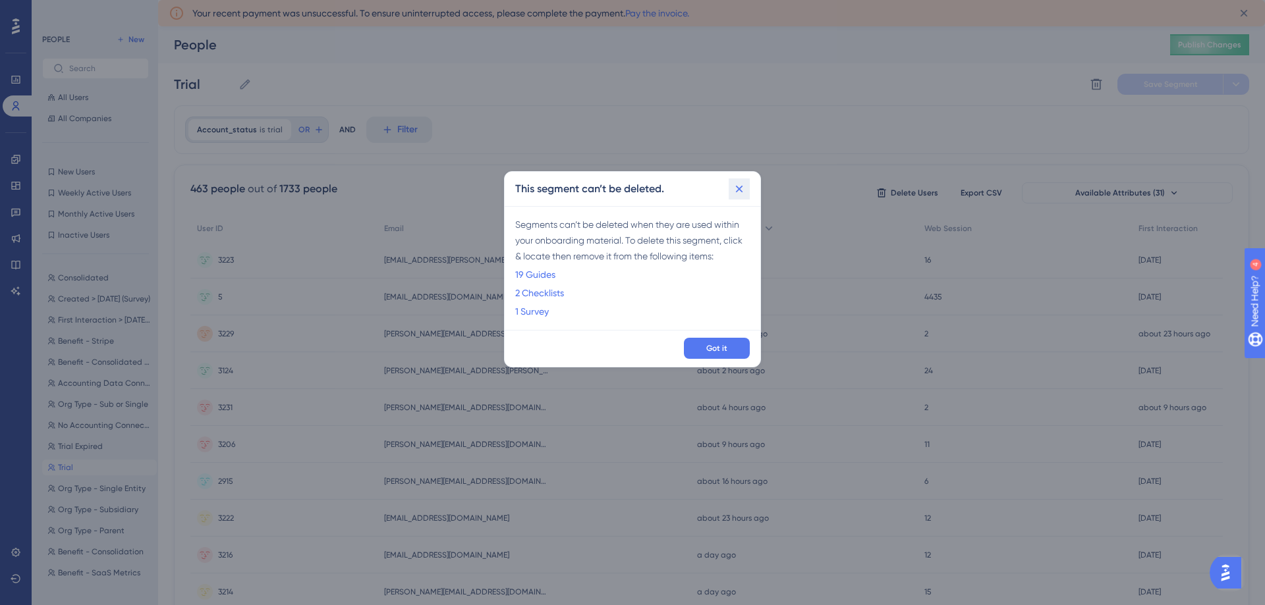
click at [734, 190] on icon at bounding box center [738, 188] width 13 height 13
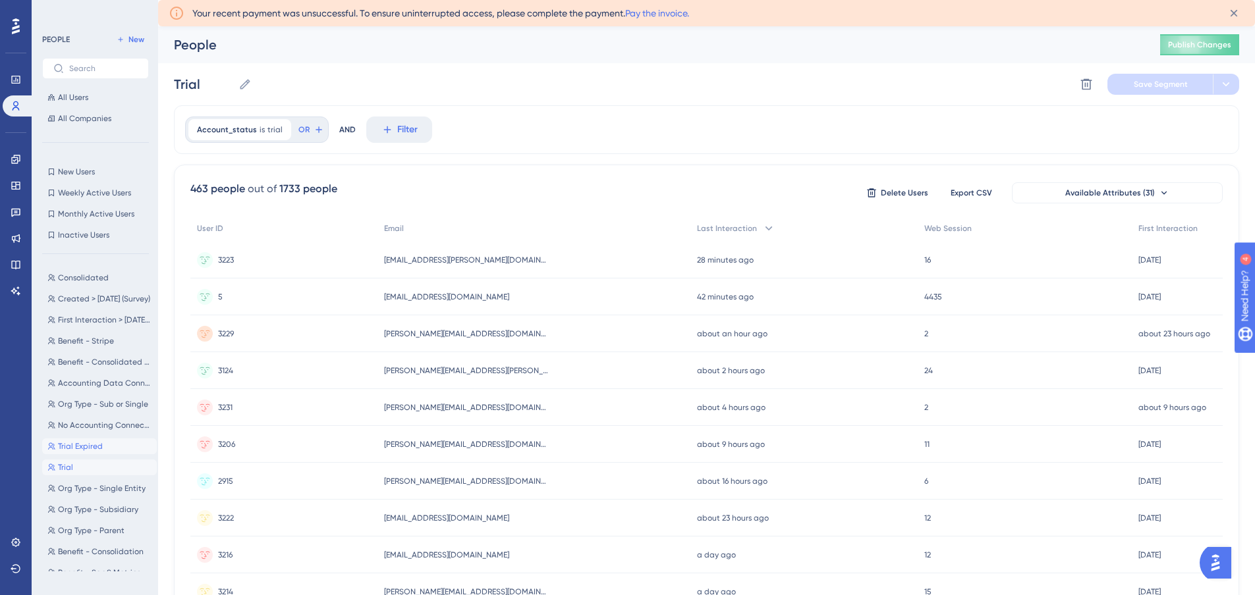
click at [65, 448] on span "Trial Expired" at bounding box center [80, 446] width 45 height 11
type input "Trial Expired"
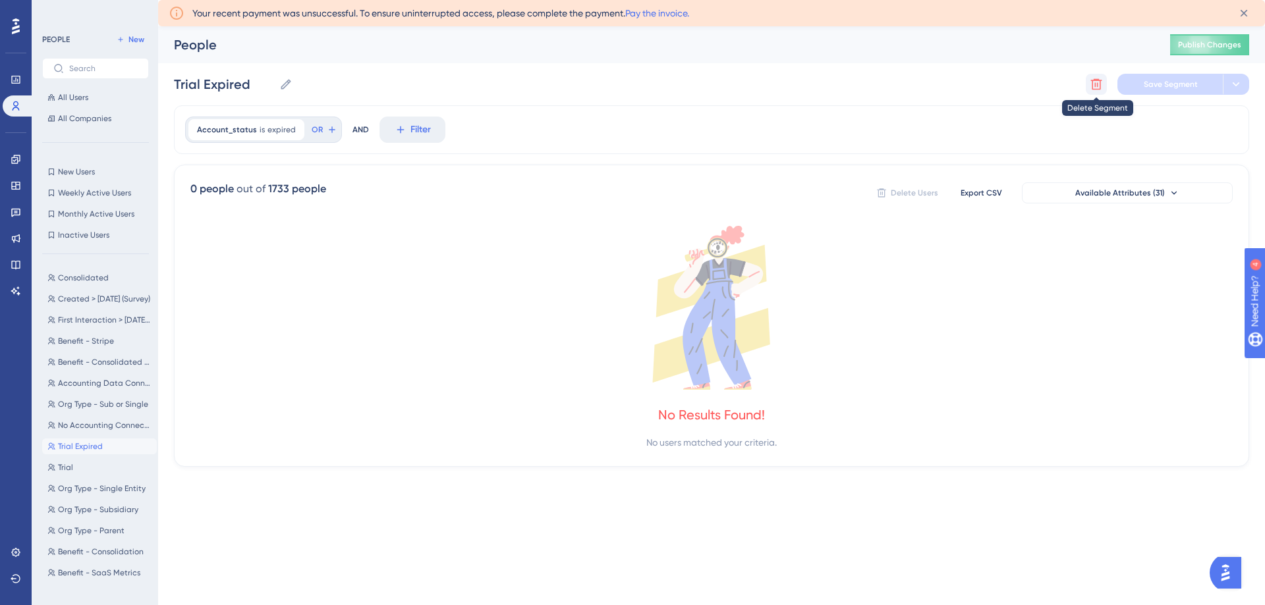
click at [1096, 82] on icon at bounding box center [1095, 84] width 13 height 13
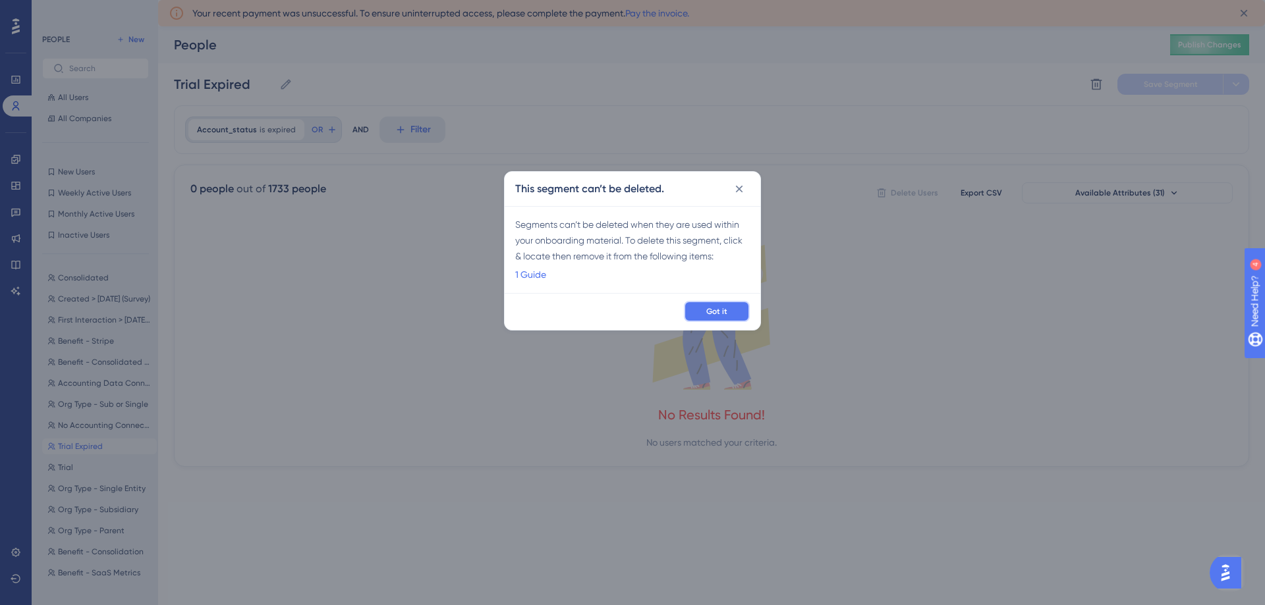
click at [707, 308] on span "Got it" at bounding box center [716, 311] width 21 height 11
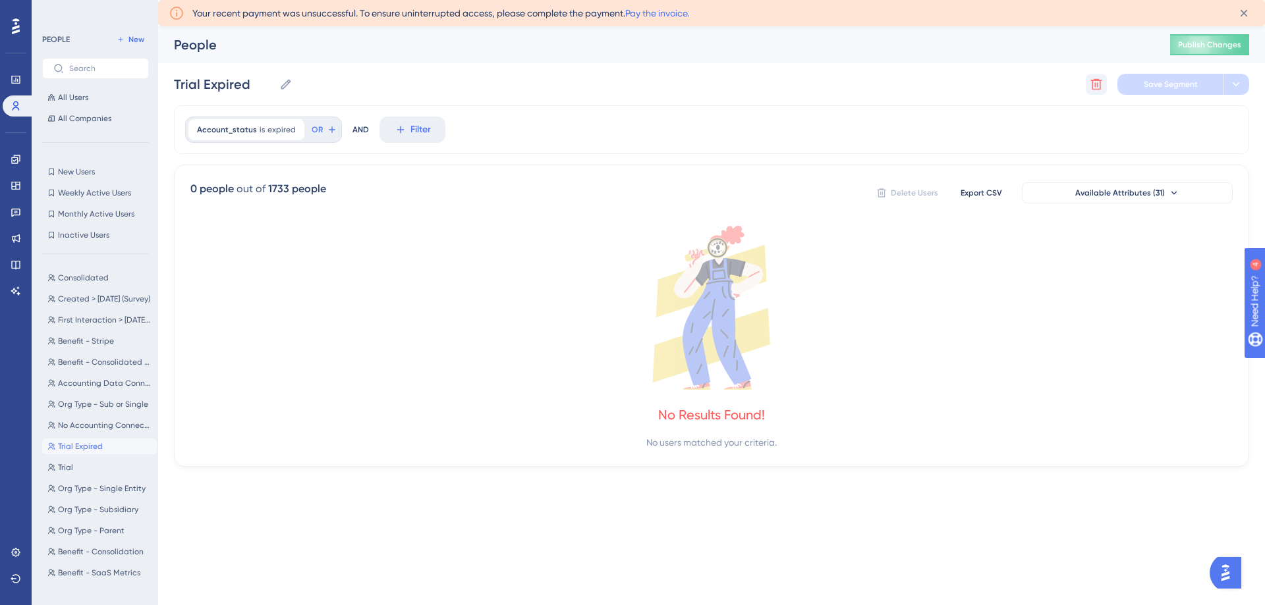
click at [1092, 82] on icon at bounding box center [1096, 84] width 11 height 11
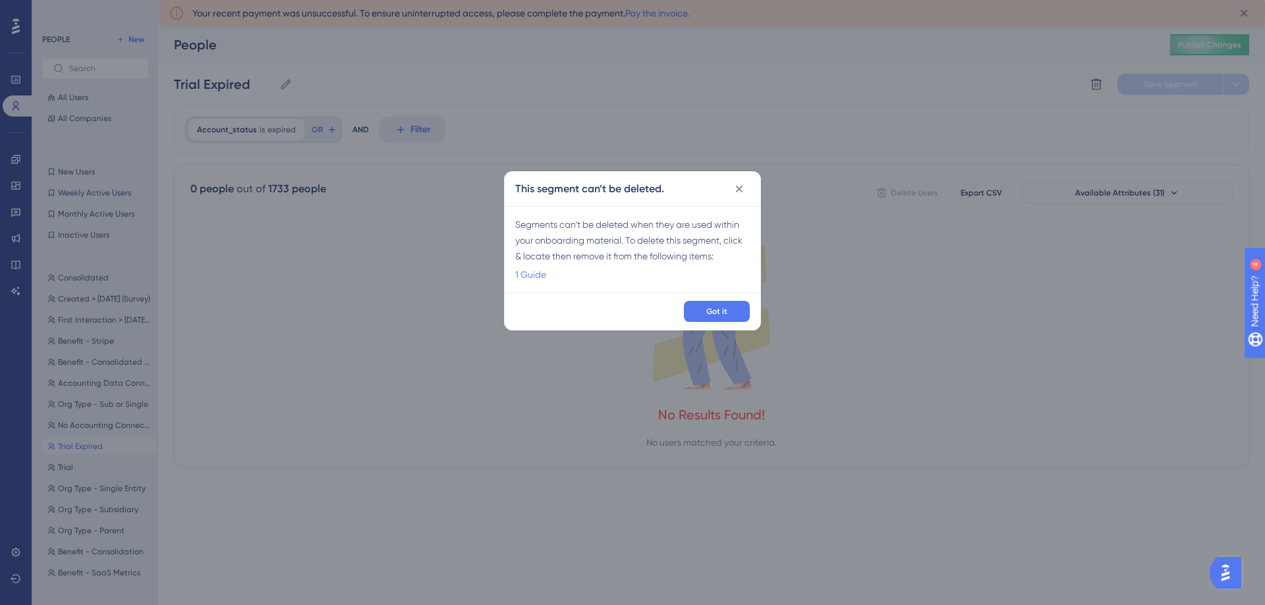
click at [530, 274] on link "1 Guide" at bounding box center [530, 275] width 31 height 16
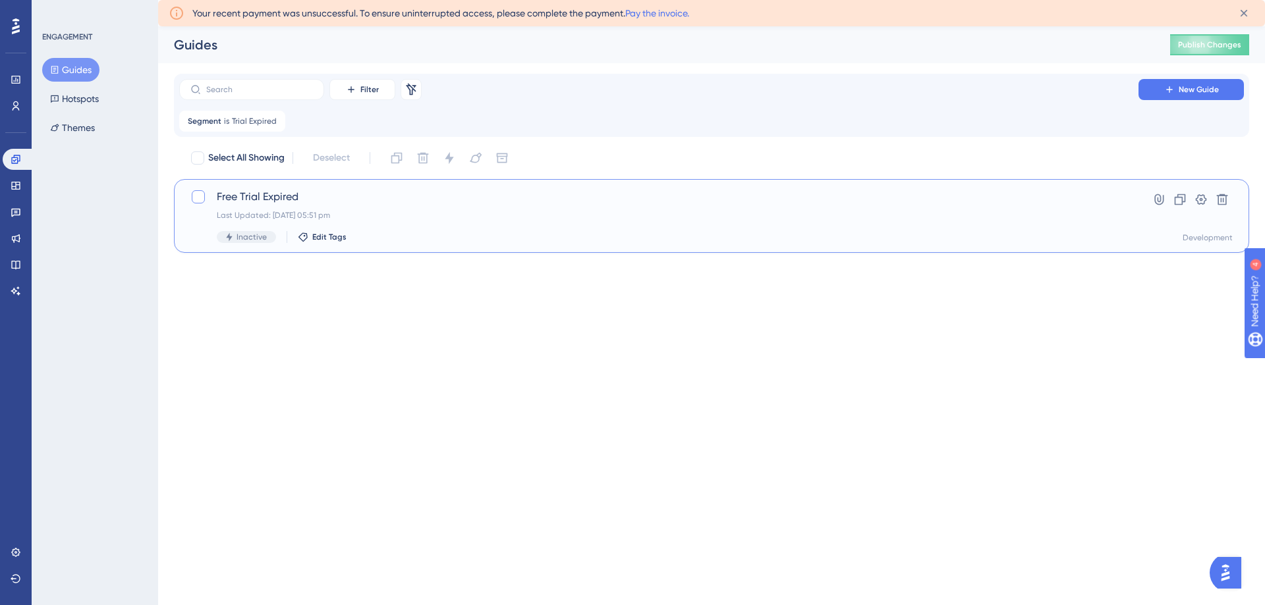
click at [194, 200] on div at bounding box center [198, 196] width 13 height 13
checkbox input "true"
click at [423, 154] on icon at bounding box center [423, 158] width 11 height 11
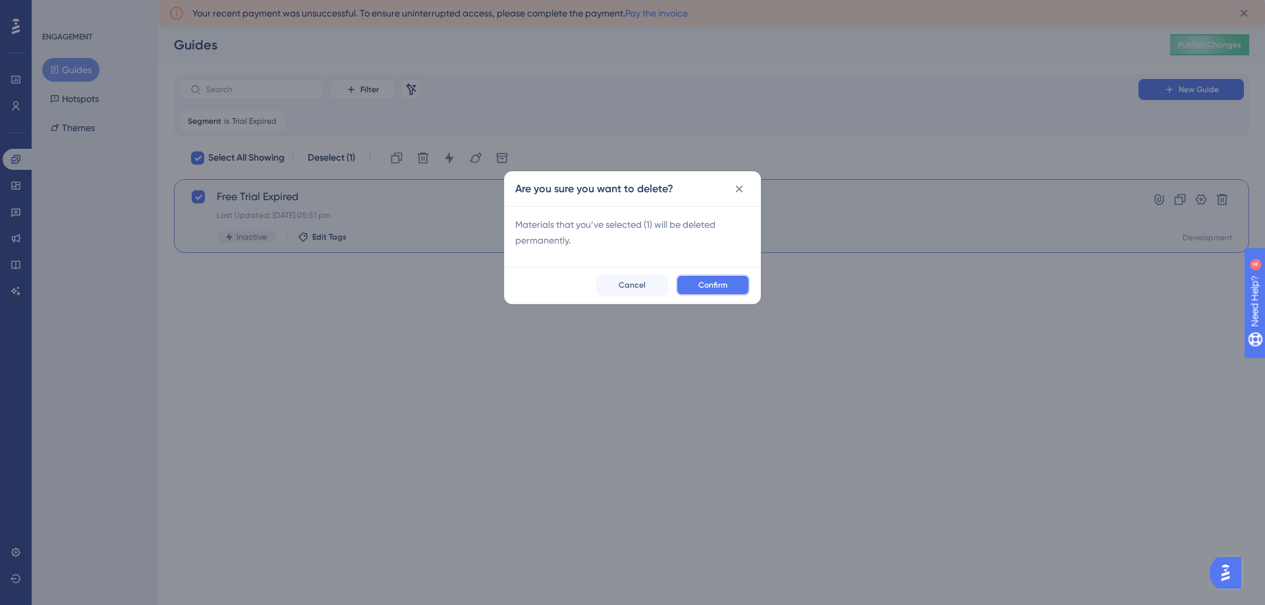
click at [708, 283] on span "Confirm" at bounding box center [712, 285] width 29 height 11
checkbox input "false"
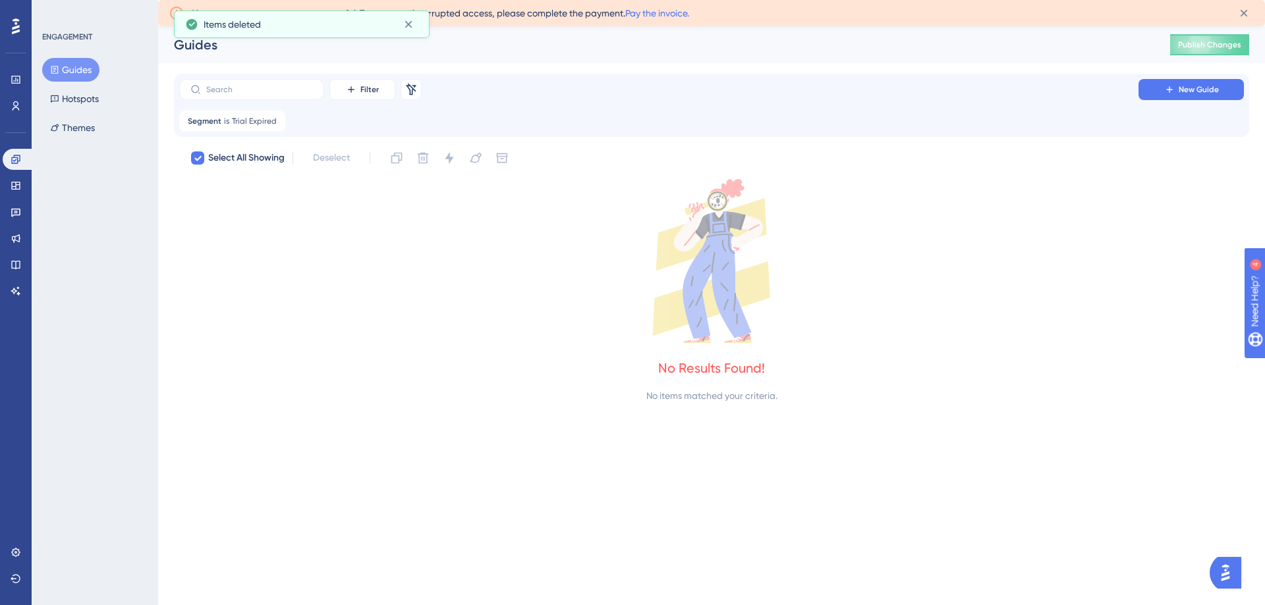
click at [75, 68] on button "Guides" at bounding box center [70, 70] width 57 height 24
click at [16, 103] on icon at bounding box center [16, 106] width 11 height 11
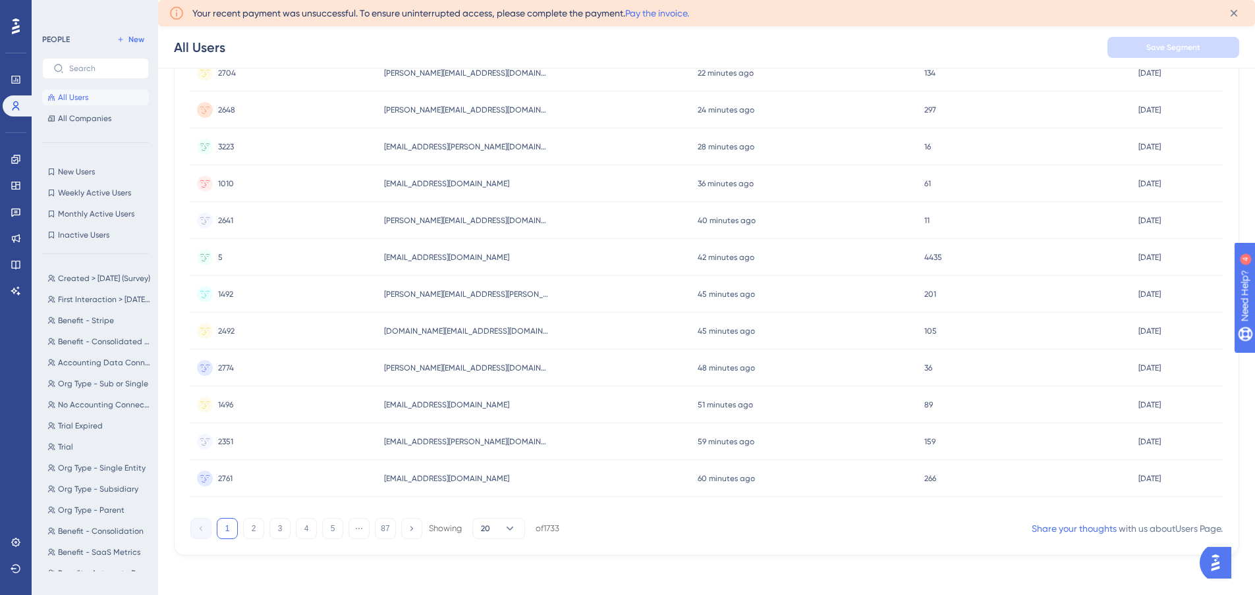
scroll to position [490, 0]
click at [77, 427] on span "Trial Expired" at bounding box center [80, 426] width 45 height 11
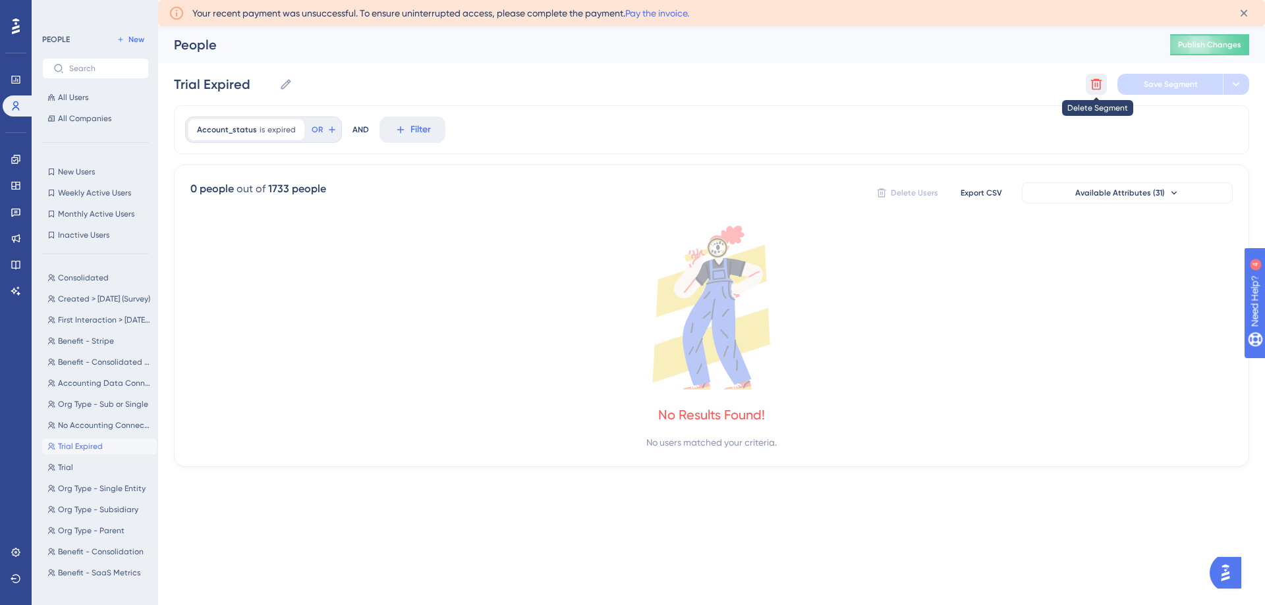
click at [1096, 80] on icon at bounding box center [1096, 84] width 11 height 11
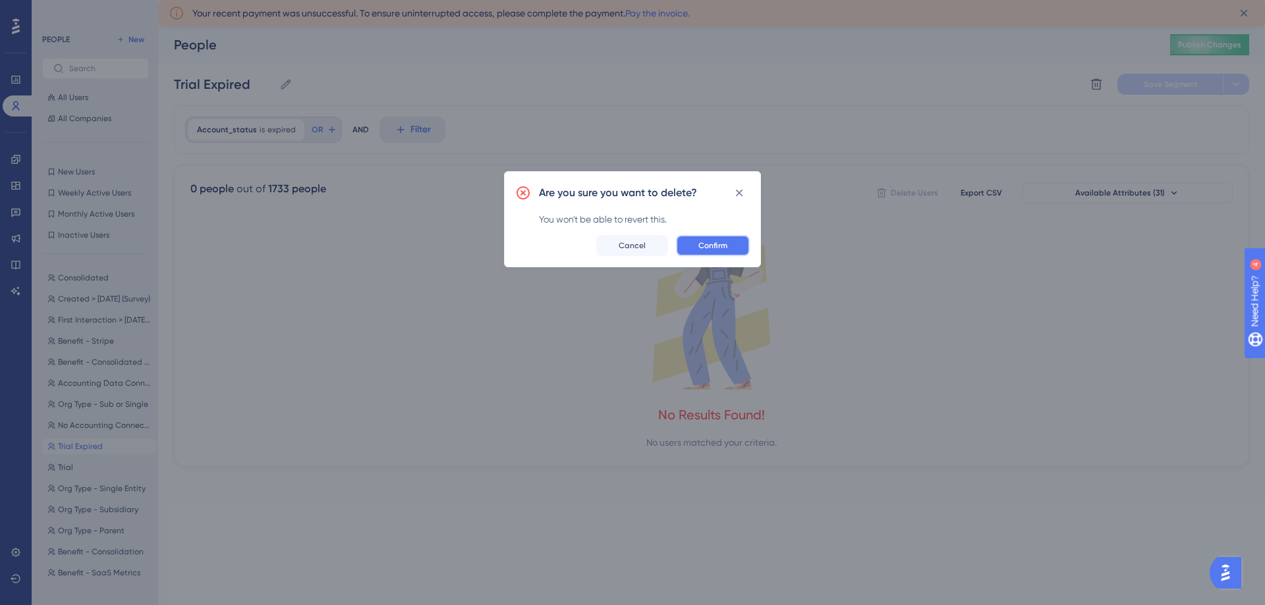
click at [714, 246] on span "Confirm" at bounding box center [712, 245] width 29 height 11
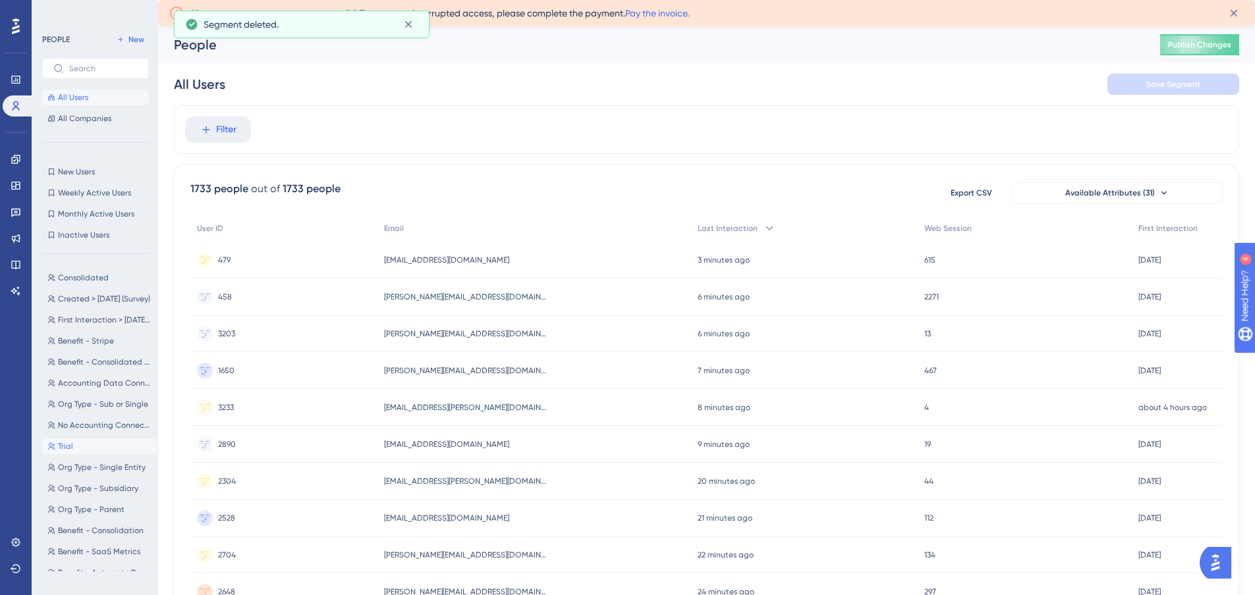
click at [78, 443] on button "Trial Trial" at bounding box center [99, 447] width 115 height 16
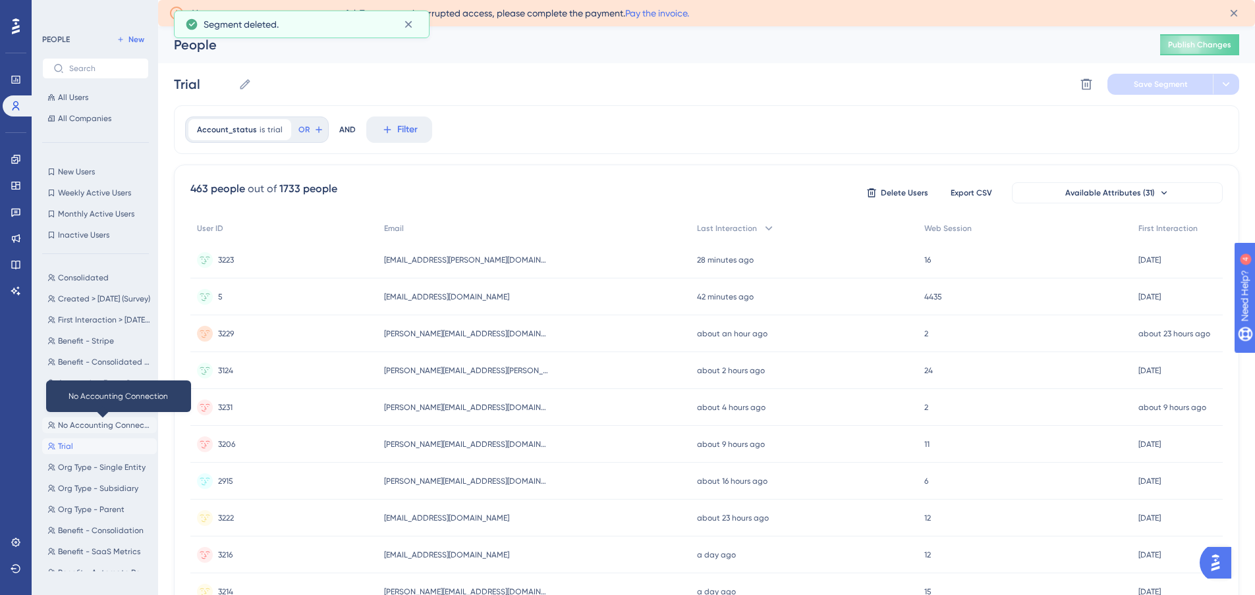
click at [82, 430] on span "No Accounting Connection" at bounding box center [105, 425] width 94 height 11
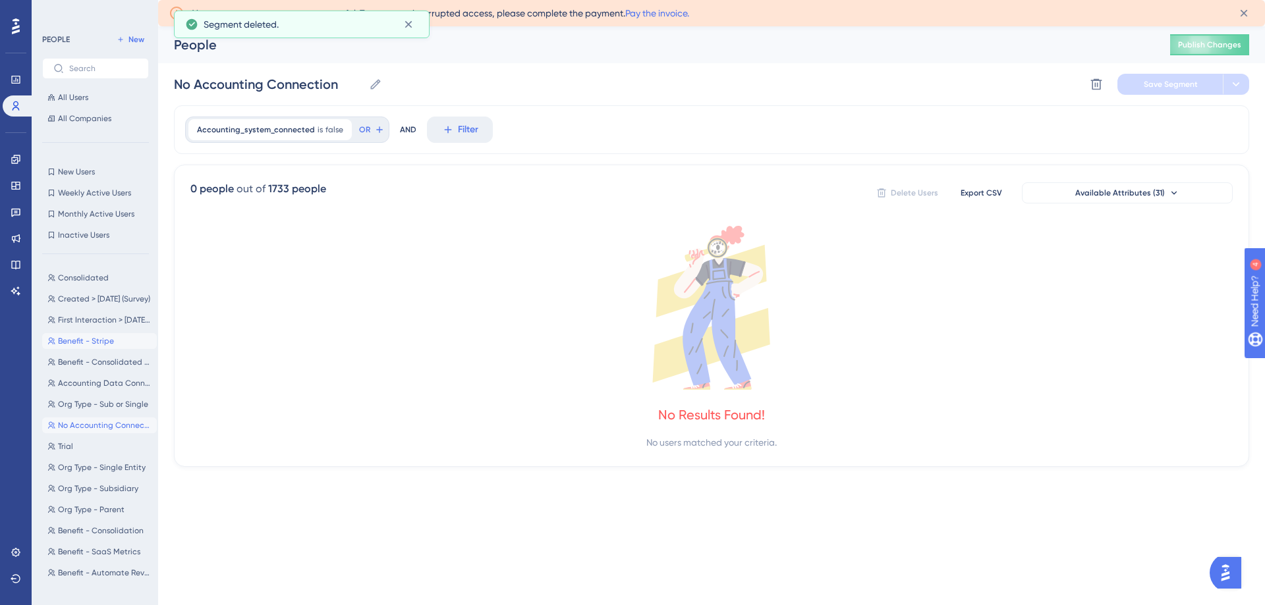
click at [81, 344] on span "Benefit - Stripe" at bounding box center [86, 341] width 56 height 11
type input "Benefit - Stripe"
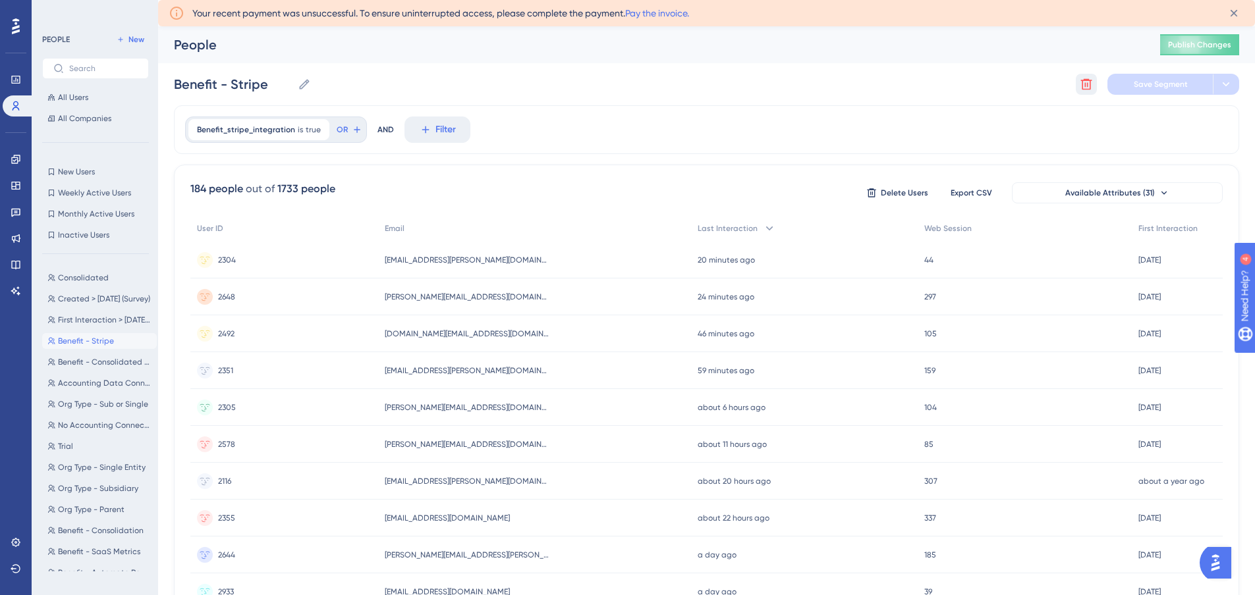
click at [1076, 84] on button at bounding box center [1086, 84] width 21 height 21
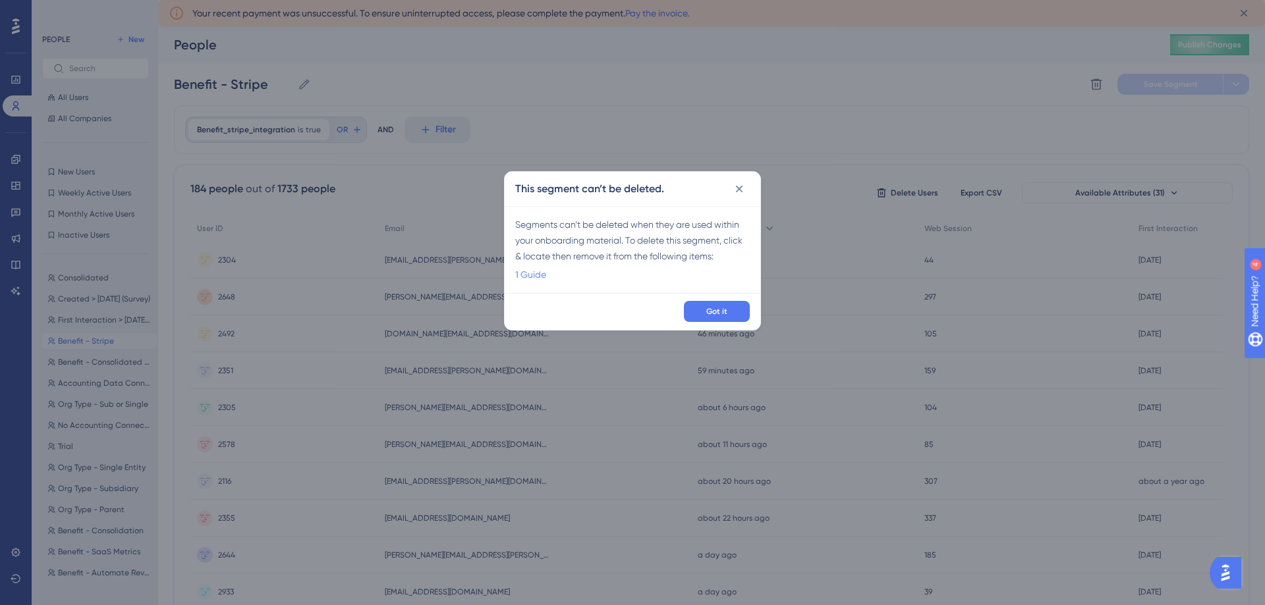
click at [525, 273] on link "1 Guide" at bounding box center [530, 275] width 31 height 16
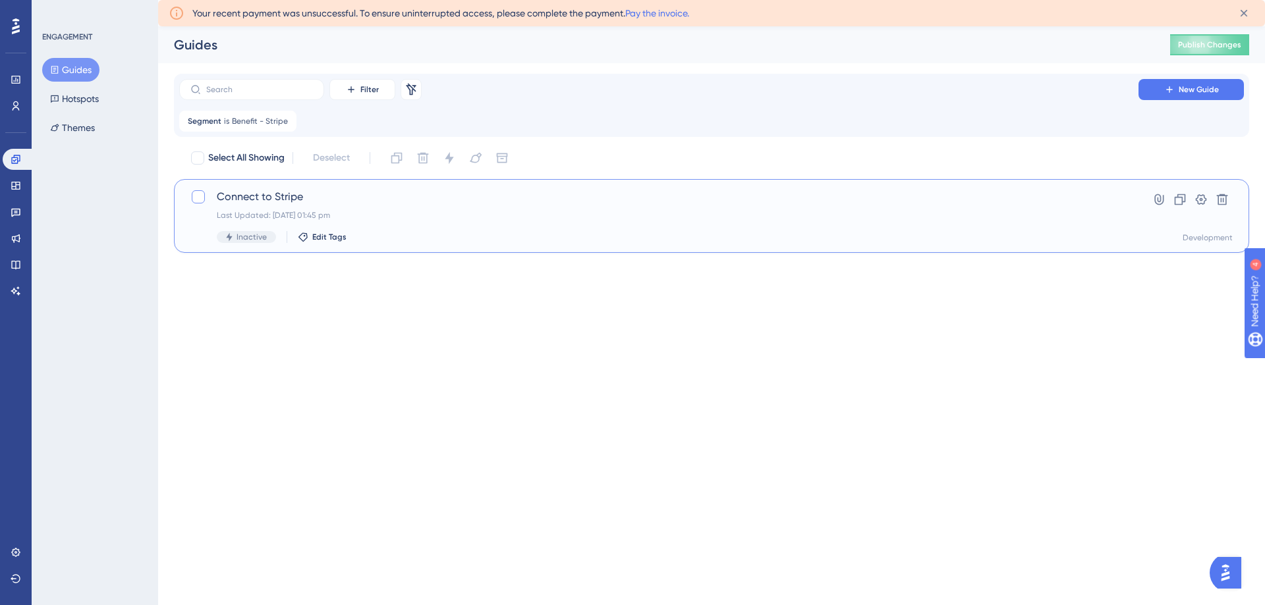
click at [195, 196] on div at bounding box center [198, 196] width 13 height 13
checkbox input "true"
click at [422, 152] on icon at bounding box center [422, 157] width 13 height 13
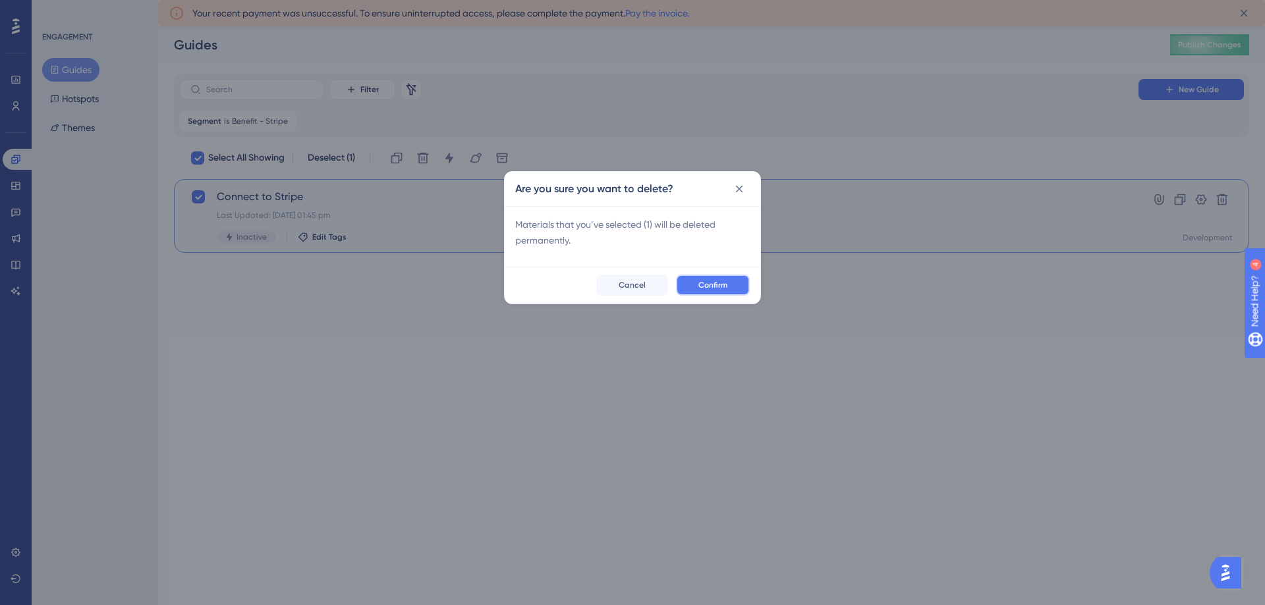
click at [700, 281] on span "Confirm" at bounding box center [712, 285] width 29 height 11
checkbox input "false"
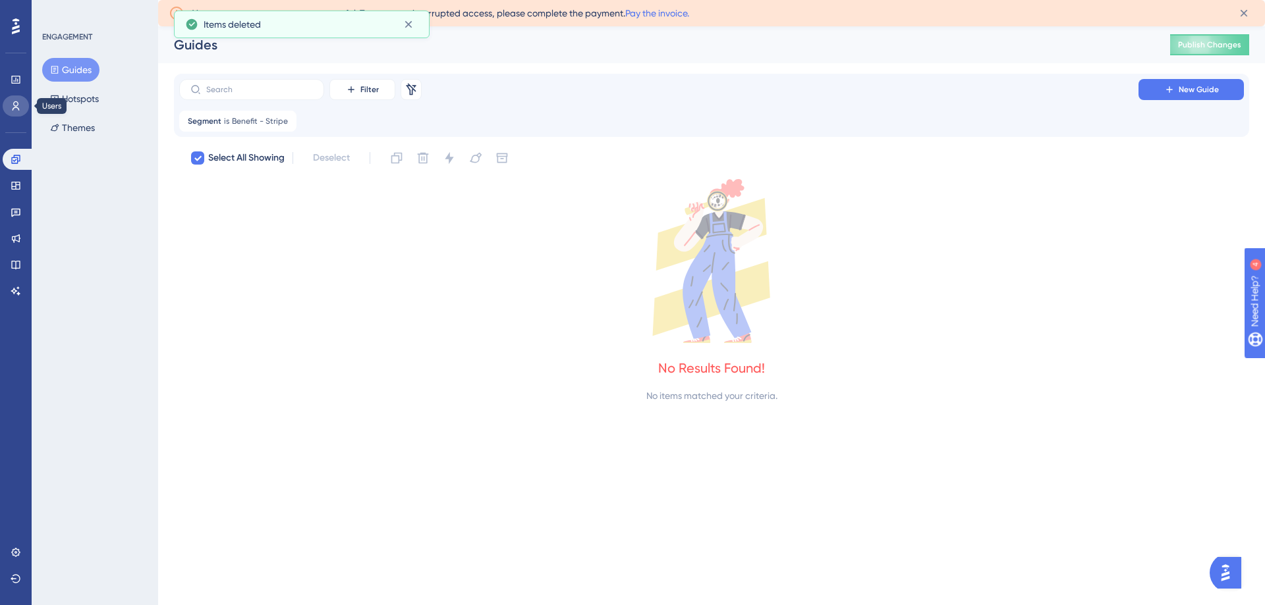
click at [18, 109] on icon at bounding box center [16, 106] width 11 height 11
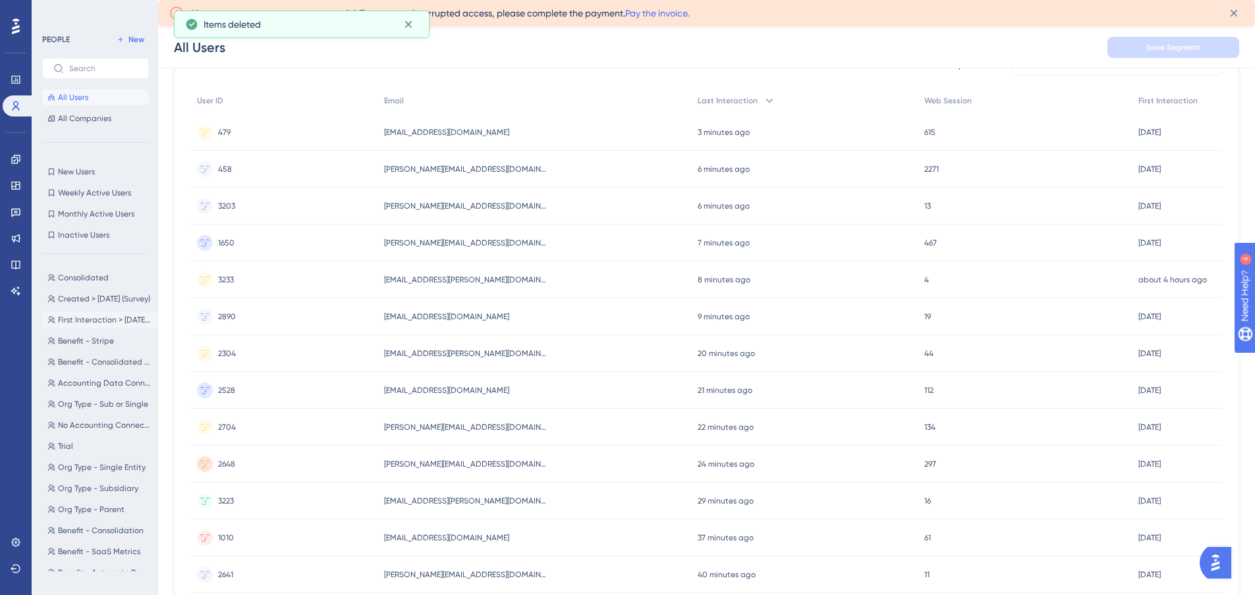
scroll to position [132, 0]
click at [88, 339] on span "Benefit - Stripe" at bounding box center [86, 341] width 56 height 11
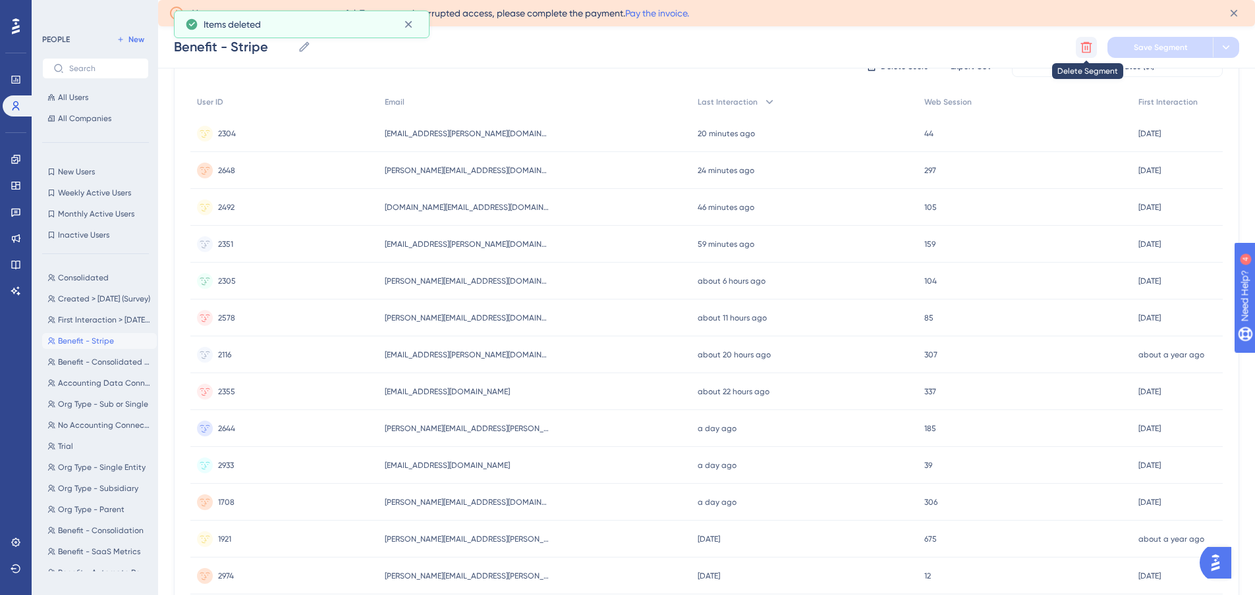
click at [1082, 49] on icon at bounding box center [1086, 47] width 13 height 13
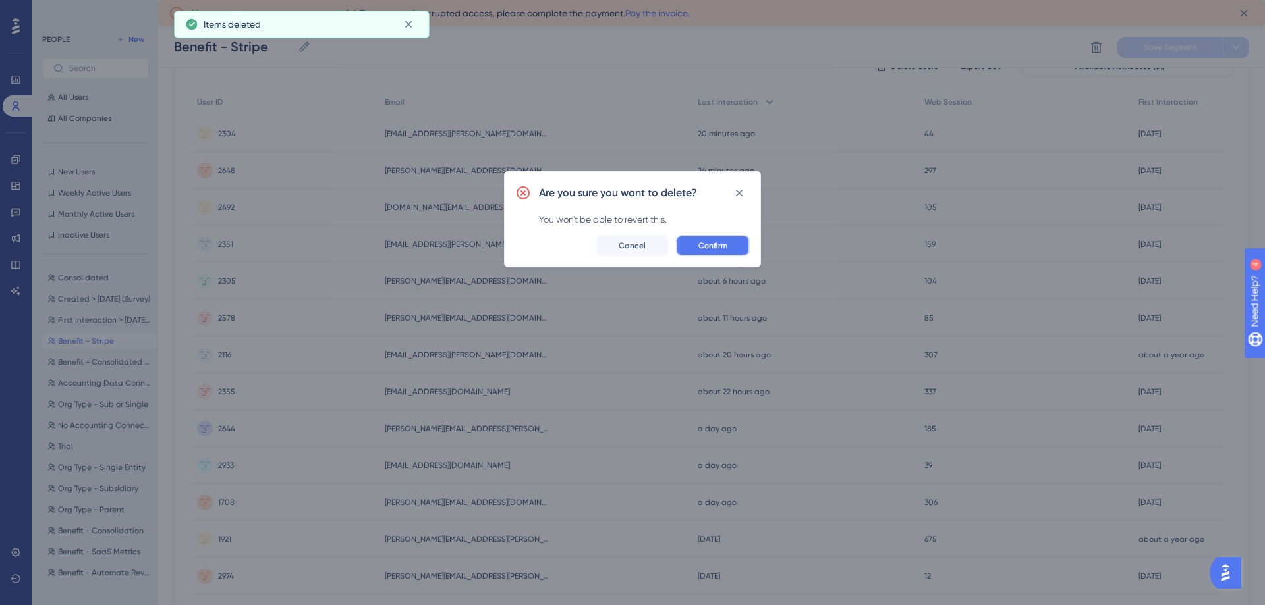
click at [738, 244] on button "Confirm" at bounding box center [713, 245] width 74 height 21
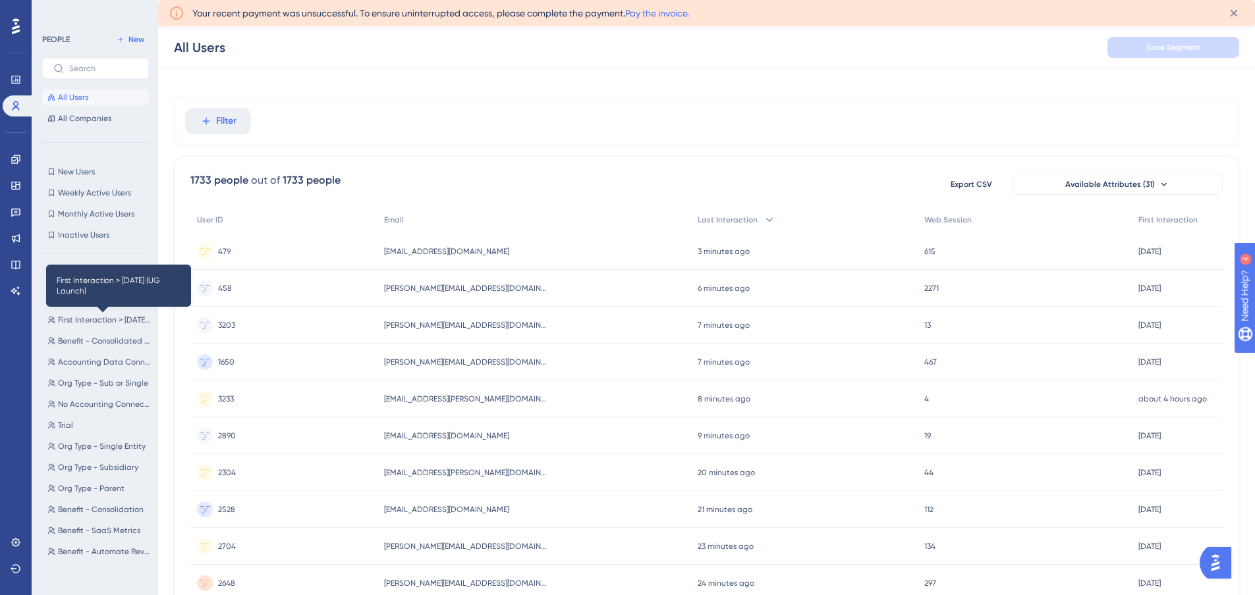
scroll to position [0, 0]
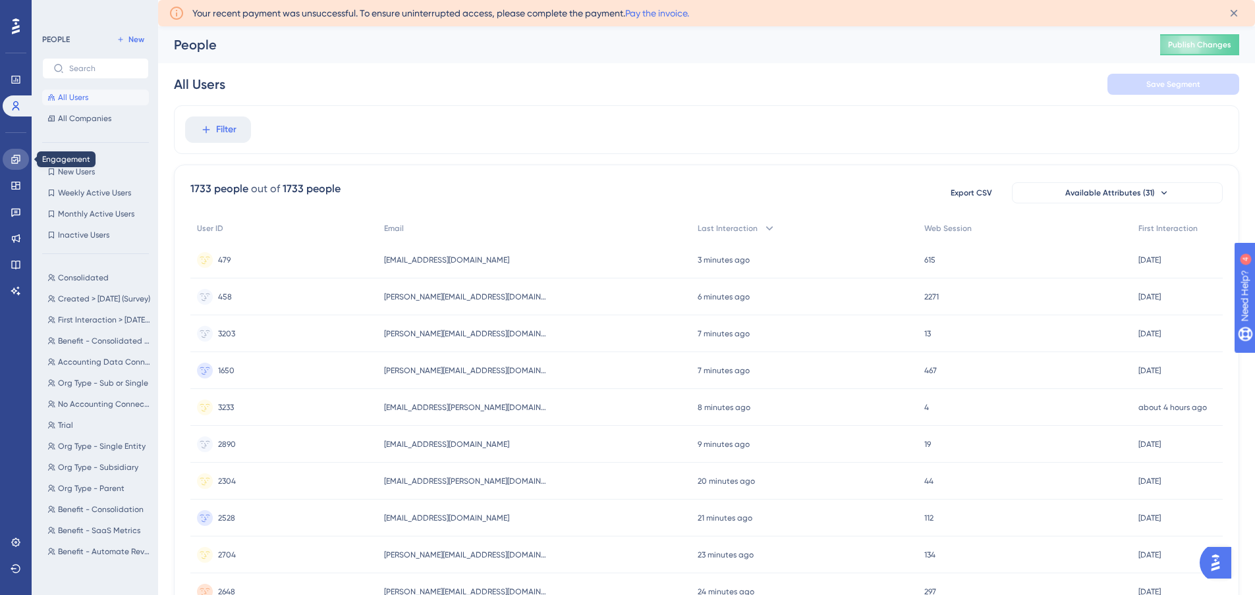
click at [11, 154] on icon at bounding box center [16, 159] width 11 height 11
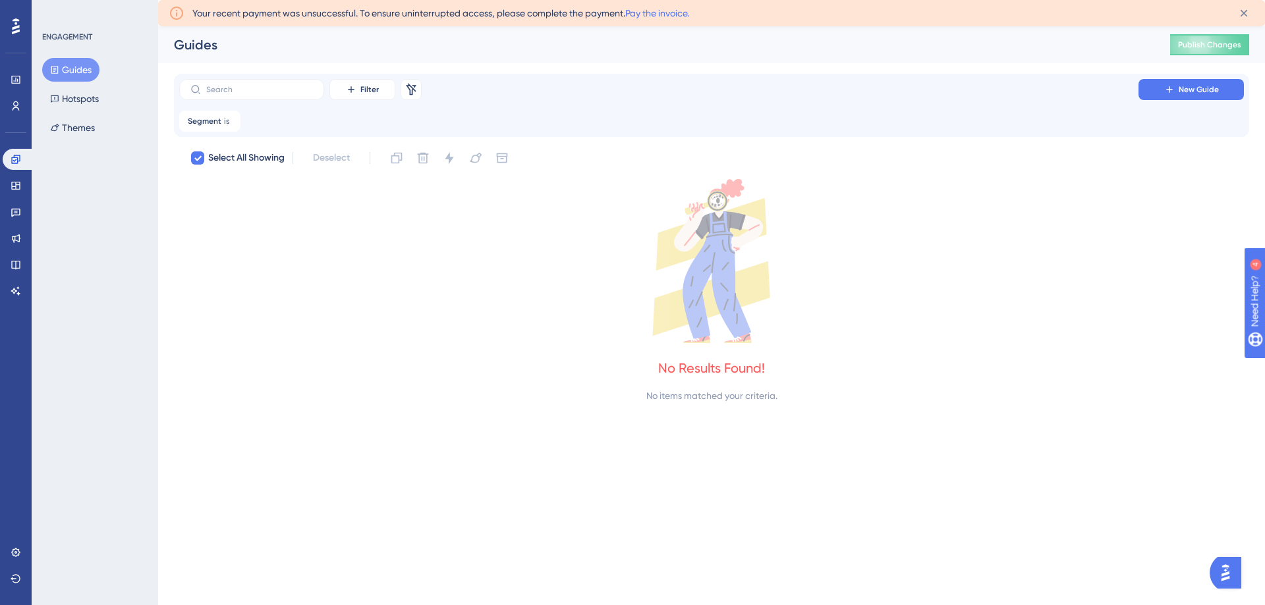
click at [76, 72] on button "Guides" at bounding box center [70, 70] width 57 height 24
click at [194, 159] on icon at bounding box center [198, 158] width 8 height 11
click at [218, 118] on span "Segment" at bounding box center [205, 121] width 34 height 11
click at [229, 118] on icon at bounding box center [231, 121] width 8 height 8
checkbox input "false"
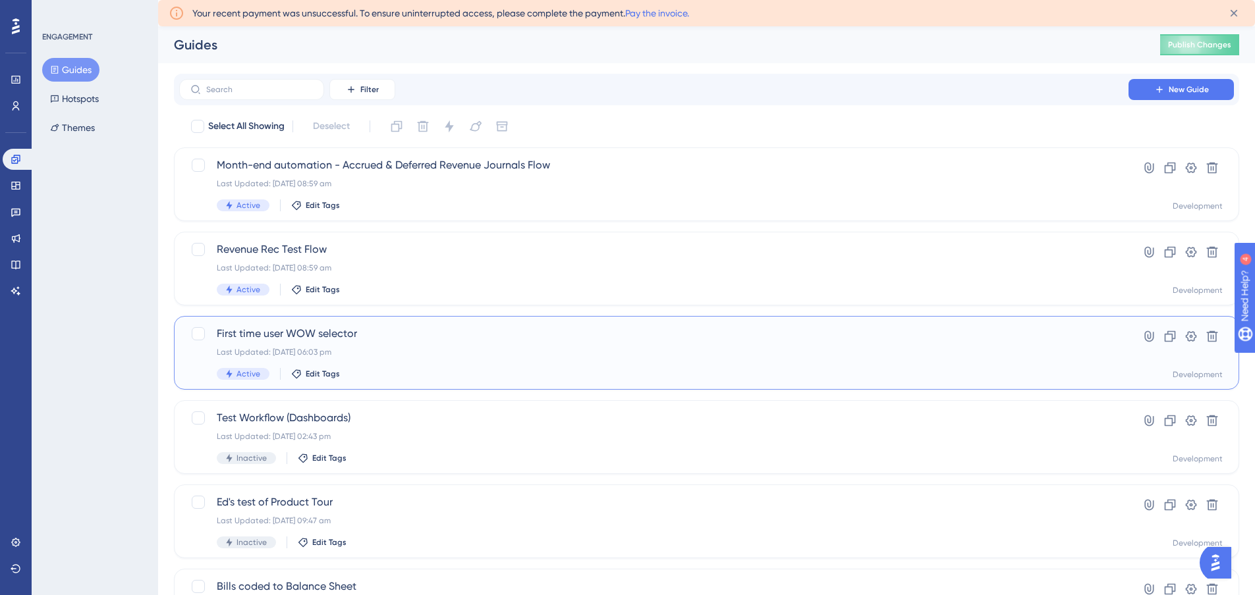
click at [363, 338] on span "First time user WOW selector" at bounding box center [654, 334] width 874 height 16
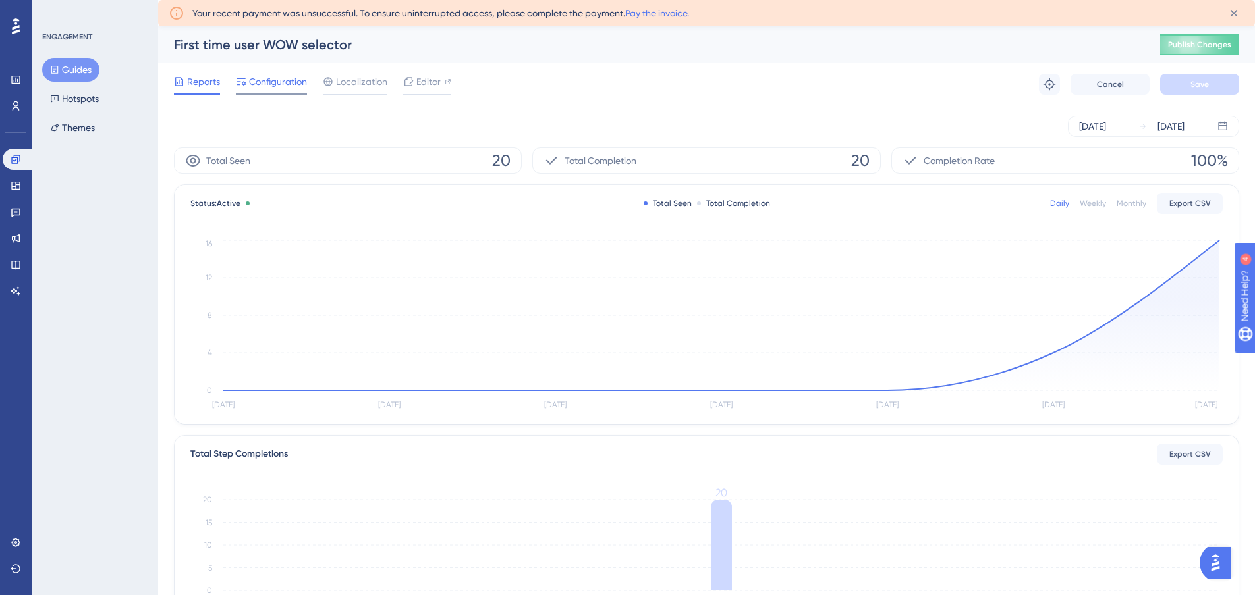
click at [296, 88] on span "Configuration" at bounding box center [278, 82] width 58 height 16
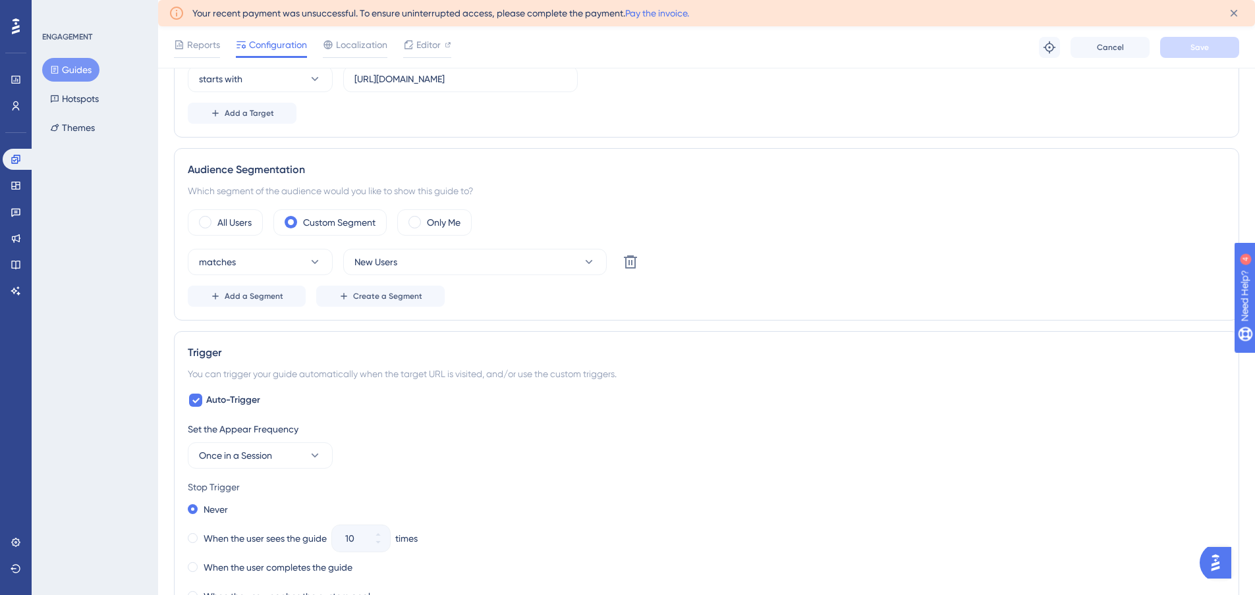
scroll to position [395, 0]
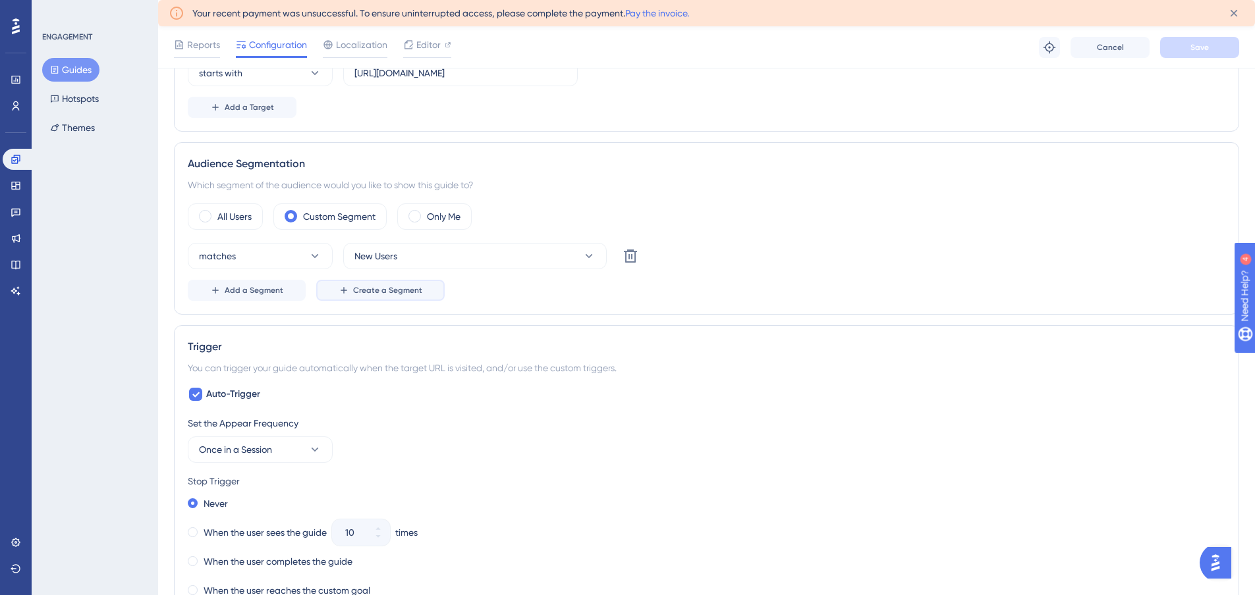
click at [344, 289] on icon at bounding box center [344, 290] width 11 height 11
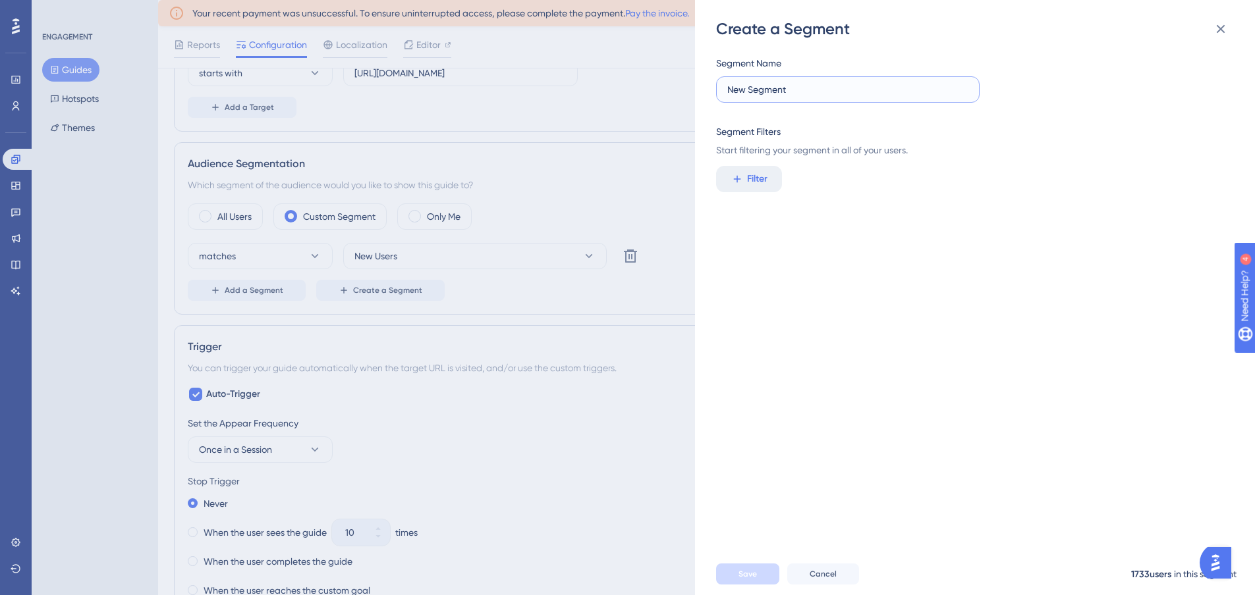
click at [743, 94] on input "New Segment" at bounding box center [847, 89] width 241 height 14
type input "Tetiana Account (For Design)"
click at [744, 175] on button "Filter" at bounding box center [749, 179] width 66 height 26
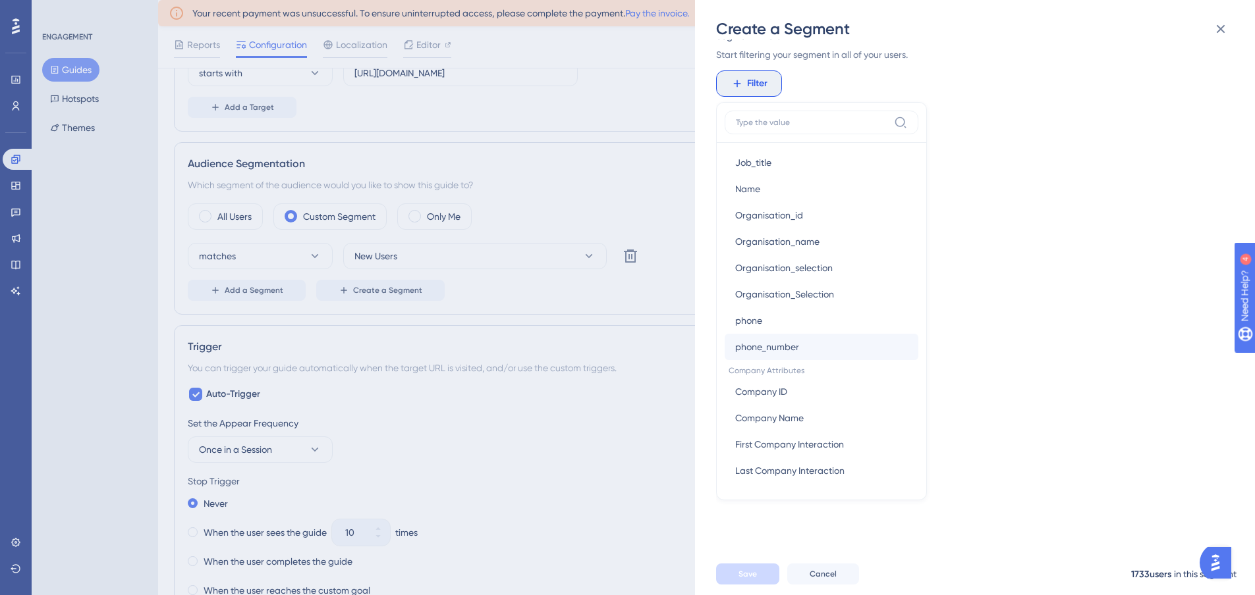
scroll to position [979, 0]
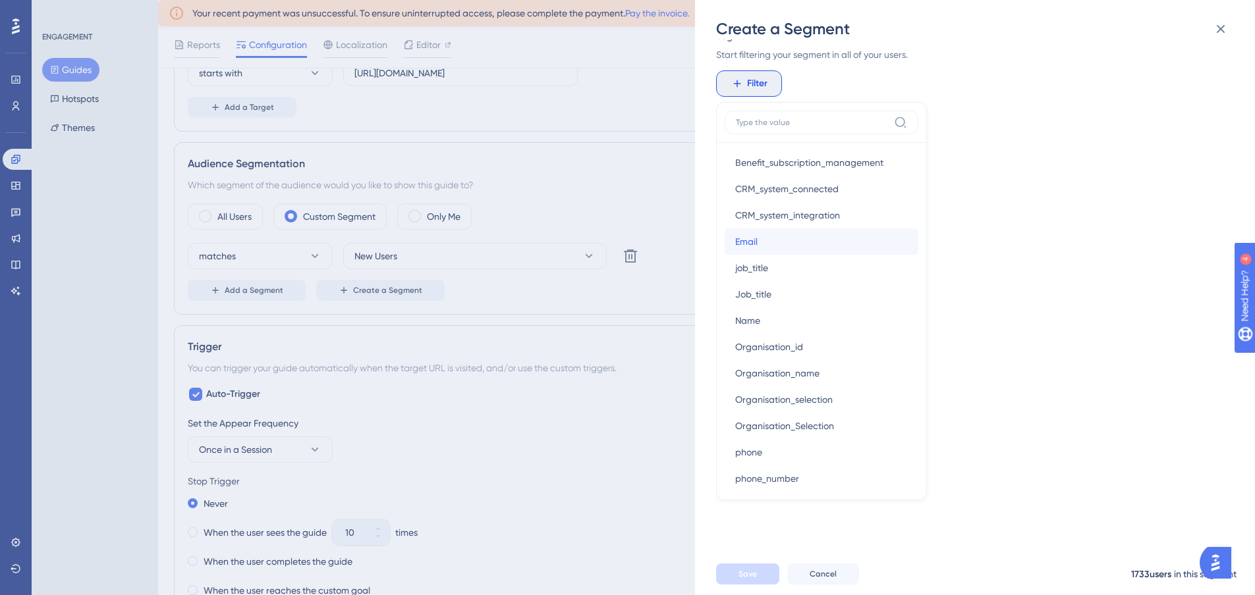
click at [757, 235] on span "Email" at bounding box center [746, 242] width 22 height 16
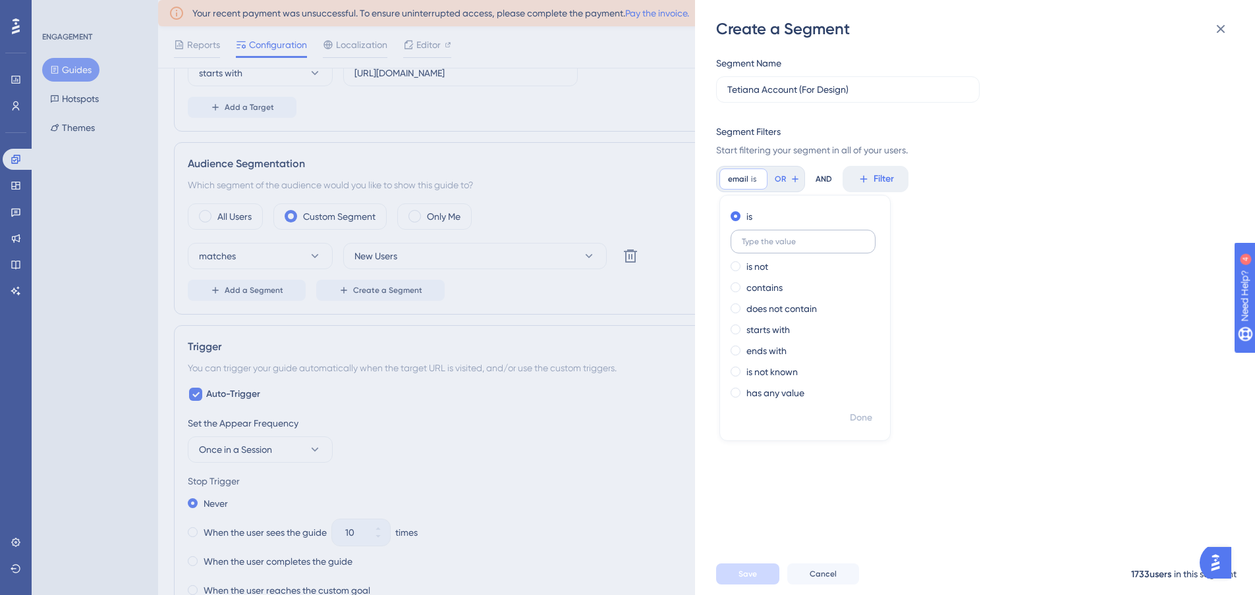
click at [754, 238] on input "text" at bounding box center [803, 241] width 123 height 9
type input "tetiana.keliukh@eleken.co"
click at [857, 415] on span "Done" at bounding box center [861, 418] width 22 height 16
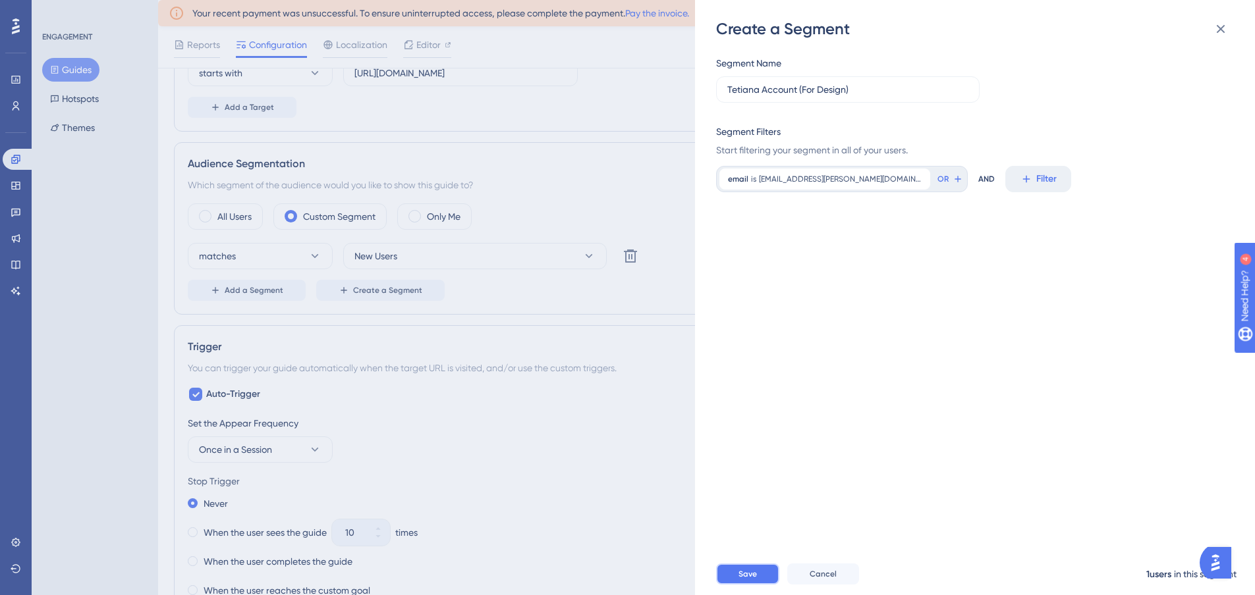
click at [741, 580] on span "Save" at bounding box center [747, 574] width 18 height 11
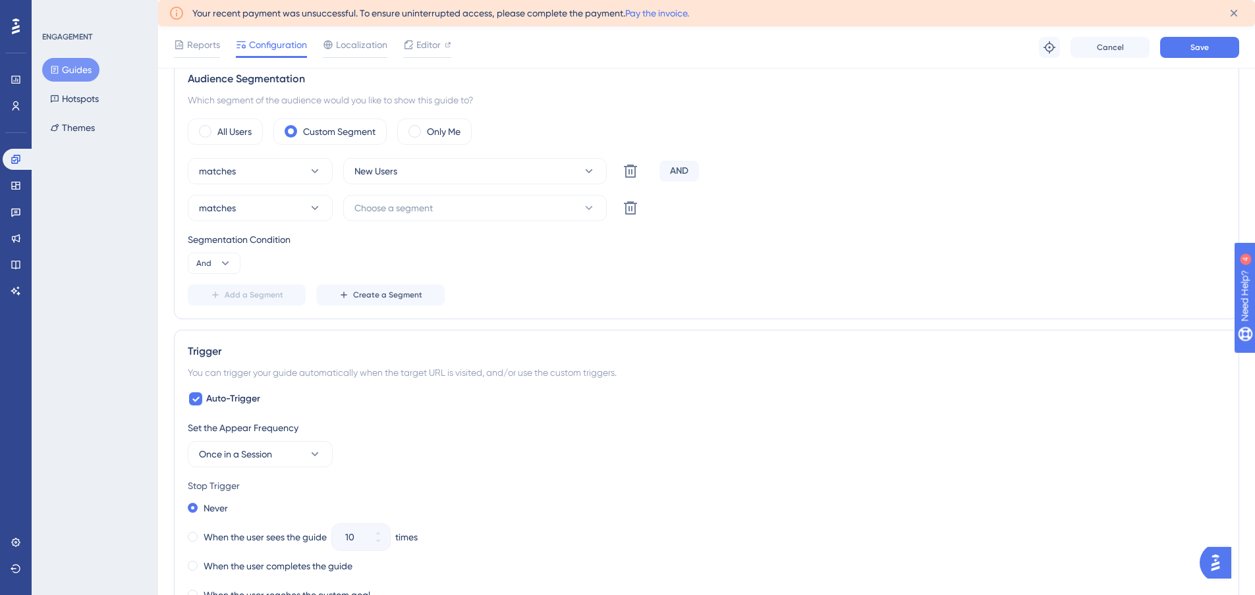
scroll to position [527, 0]
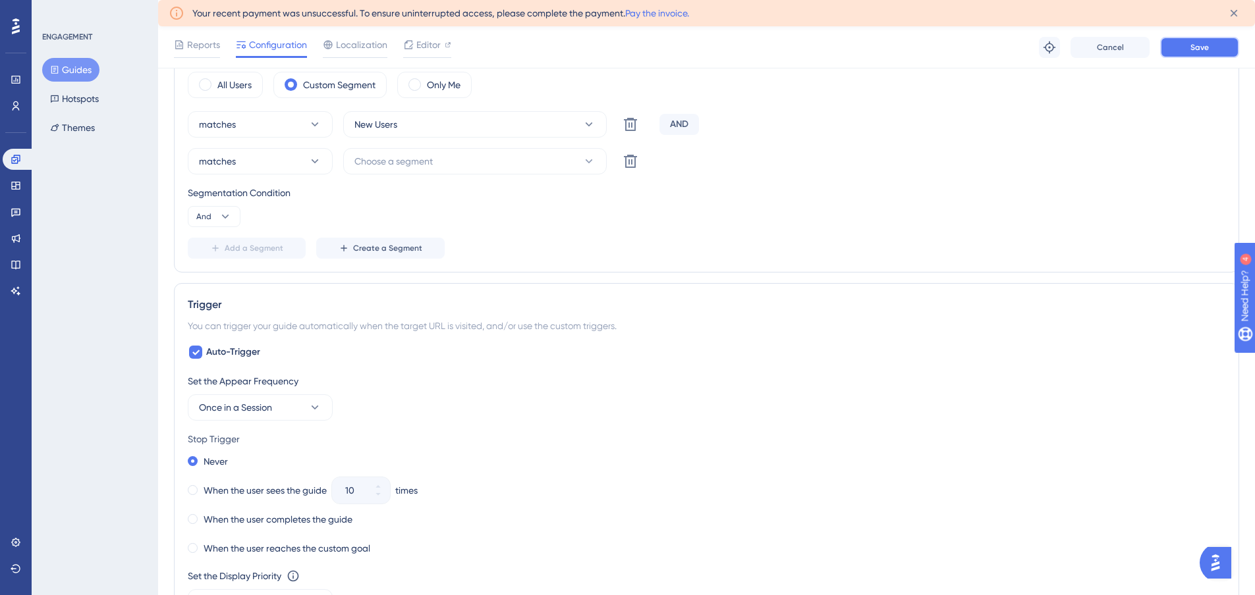
click at [1193, 49] on span "Save" at bounding box center [1199, 47] width 18 height 11
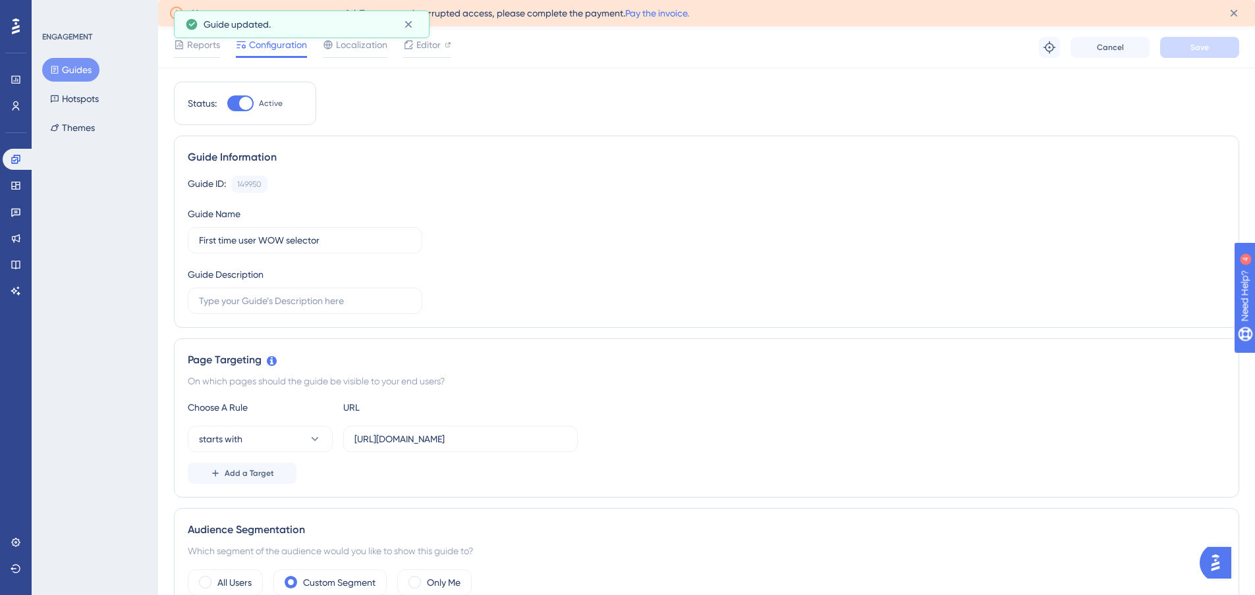
scroll to position [0, 0]
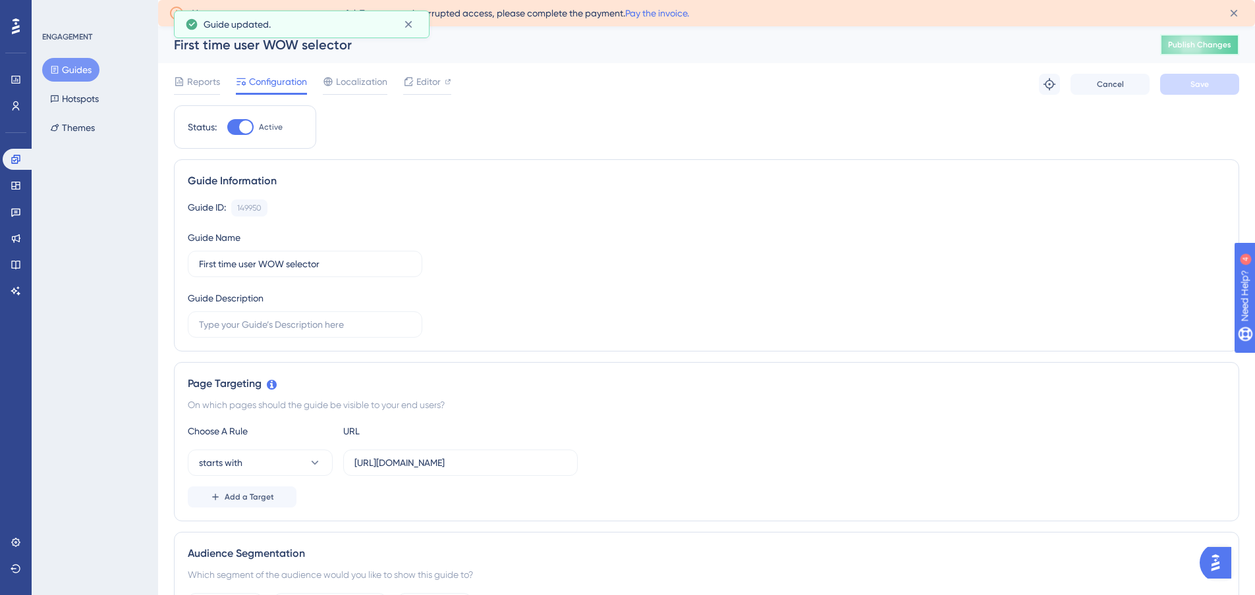
click at [1200, 41] on span "Publish Changes" at bounding box center [1199, 45] width 63 height 11
